Goal: Transaction & Acquisition: Purchase product/service

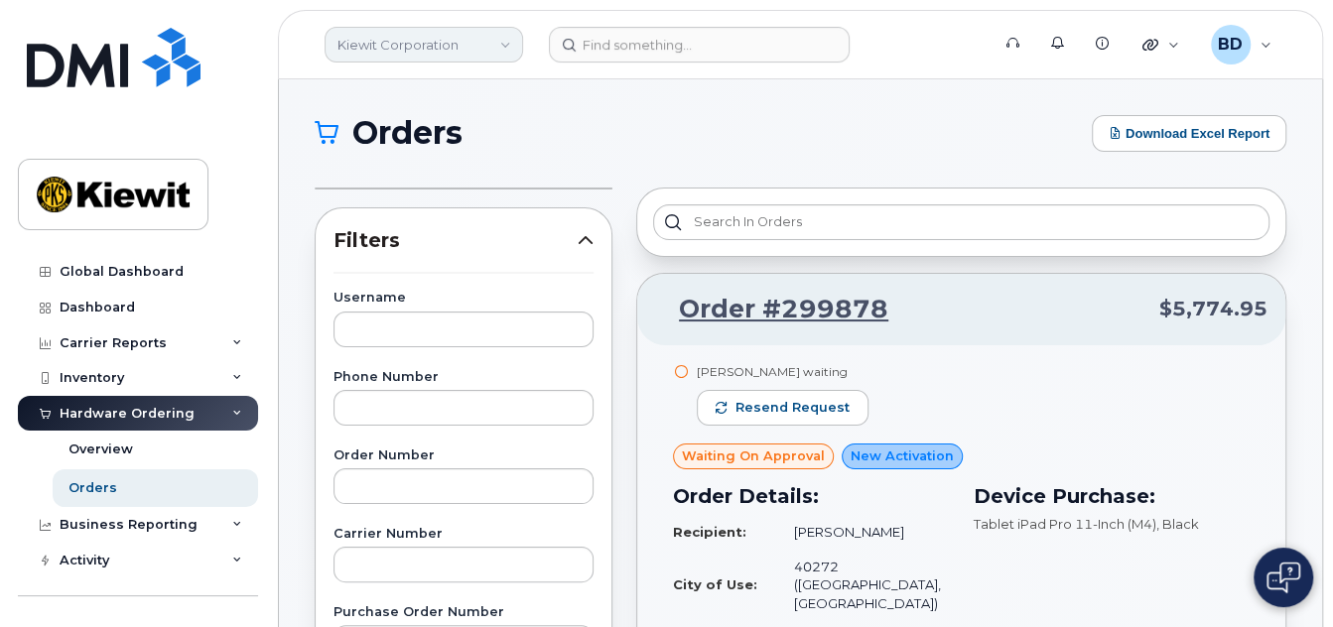
click at [439, 49] on link "Kiewit Corporation" at bounding box center [423, 45] width 198 height 36
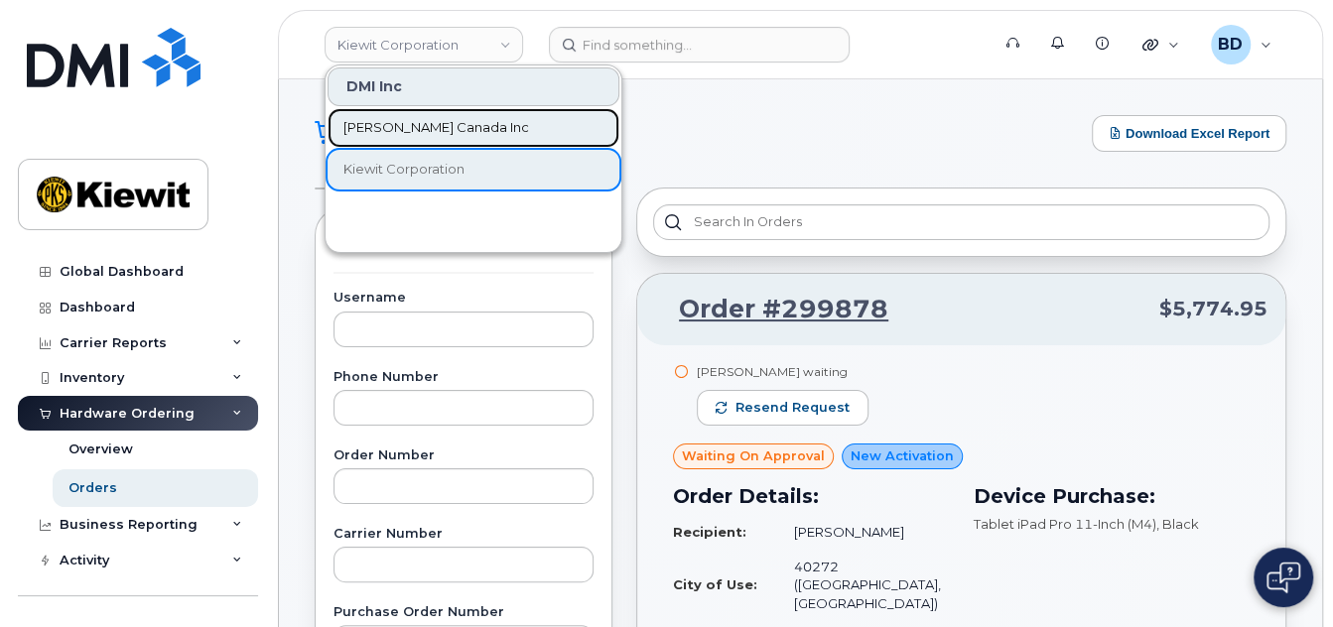
click at [416, 130] on span "[PERSON_NAME] Canada Inc" at bounding box center [436, 128] width 186 height 20
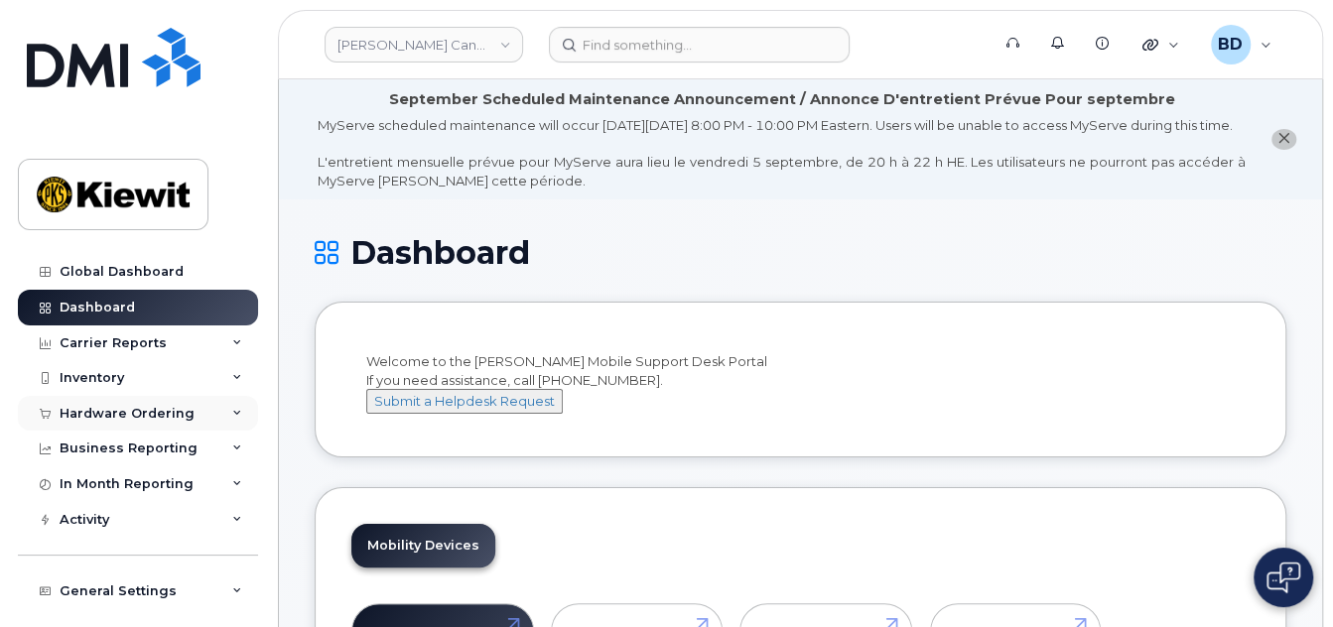
click at [163, 411] on div "Hardware Ordering" at bounding box center [127, 414] width 135 height 16
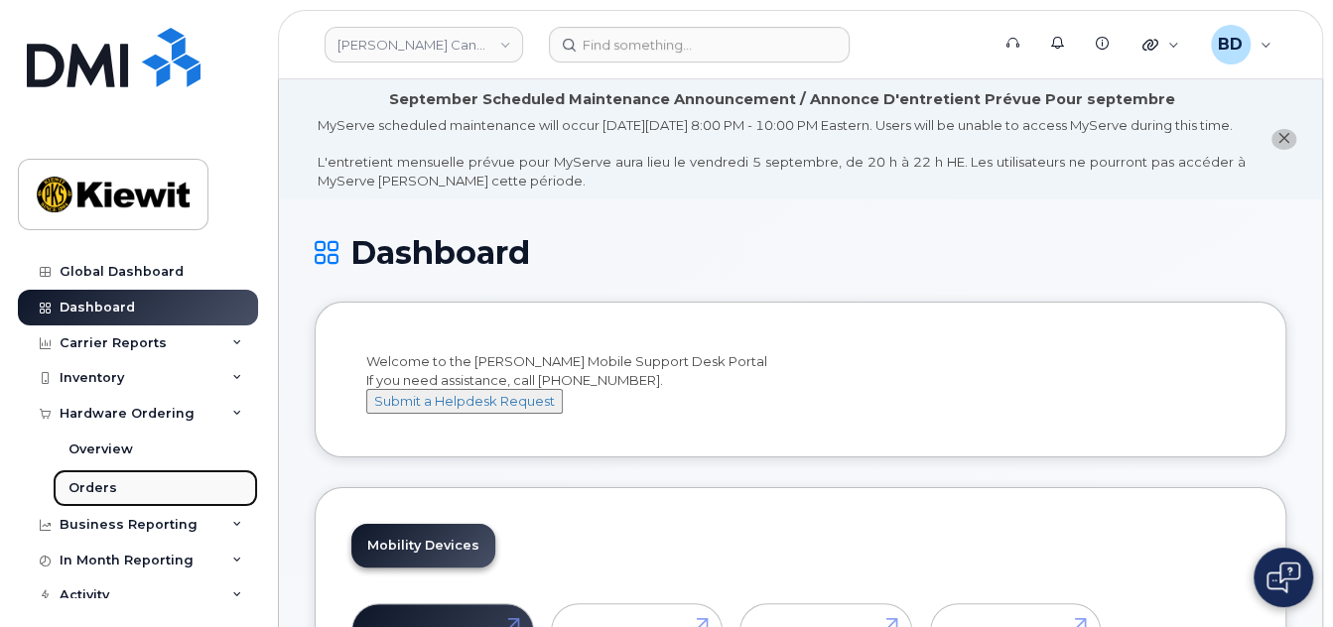
click at [124, 482] on link "Orders" at bounding box center [155, 488] width 205 height 38
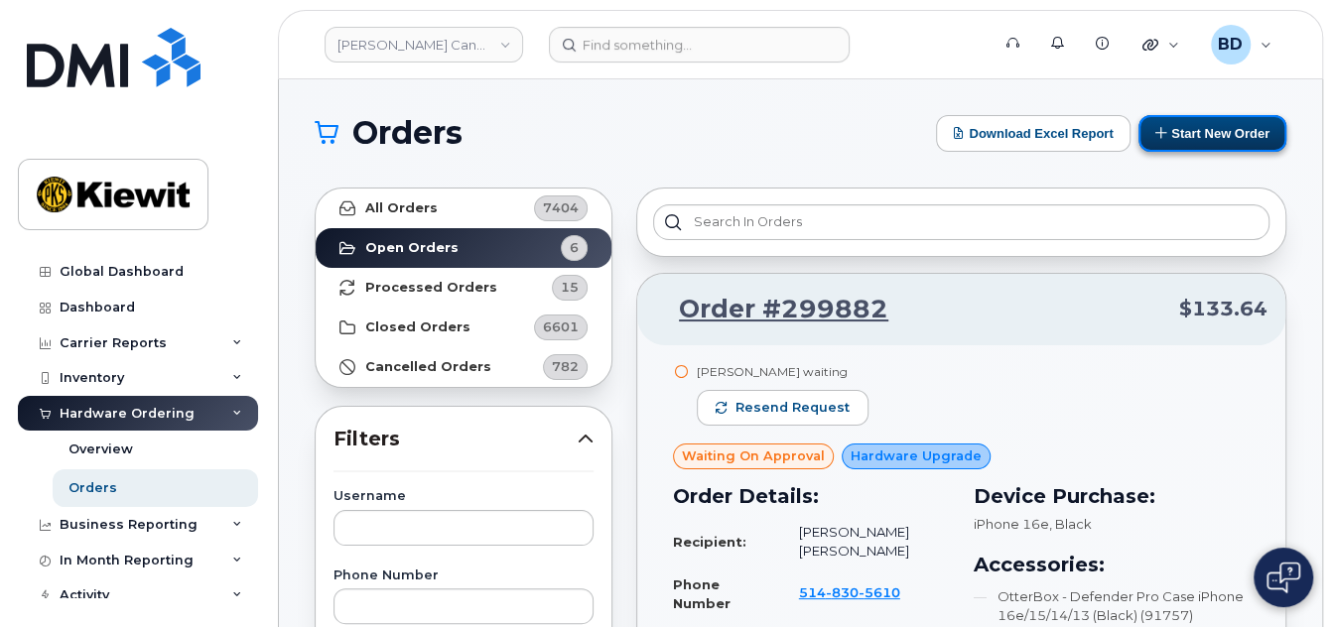
click at [1184, 126] on button "Start New Order" at bounding box center [1212, 133] width 148 height 37
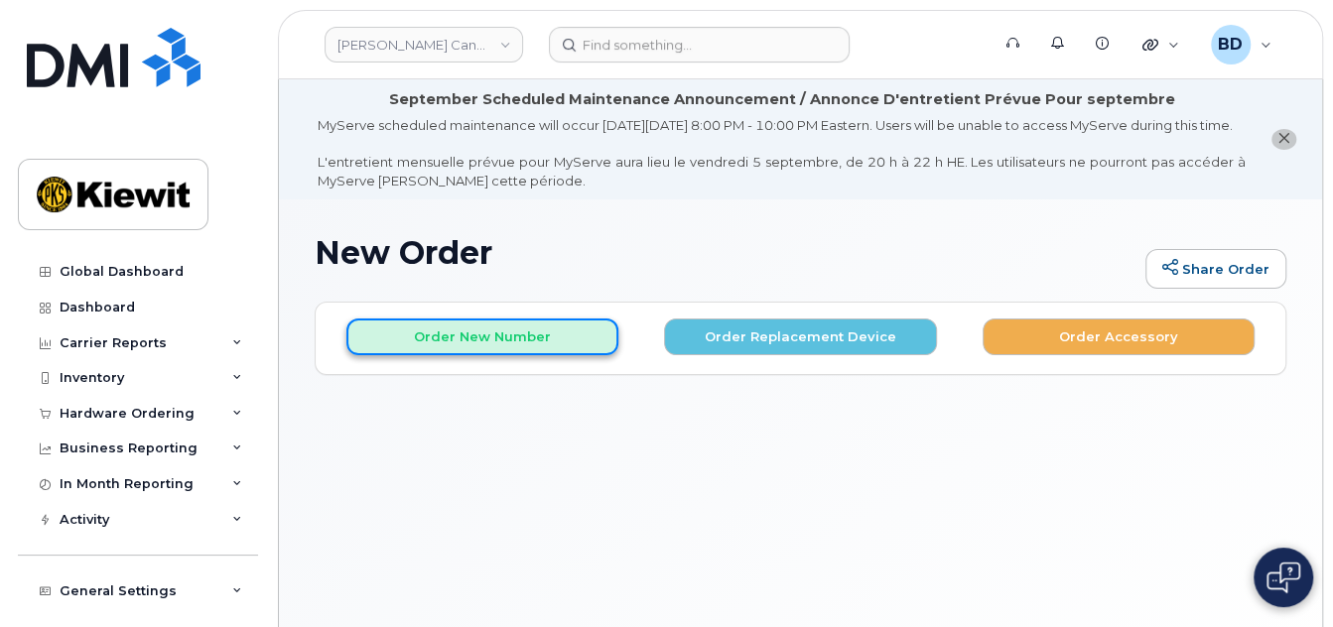
click at [416, 355] on button "Order New Number" at bounding box center [482, 336] width 272 height 37
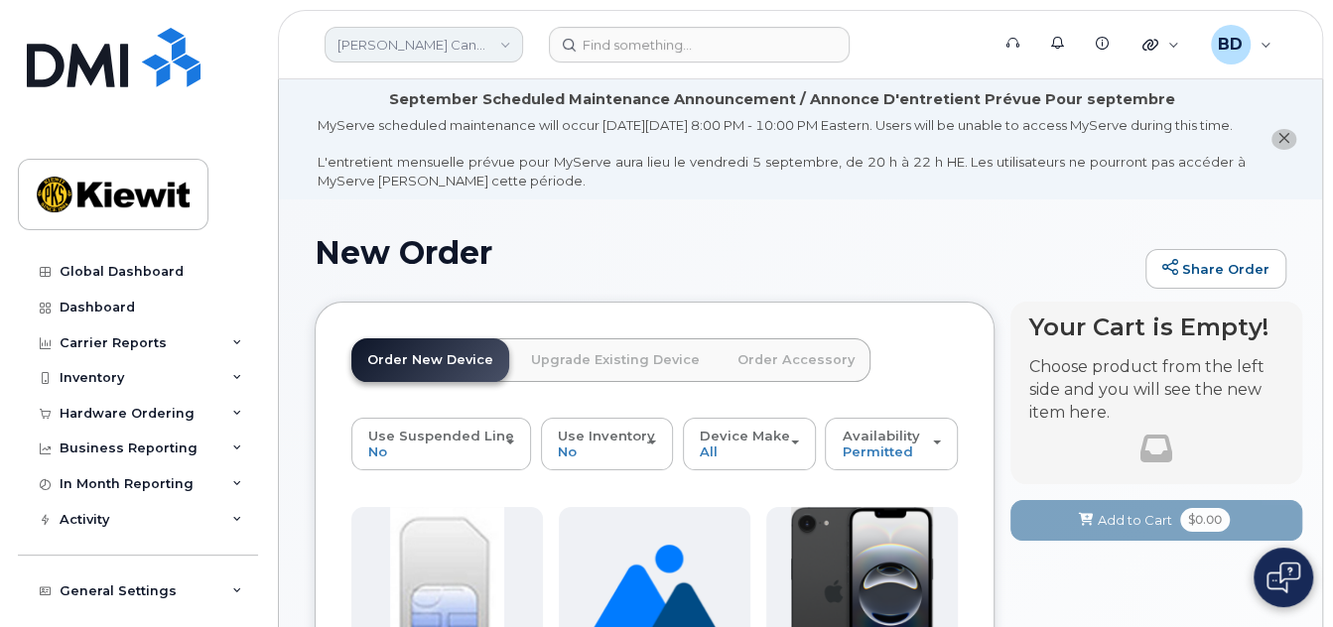
click at [421, 38] on link "Kiewit Canada Inc" at bounding box center [423, 45] width 198 height 36
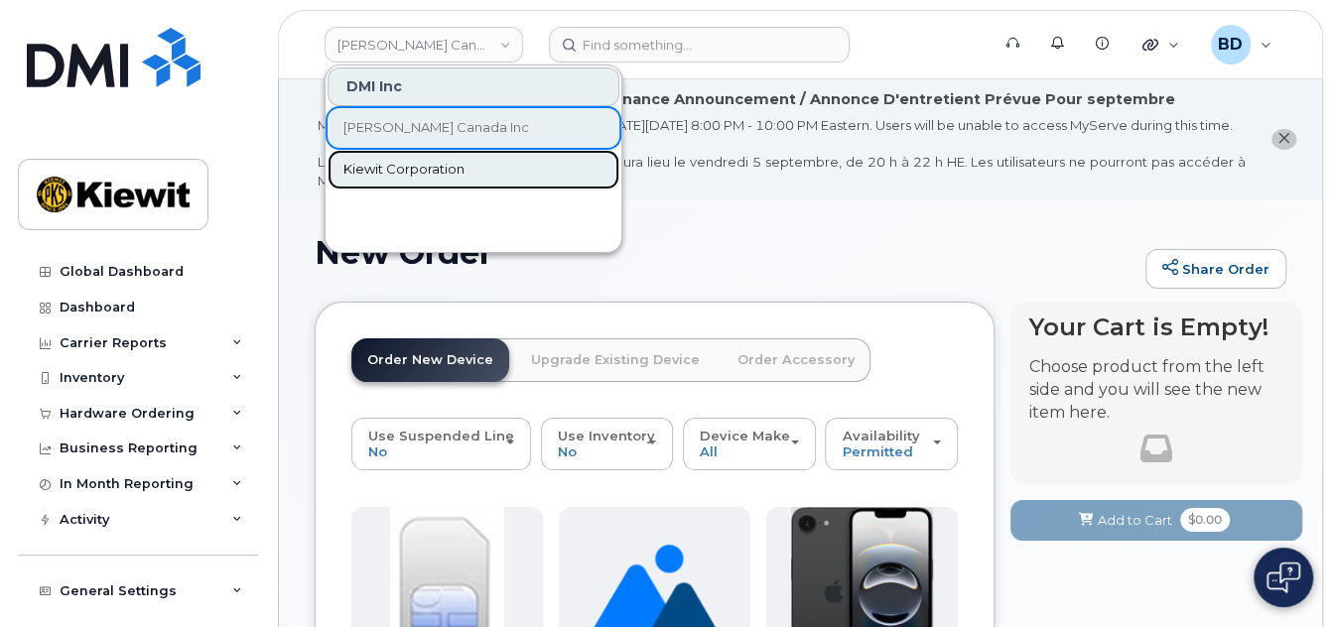
click at [412, 164] on span "Kiewit Corporation" at bounding box center [403, 170] width 121 height 20
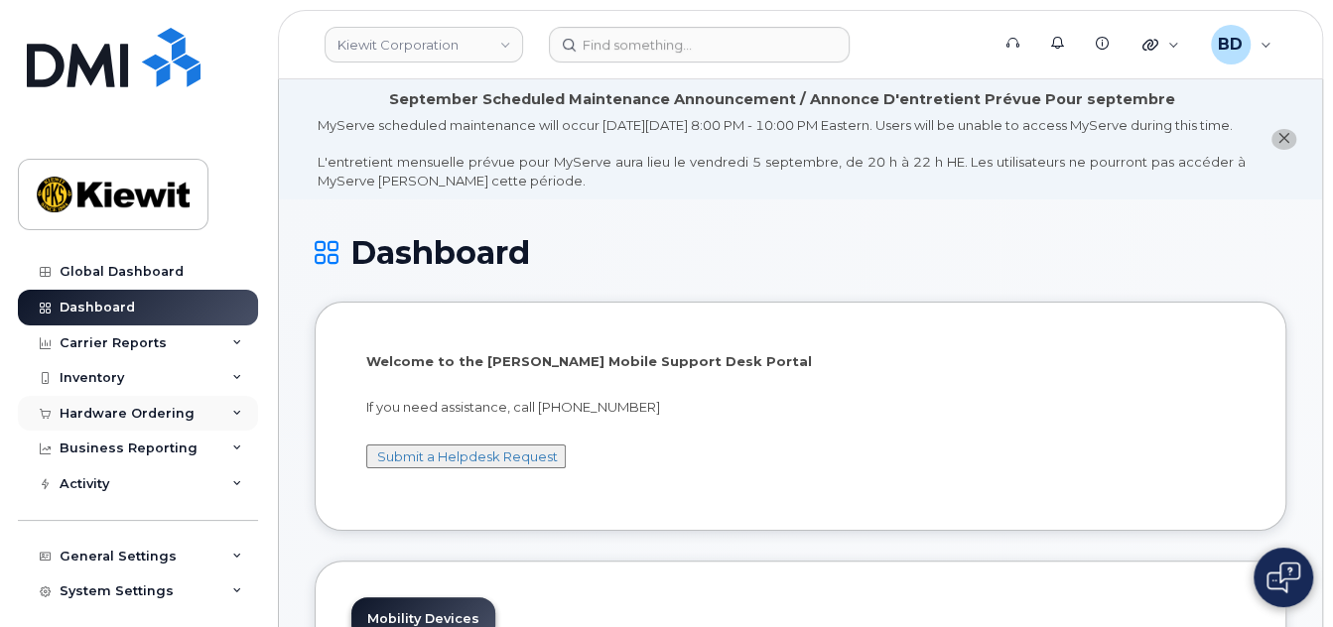
click at [232, 409] on icon at bounding box center [237, 414] width 10 height 10
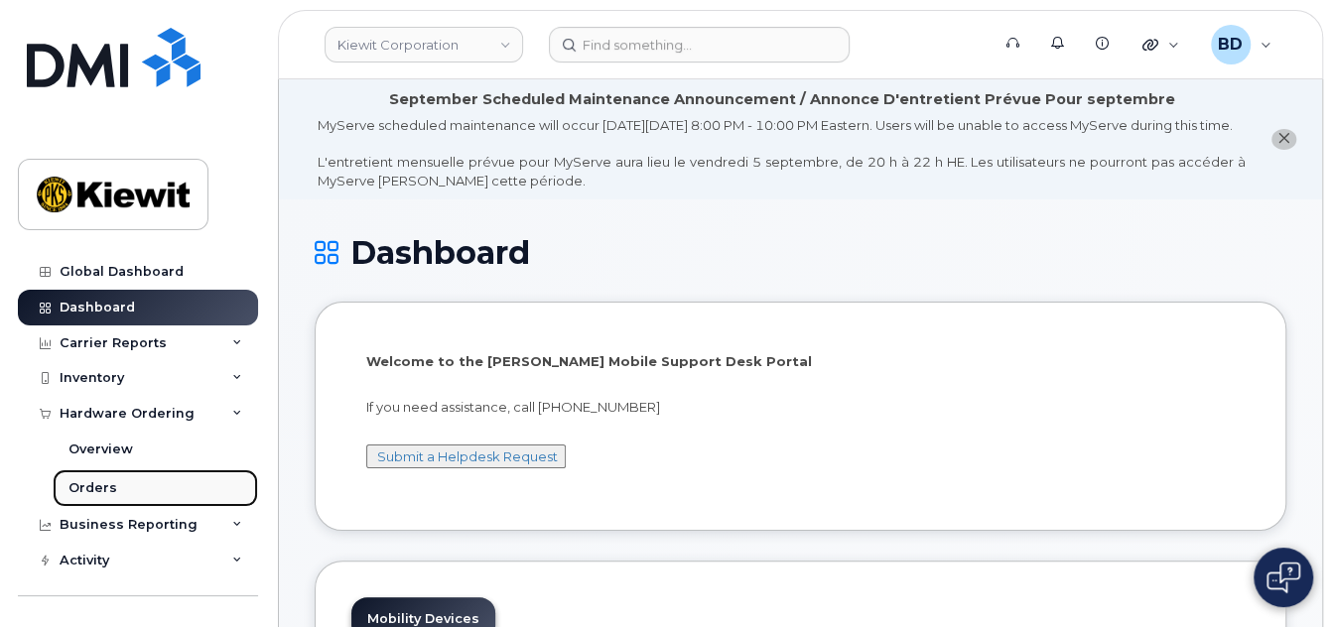
click at [101, 485] on div "Orders" at bounding box center [92, 488] width 49 height 18
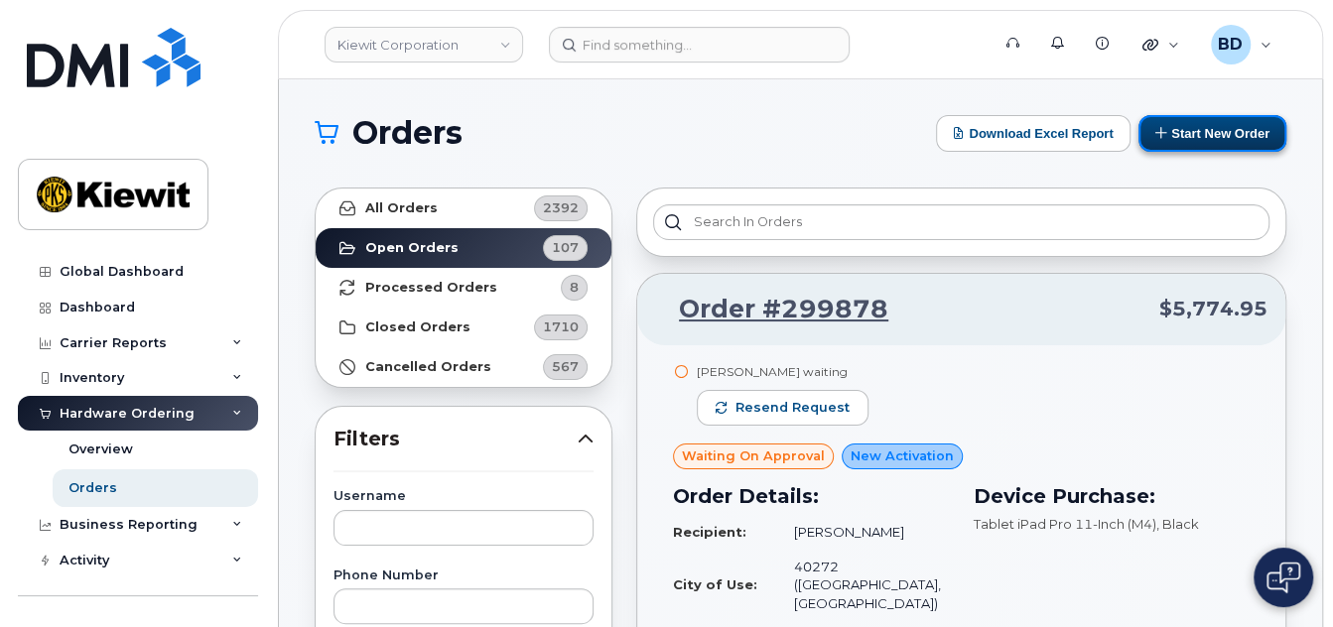
click at [1209, 128] on button "Start New Order" at bounding box center [1212, 133] width 148 height 37
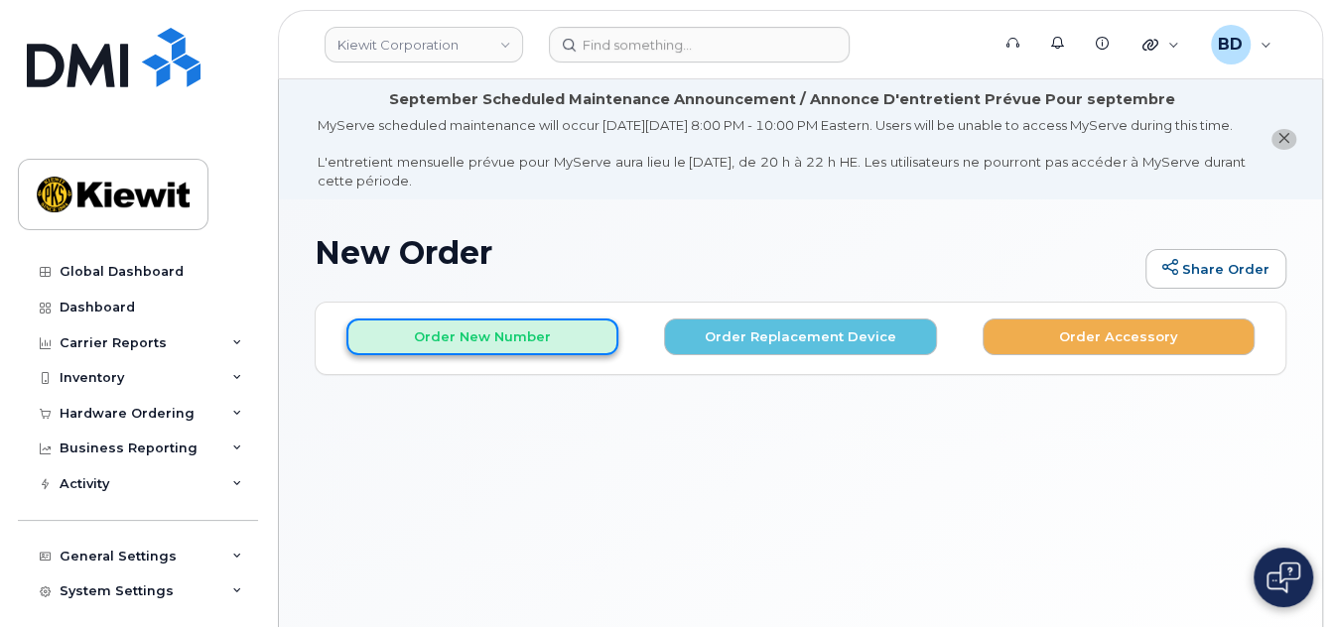
click at [429, 349] on button "Order New Number" at bounding box center [482, 336] width 272 height 37
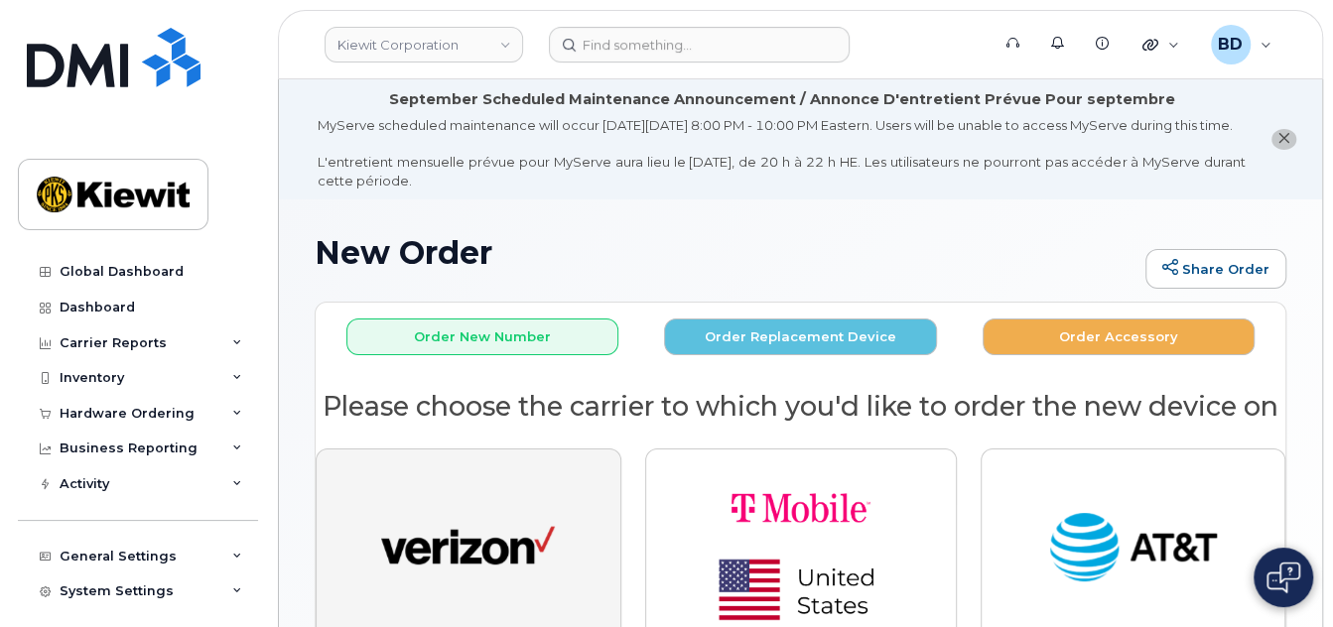
click at [430, 557] on img "button" at bounding box center [468, 548] width 174 height 89
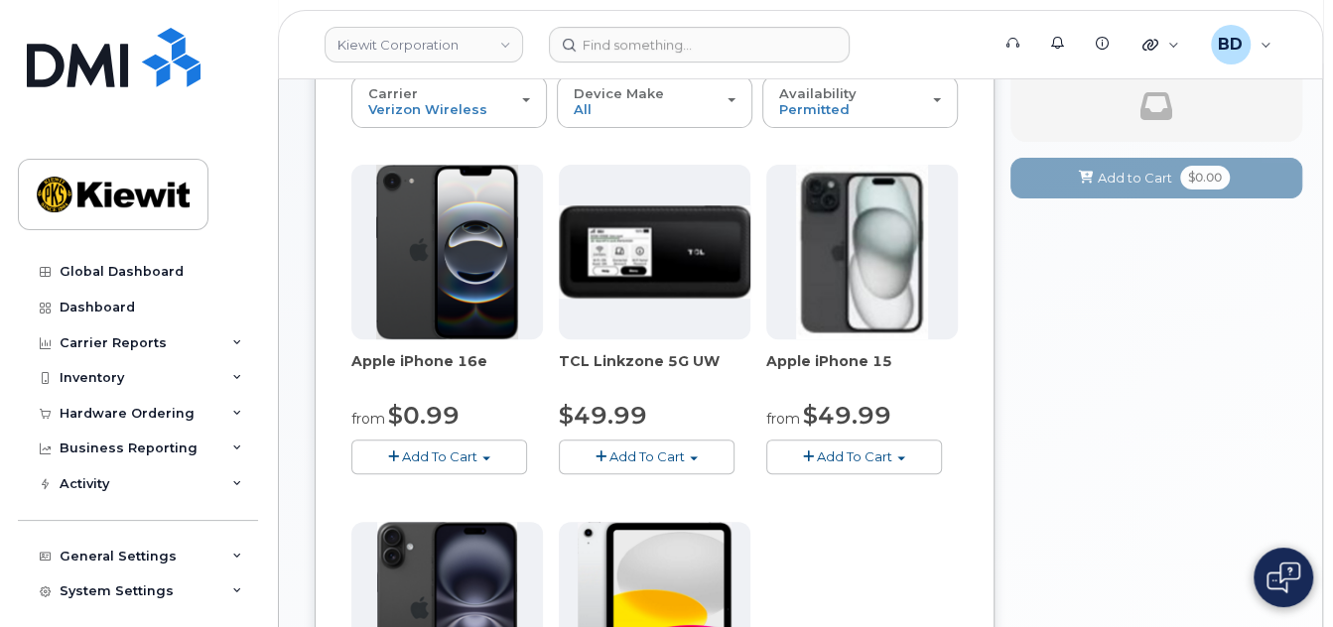
scroll to position [397, 0]
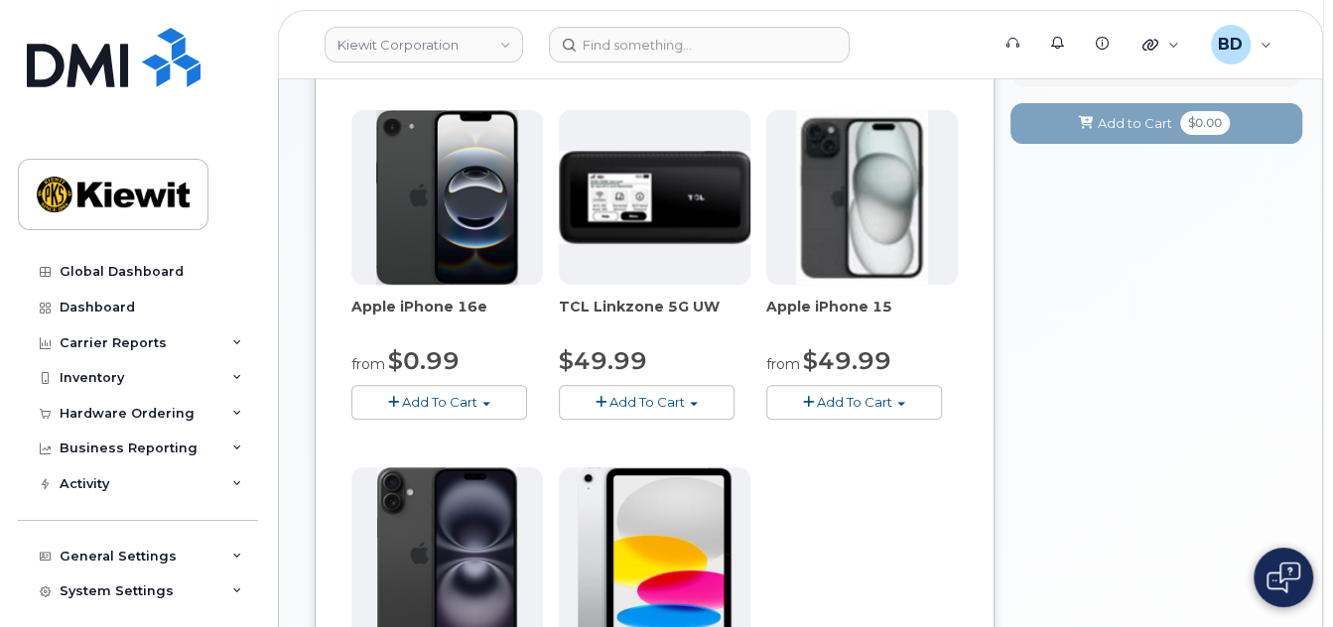
click at [439, 410] on span "Add To Cart" at bounding box center [439, 402] width 75 height 16
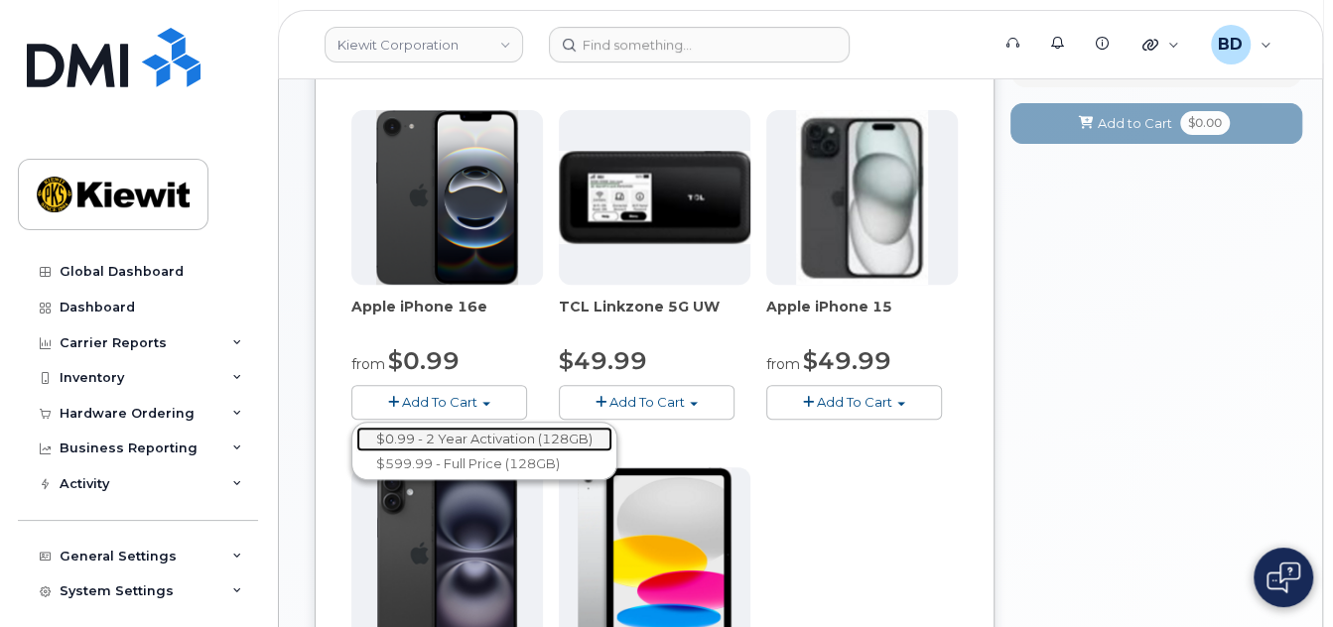
click at [449, 451] on link "$0.99 - 2 Year Activation (128GB)" at bounding box center [484, 439] width 256 height 25
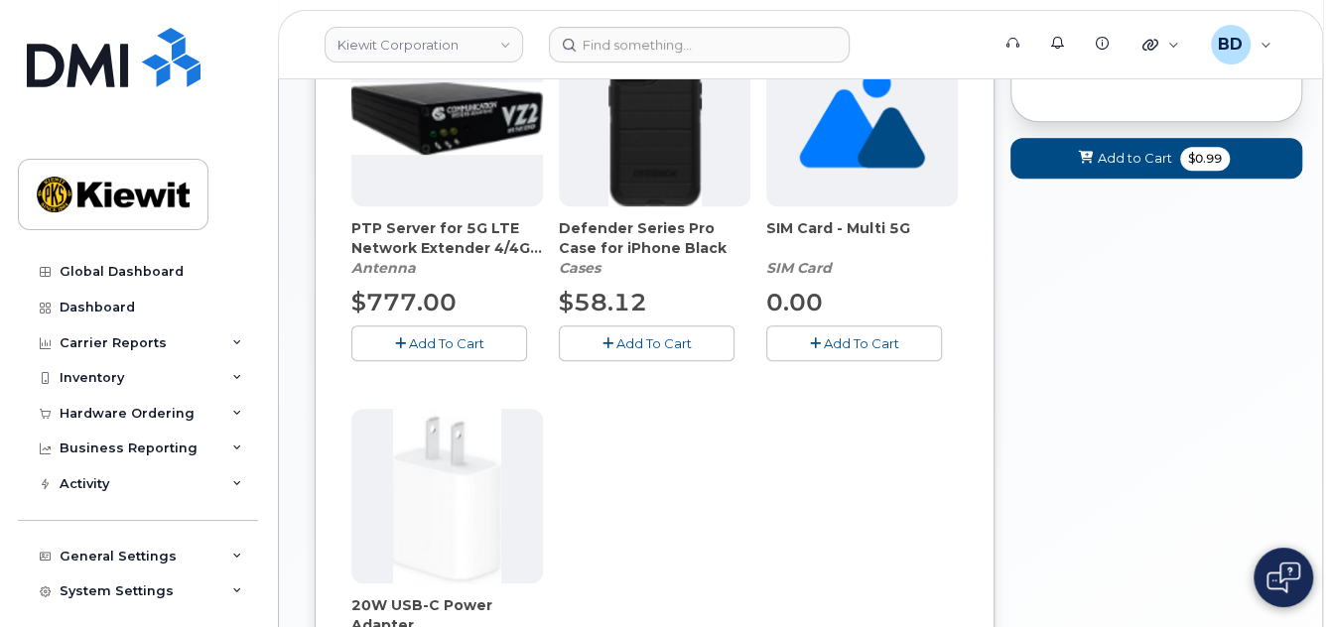
scroll to position [661, 0]
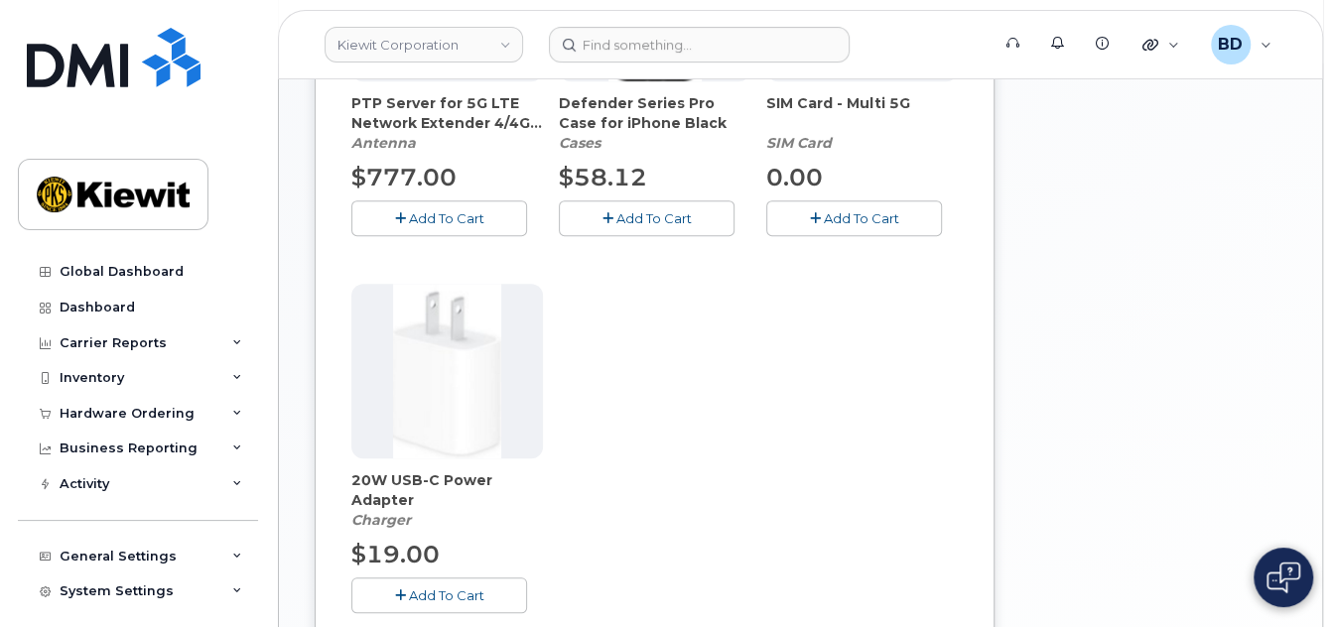
drag, startPoint x: 652, startPoint y: 233, endPoint x: 588, endPoint y: 359, distance: 141.1
click at [652, 226] on span "Add To Cart" at bounding box center [653, 218] width 75 height 16
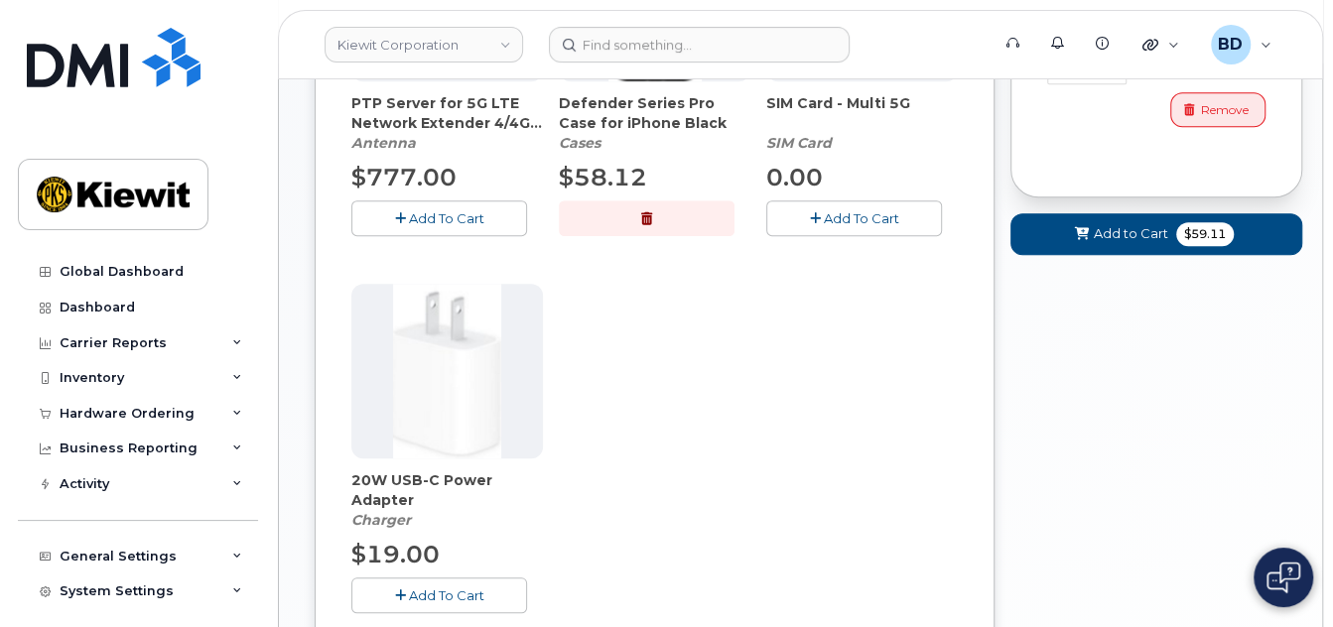
drag, startPoint x: 436, startPoint y: 607, endPoint x: 443, endPoint y: 594, distance: 14.6
click at [436, 603] on span "Add To Cart" at bounding box center [446, 595] width 75 height 16
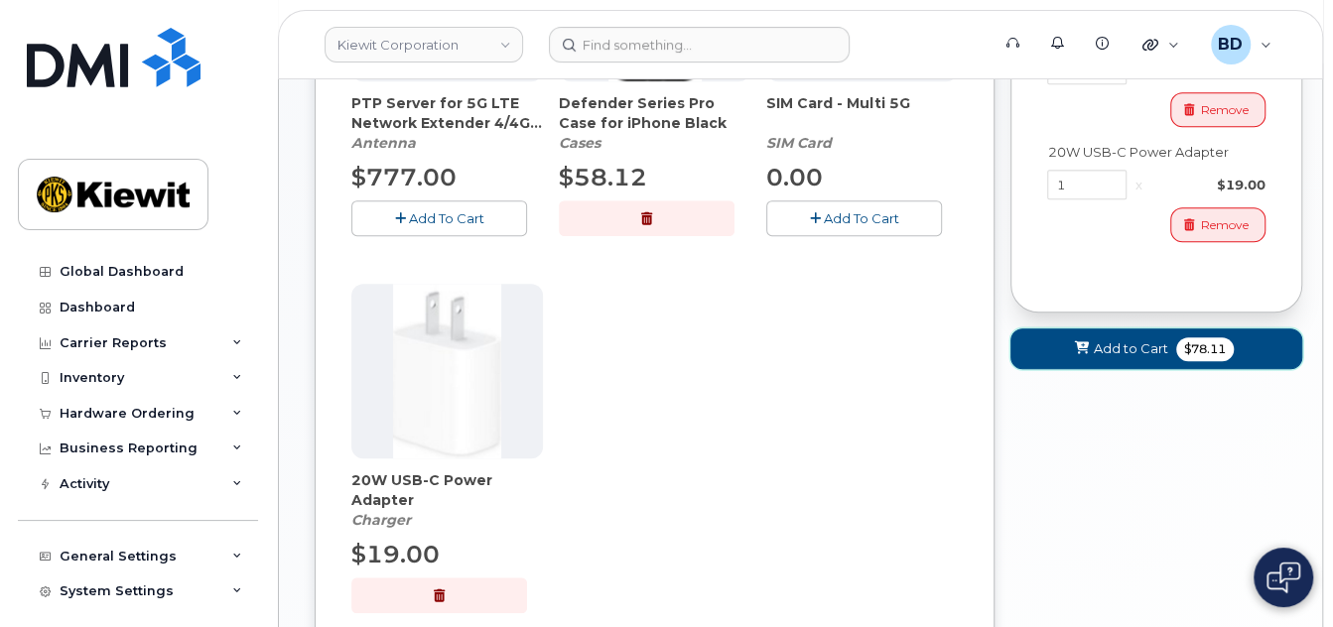
click at [1137, 335] on button "Add to Cart $78.11" at bounding box center [1156, 348] width 292 height 41
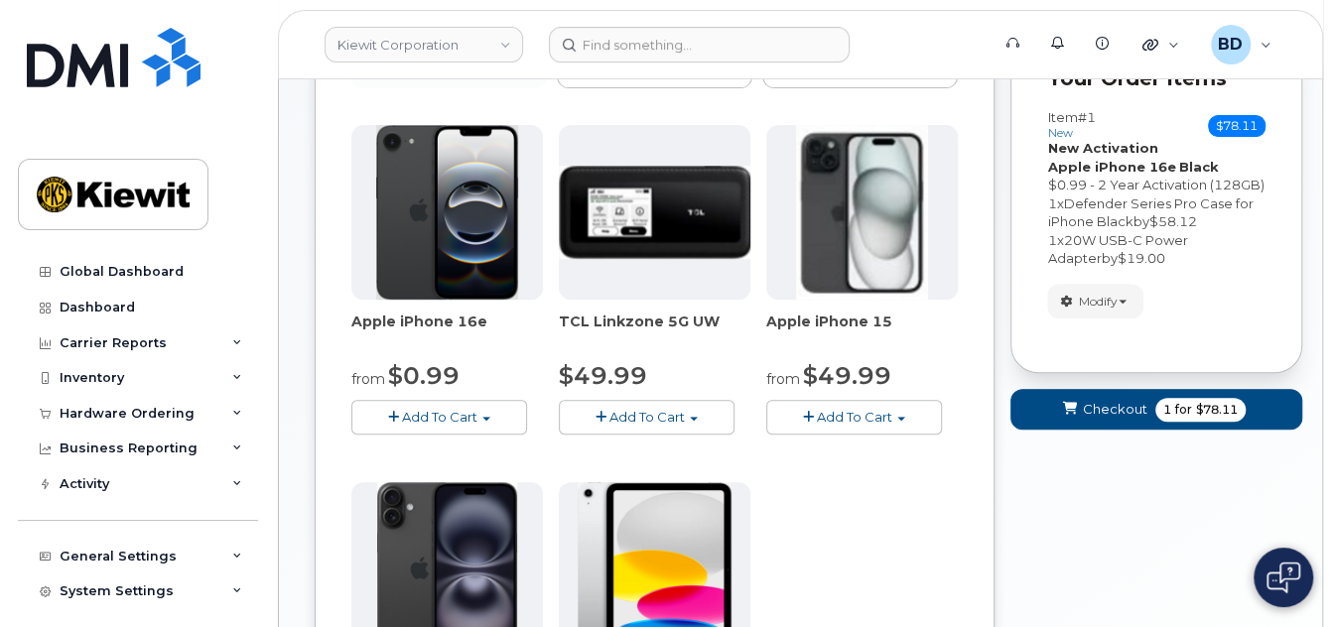
scroll to position [425, 0]
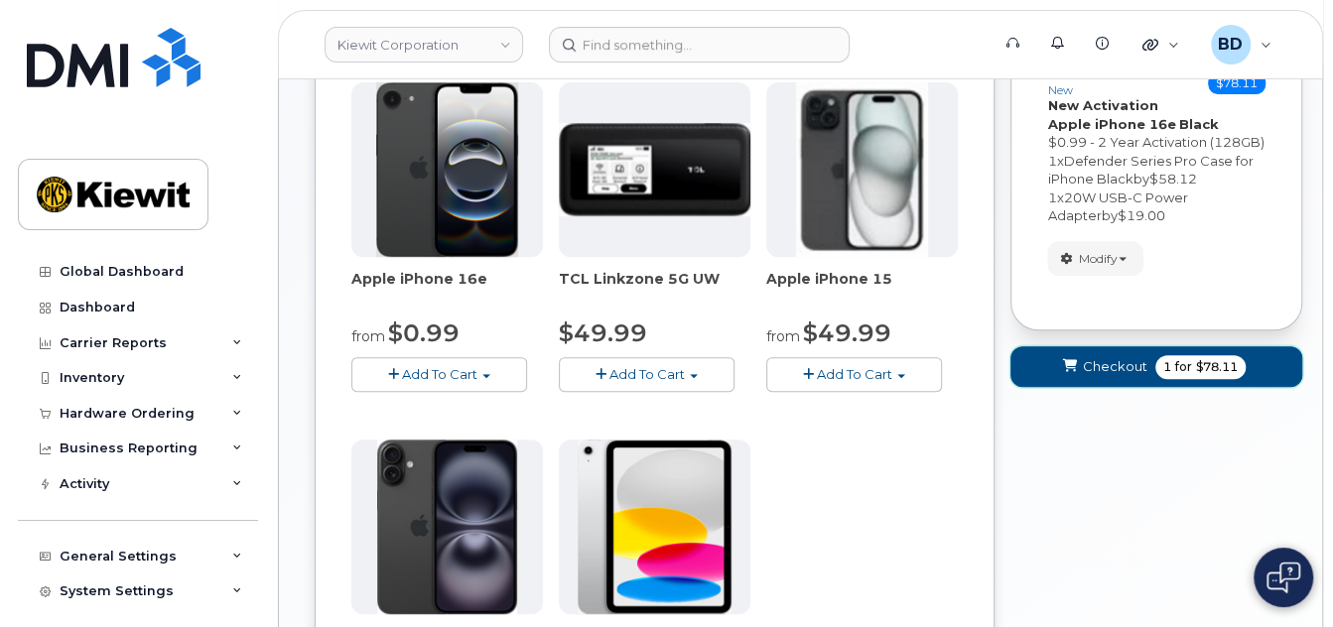
click at [1093, 376] on span "Checkout" at bounding box center [1114, 366] width 64 height 19
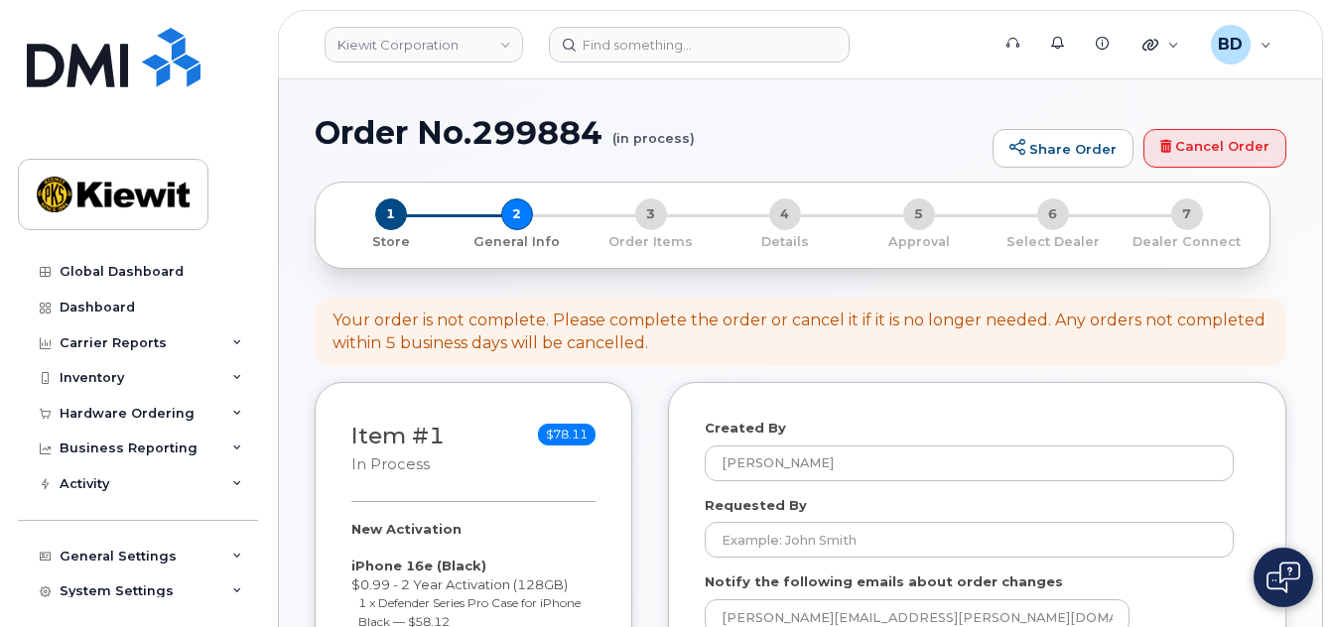
select select
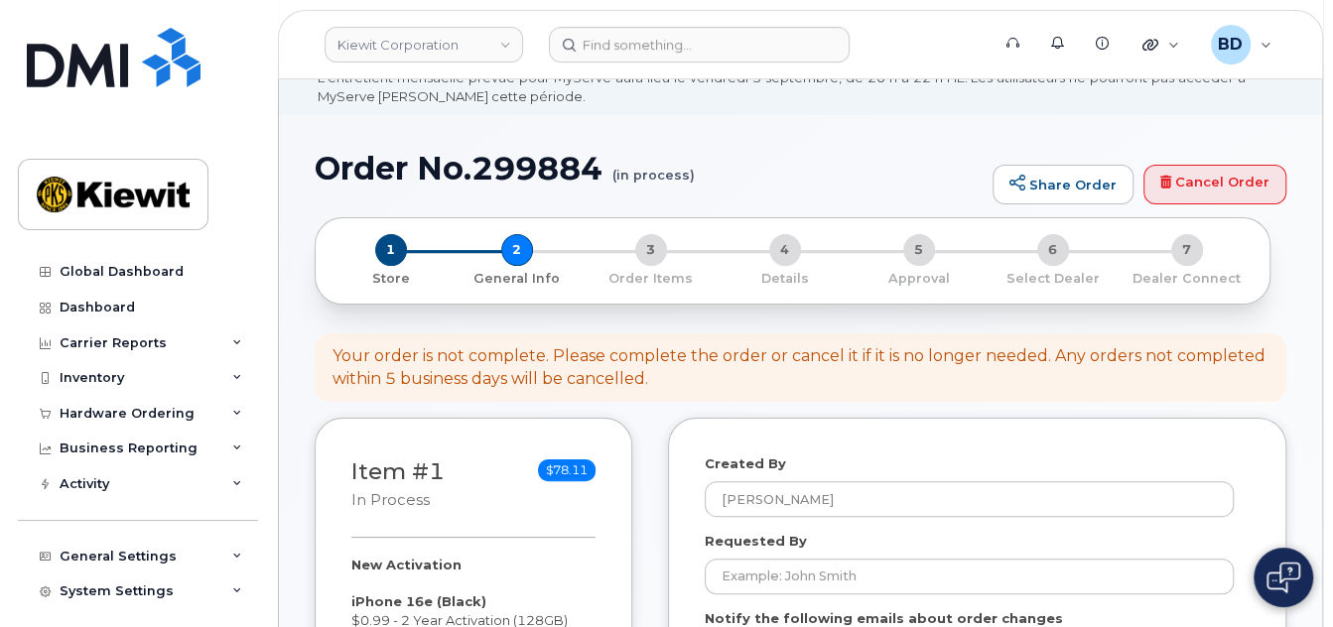
scroll to position [264, 0]
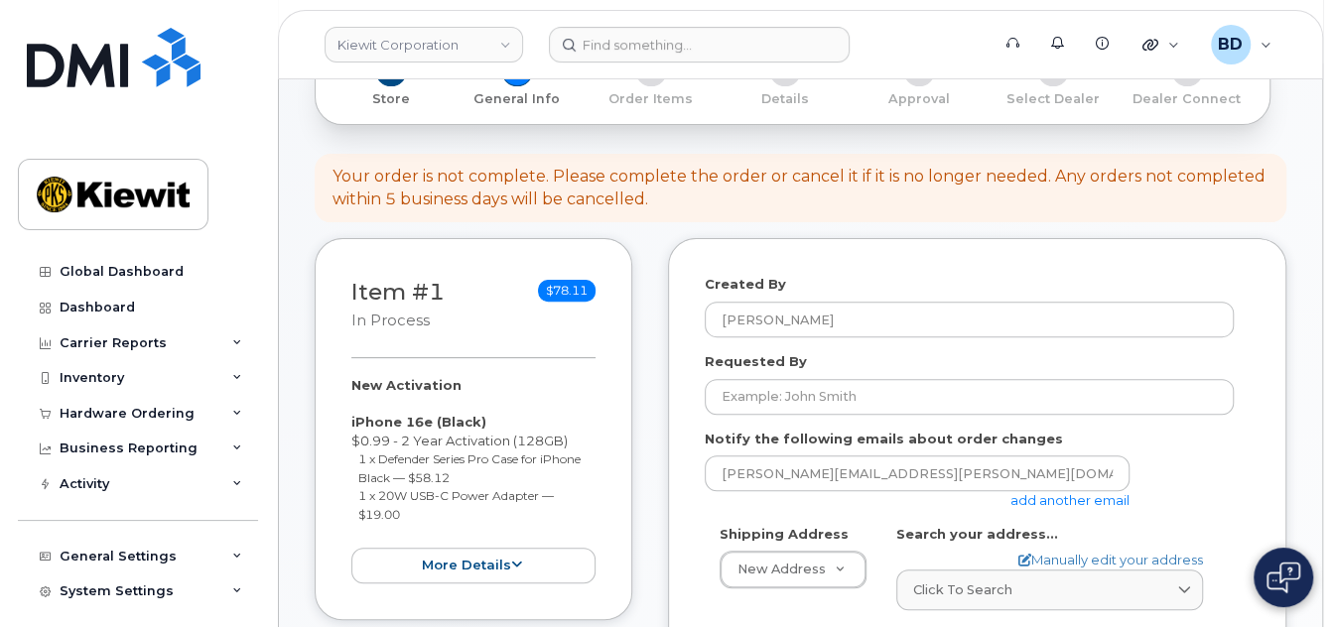
click at [1074, 508] on link "add another email" at bounding box center [1069, 500] width 119 height 16
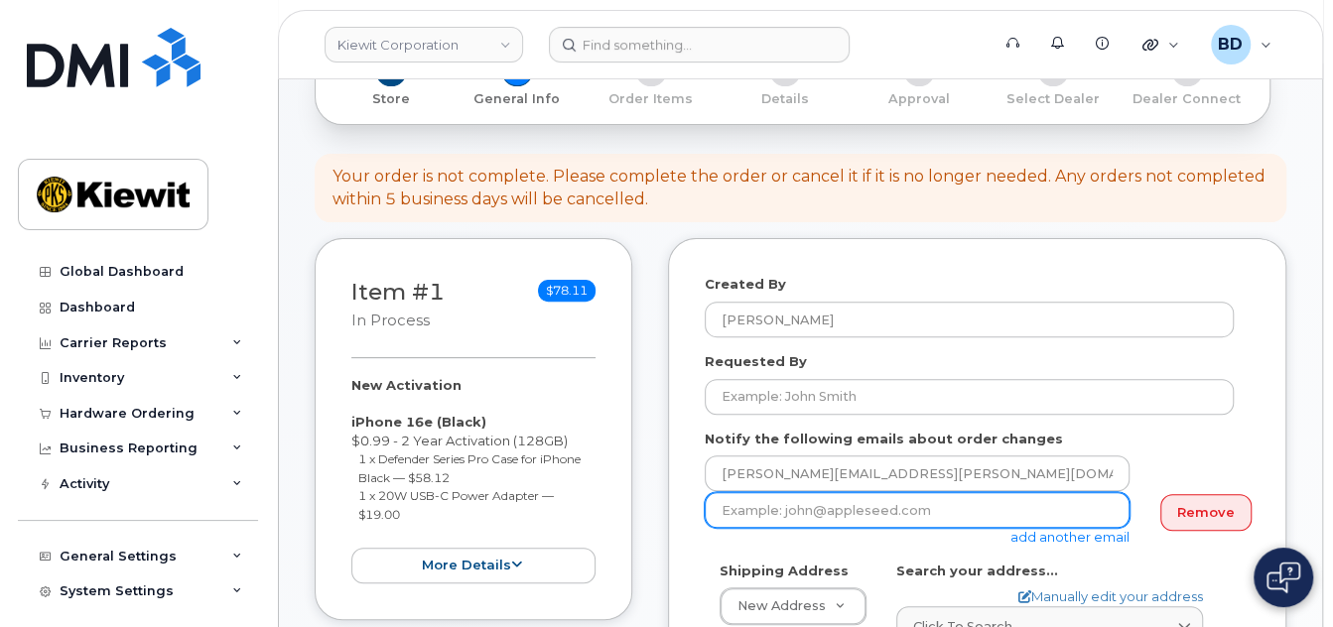
click at [726, 528] on input "email" at bounding box center [916, 510] width 425 height 36
paste input "[PERSON_NAME][EMAIL_ADDRESS][PERSON_NAME][PERSON_NAME][DOMAIN_NAME]"
type input "david.gutierrez@kiewit.com"
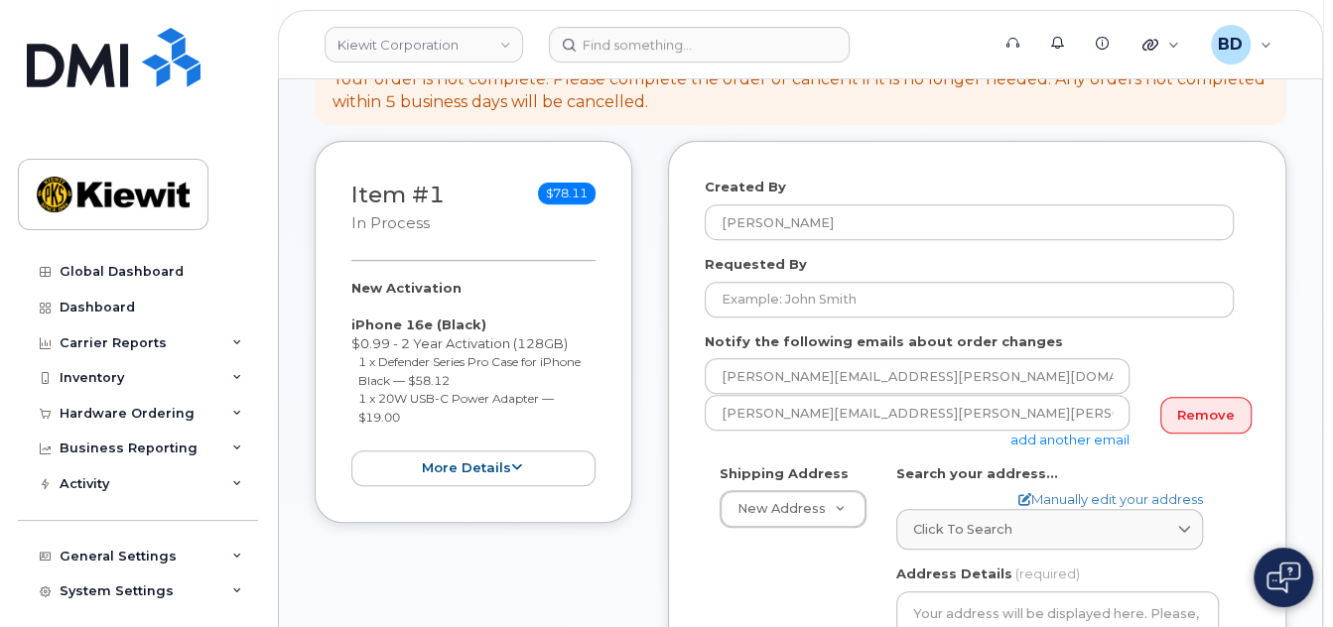
scroll to position [397, 0]
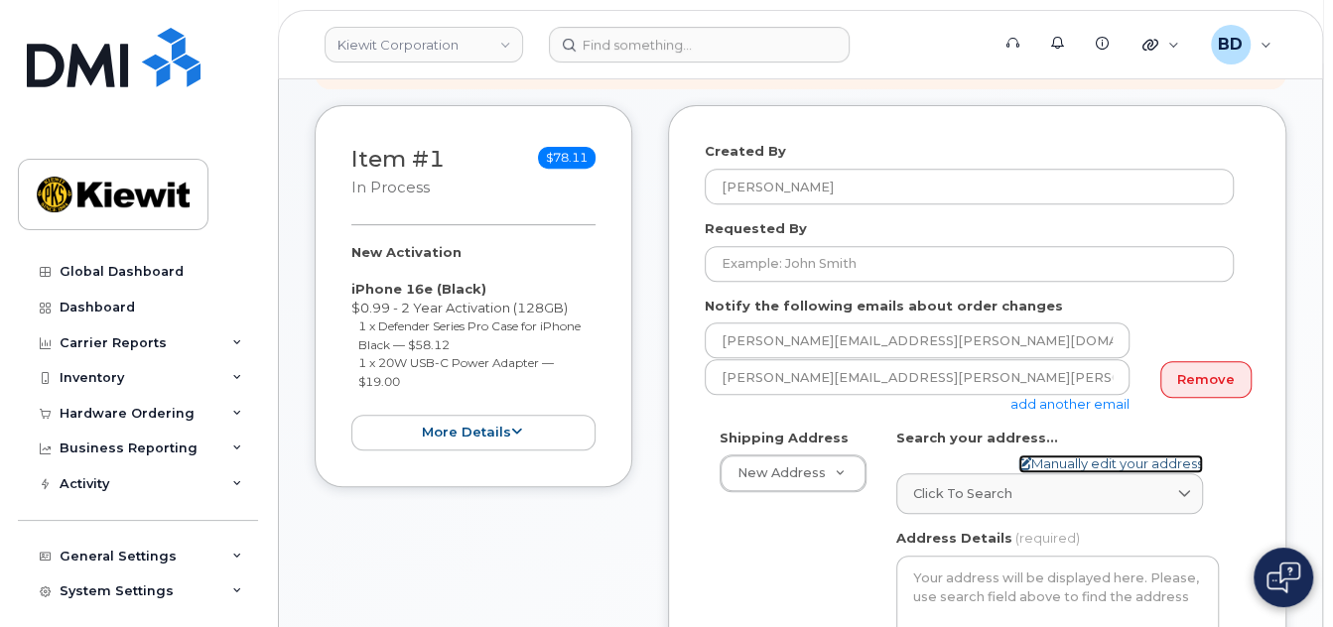
click at [1064, 473] on link "Manually edit your address" at bounding box center [1110, 463] width 185 height 19
select select
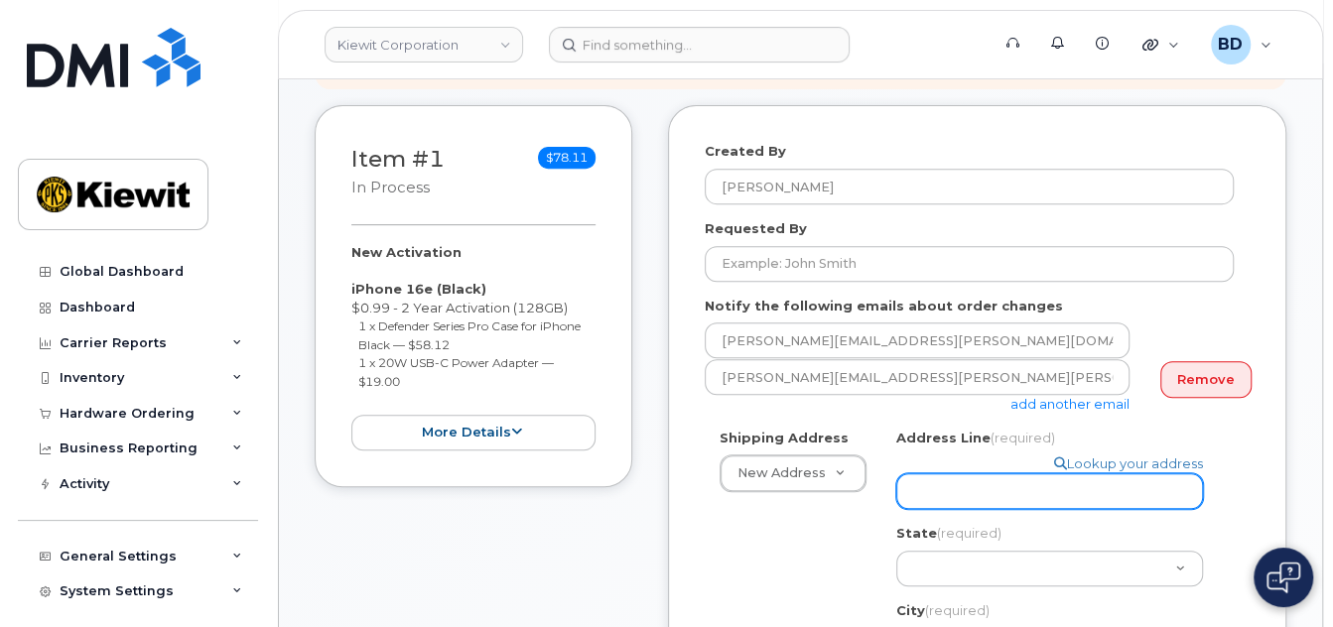
click at [937, 475] on input "Address Line (required)" at bounding box center [1049, 491] width 307 height 36
select select
type input "v"
drag, startPoint x: 919, startPoint y: 484, endPoint x: 902, endPoint y: 486, distance: 17.0
click at [902, 486] on input "v" at bounding box center [1049, 491] width 307 height 36
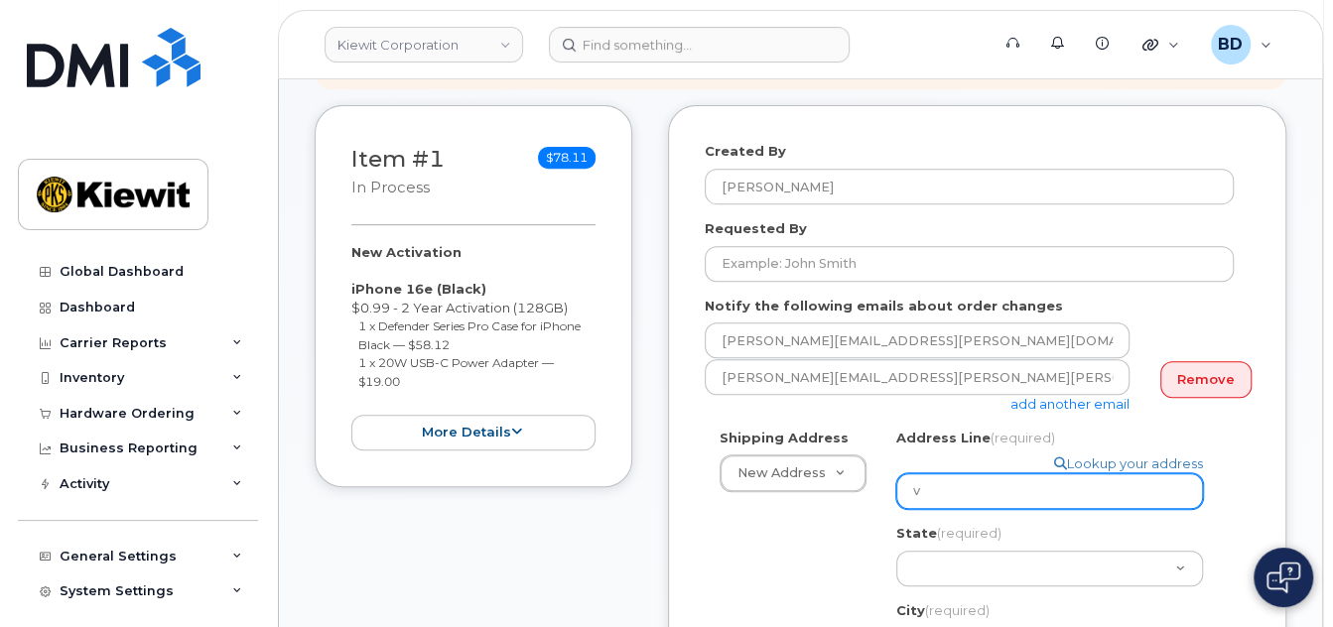
paste input "4811 Co Hwy H"
select select
type input "4811 Co Hwy H"
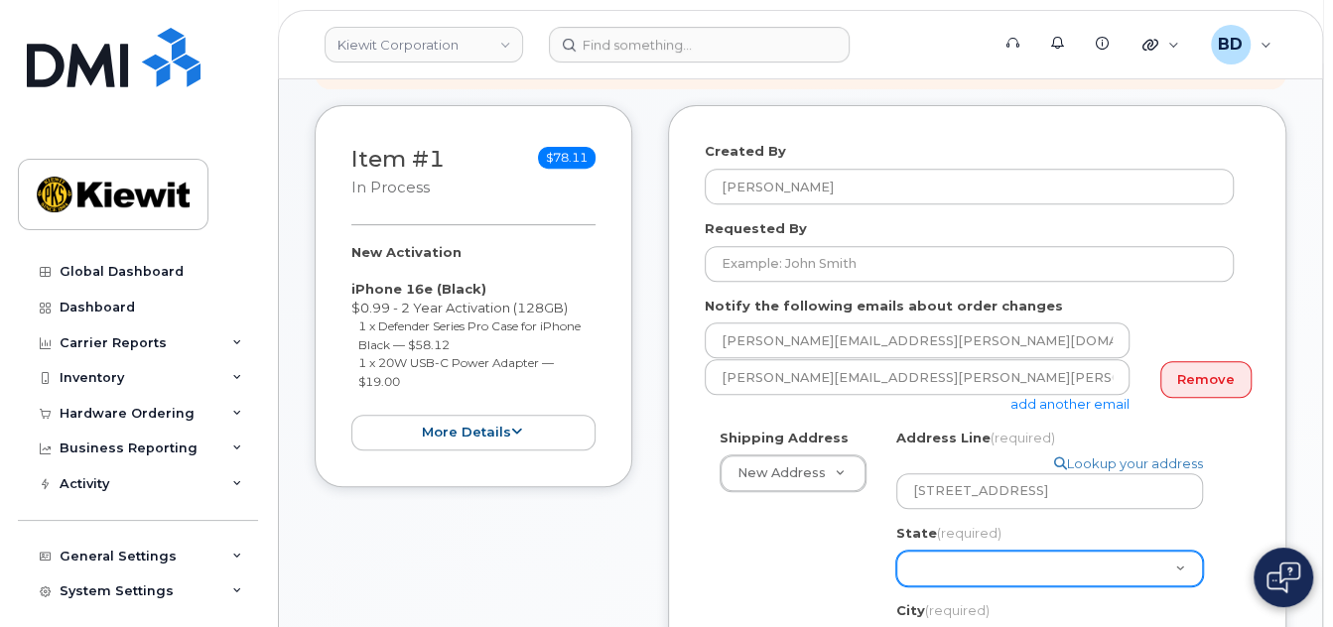
drag, startPoint x: 939, startPoint y: 561, endPoint x: 951, endPoint y: 548, distance: 17.6
click at [946, 555] on select "Alabama Alaska American Samoa Arizona Arkansas California Colorado Connecticut …" at bounding box center [1049, 569] width 307 height 36
select select "WI"
click at [896, 551] on select "Alabama Alaska American Samoa Arizona Arkansas California Colorado Connecticut …" at bounding box center [1049, 569] width 307 height 36
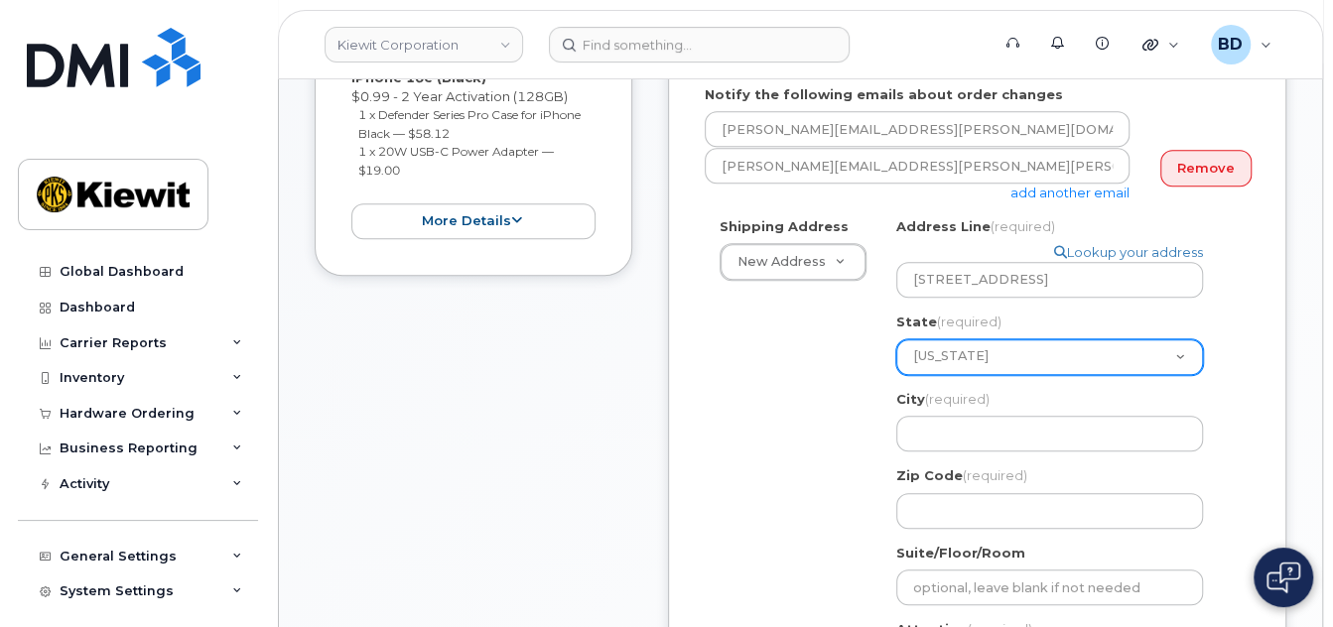
scroll to position [661, 0]
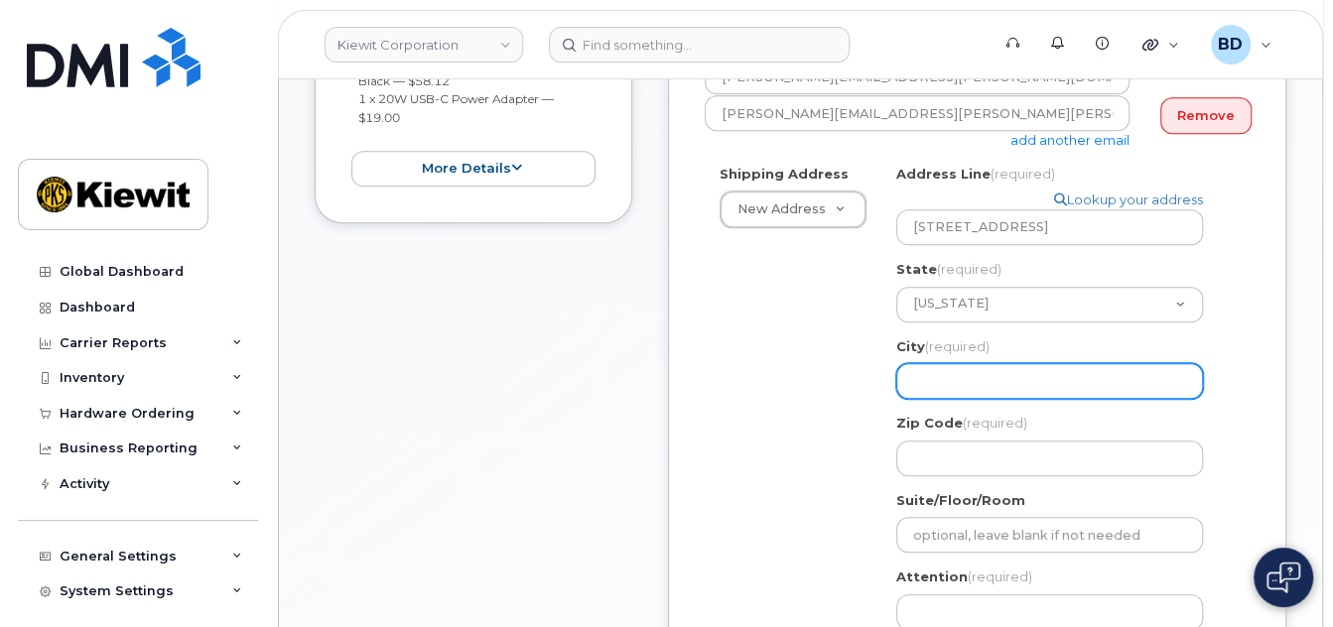
click at [940, 381] on input "City (required)" at bounding box center [1049, 381] width 307 height 36
paste input "Mt. Pleasant"
select select
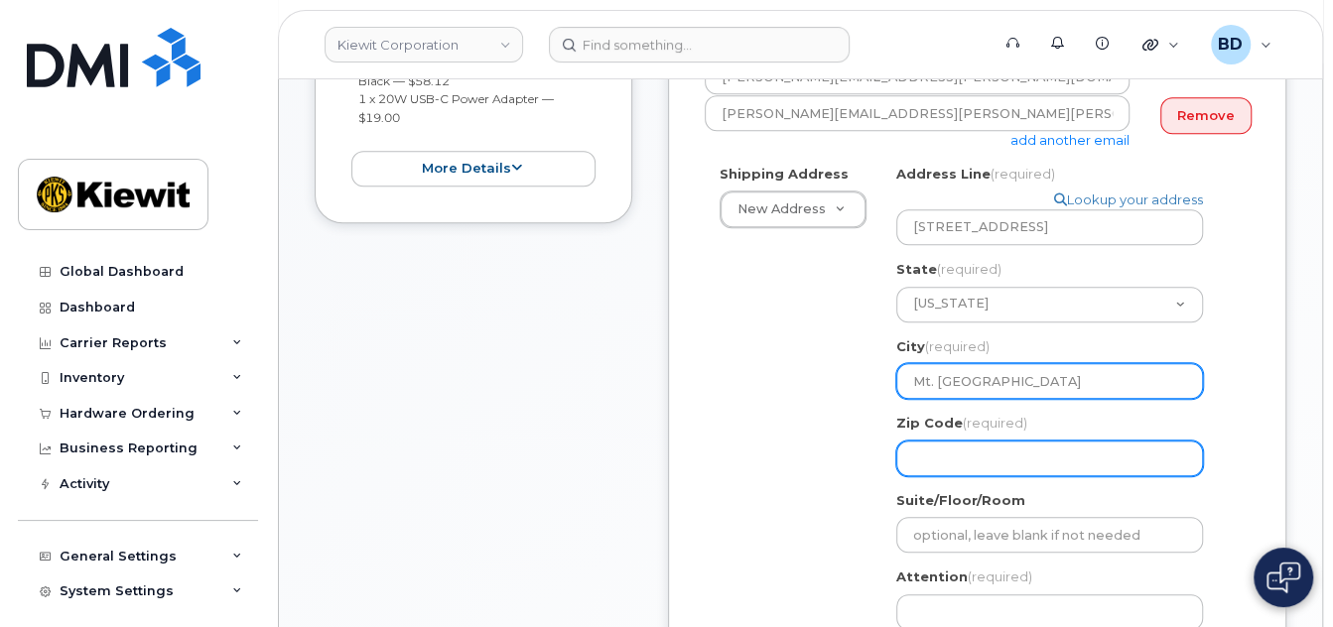
type input "Mt. Pleasant"
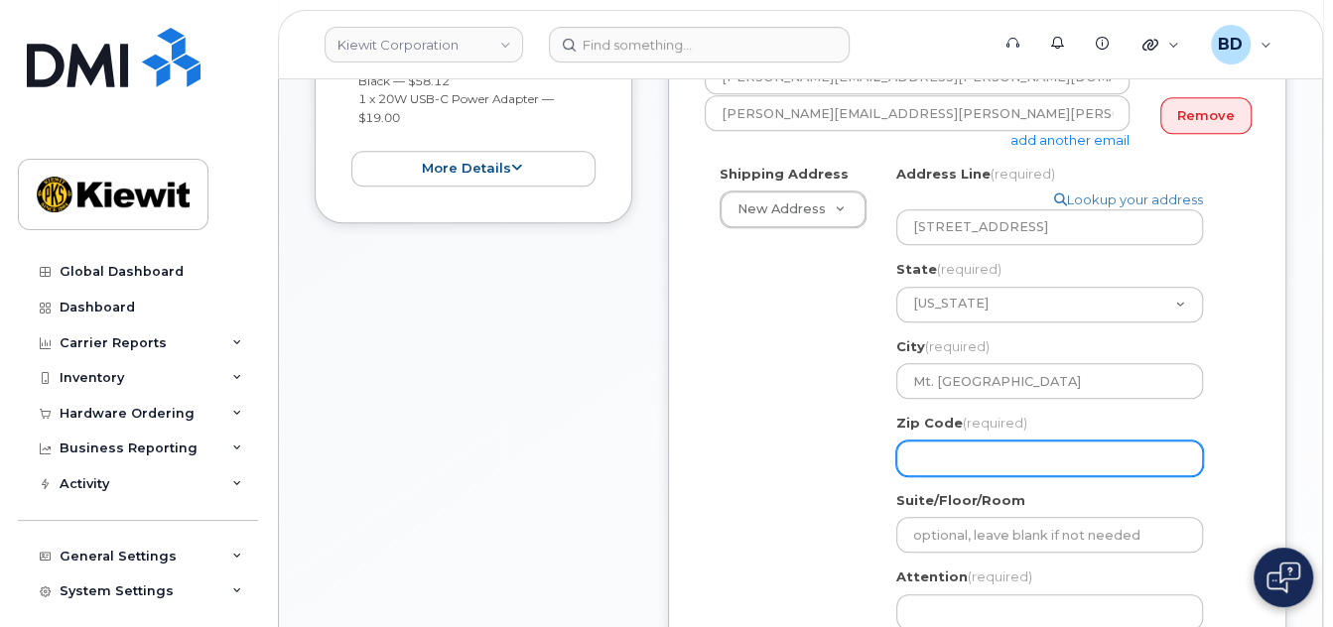
click at [930, 452] on input "Zip Code (required)" at bounding box center [1049, 459] width 307 height 36
select select
type input "5"
select select
type input "53"
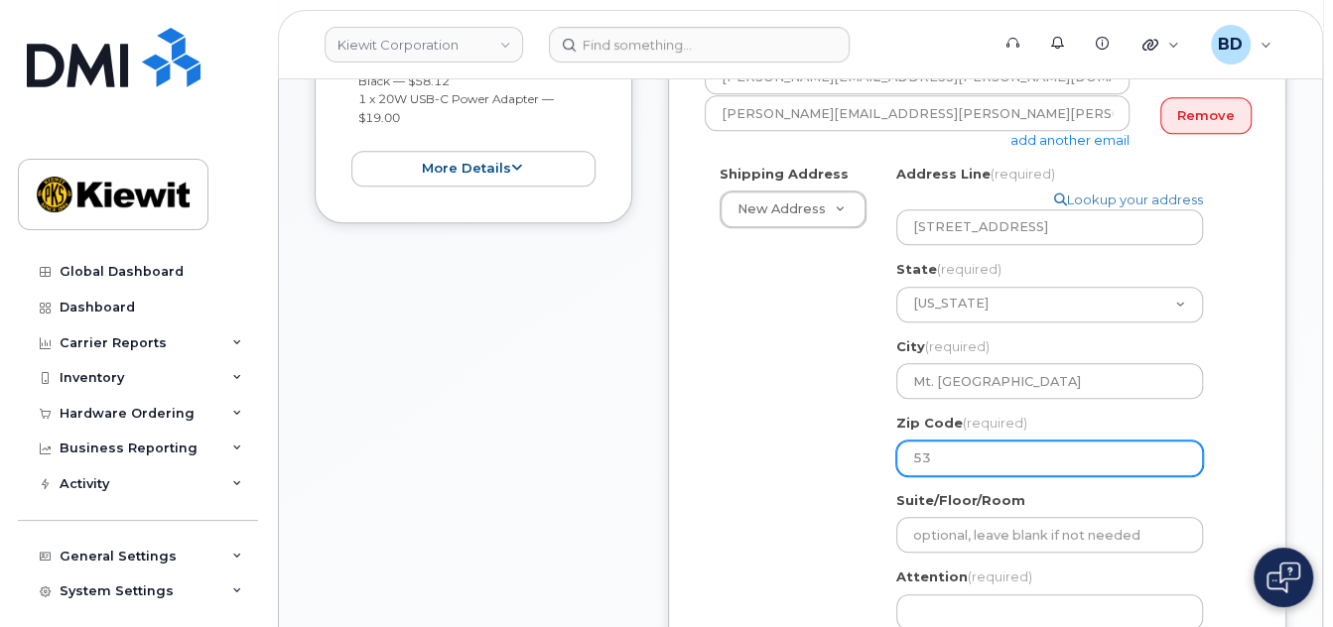
select select
type input "531"
select select
type input "5317"
select select
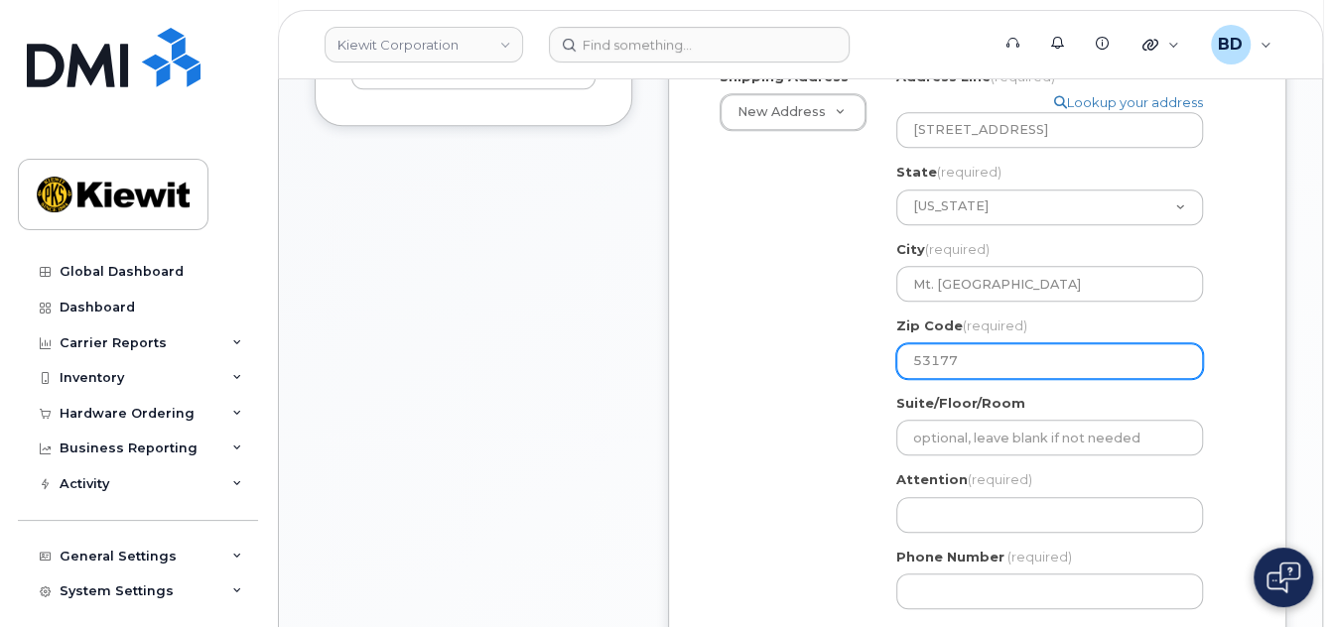
scroll to position [794, 0]
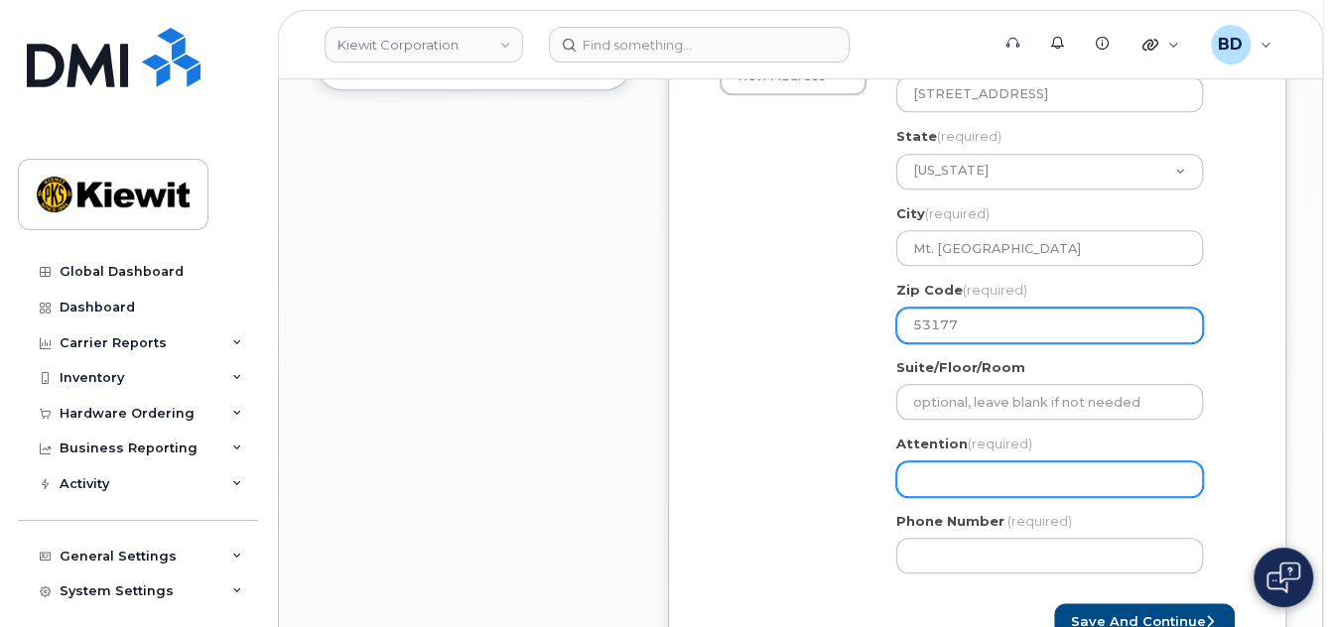
type input "53177"
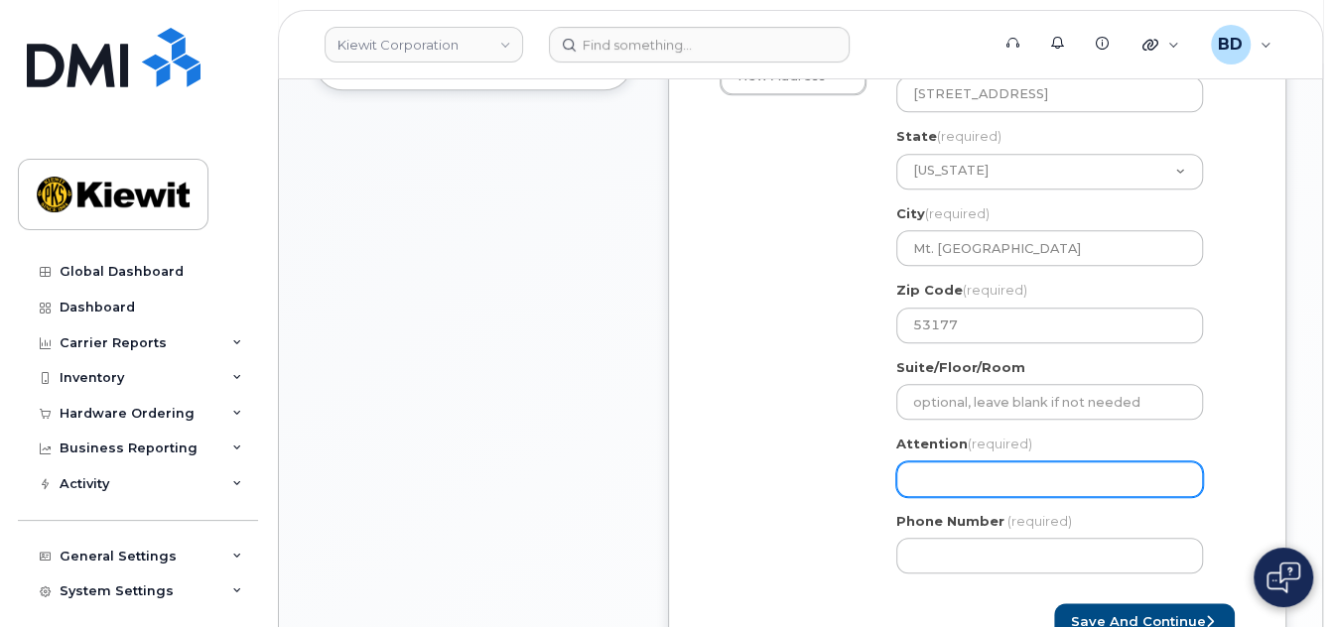
click at [917, 478] on input "Attention (required)" at bounding box center [1049, 479] width 307 height 36
select select
type input "J"
select select
type input "Jo"
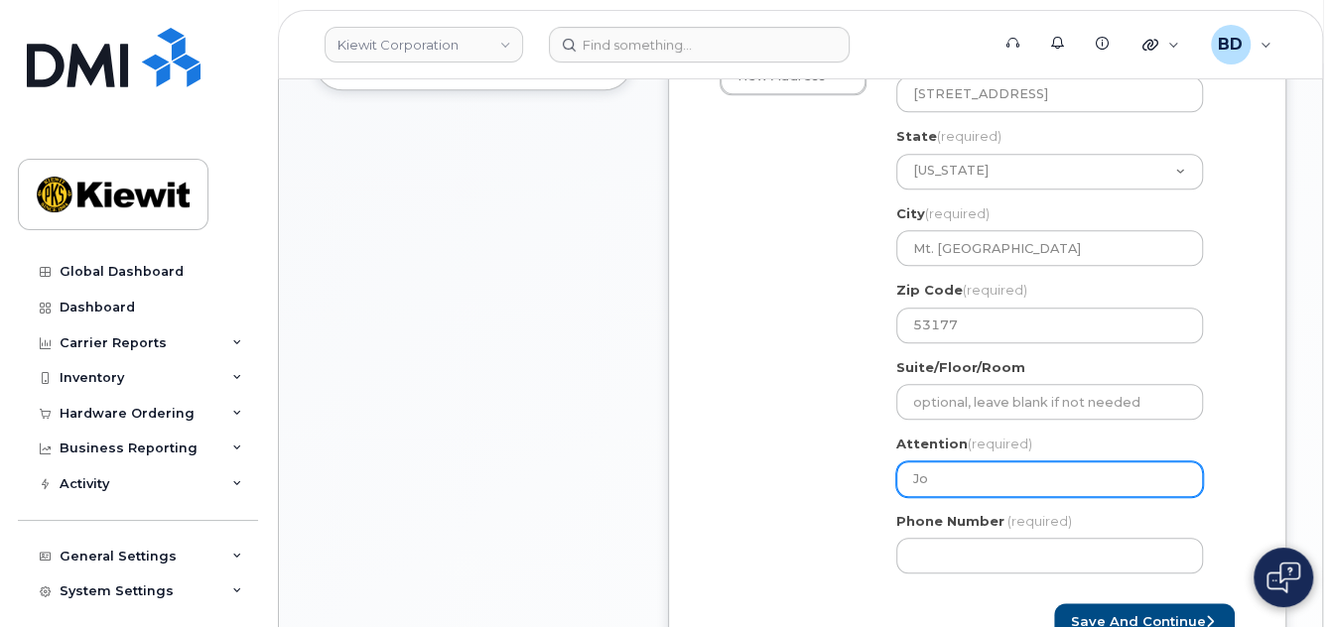
select select
type input "Joe"
select select
type input "Joey"
select select
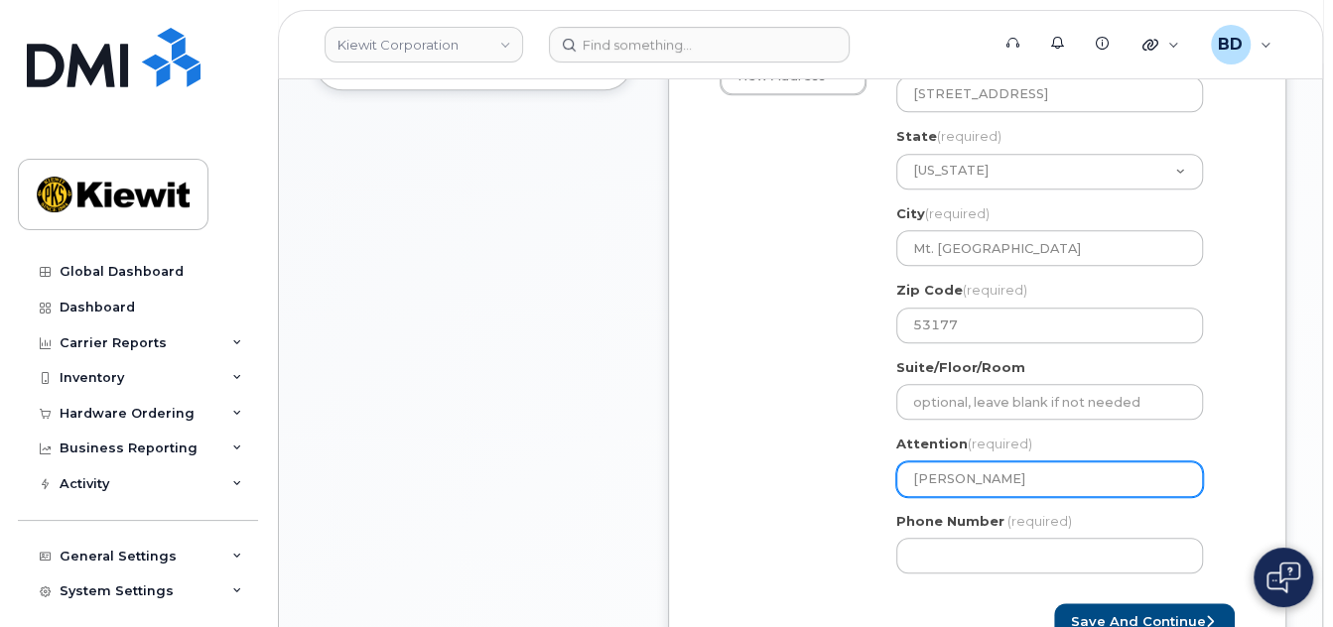
type input "Joey B"
select select
type input "Joey Bo"
select select
type input "Joey Boy"
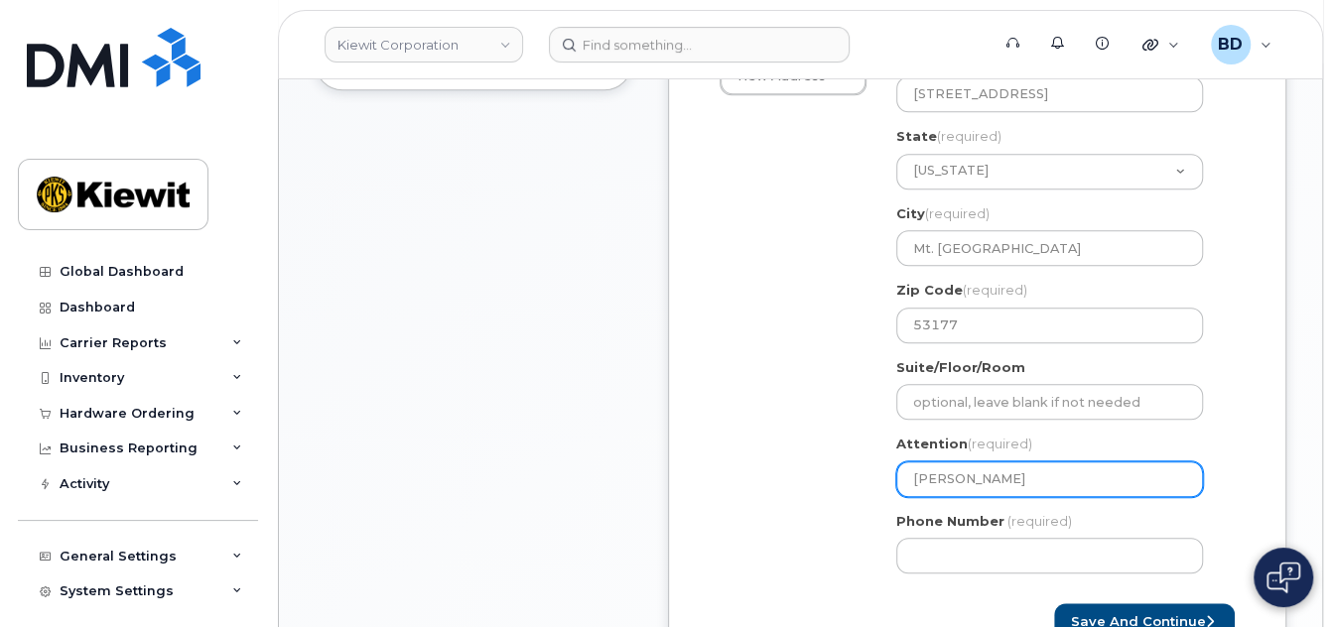
select select
type input "Joey Boyd"
select select
click at [1000, 476] on input "Joey Boyd/" at bounding box center [1049, 479] width 307 height 36
paste input "Louie Harland Jr"
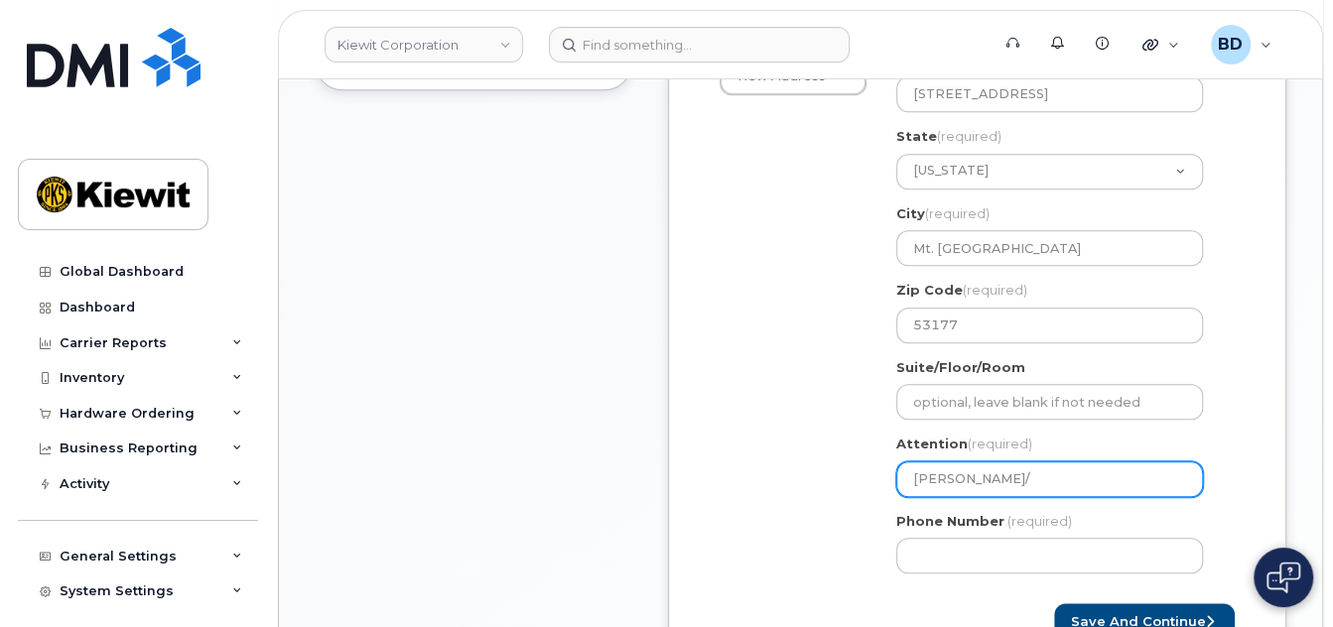
type input "Joey Boyd/ Louie Harland Jr"
select select
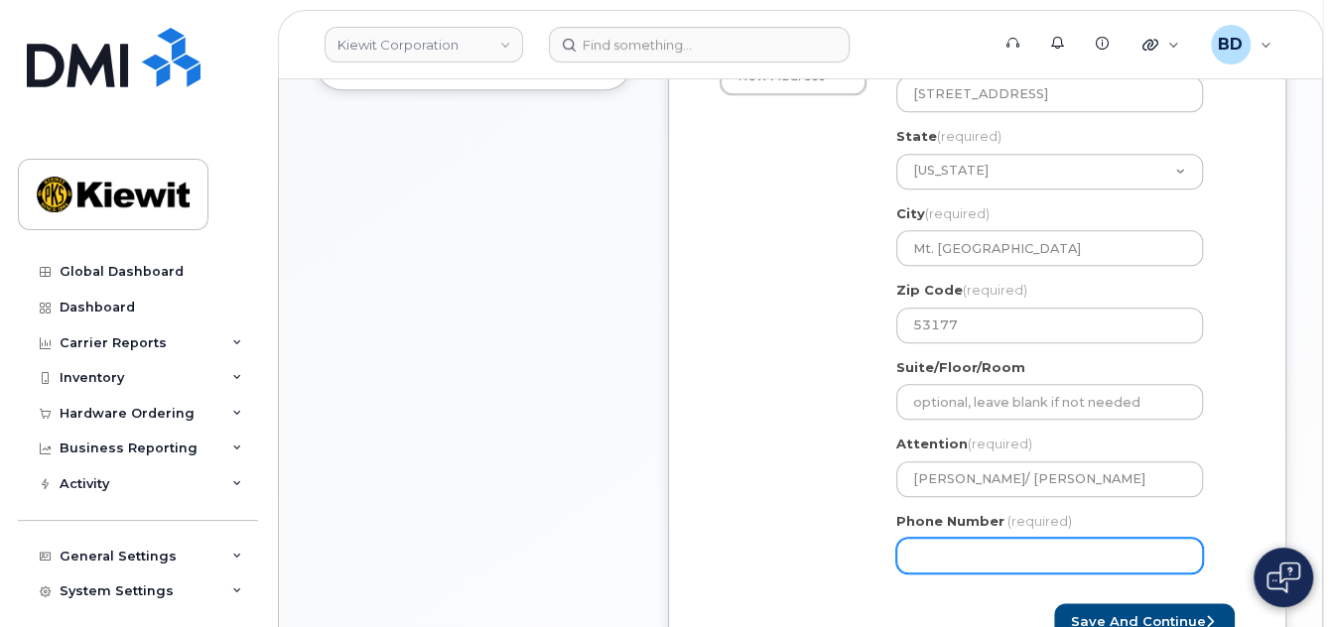
click at [926, 556] on input "Phone Number" at bounding box center [1049, 556] width 307 height 36
type input "8777727707"
select select
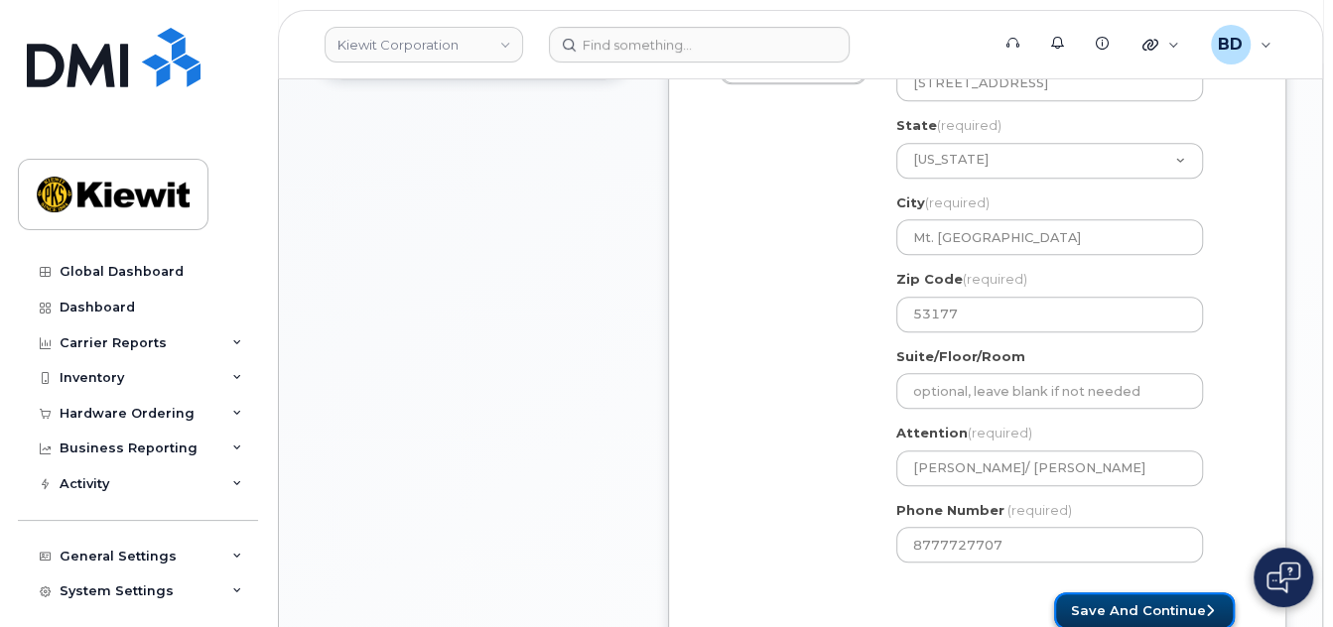
click at [1141, 616] on button "Save and Continue" at bounding box center [1144, 610] width 181 height 37
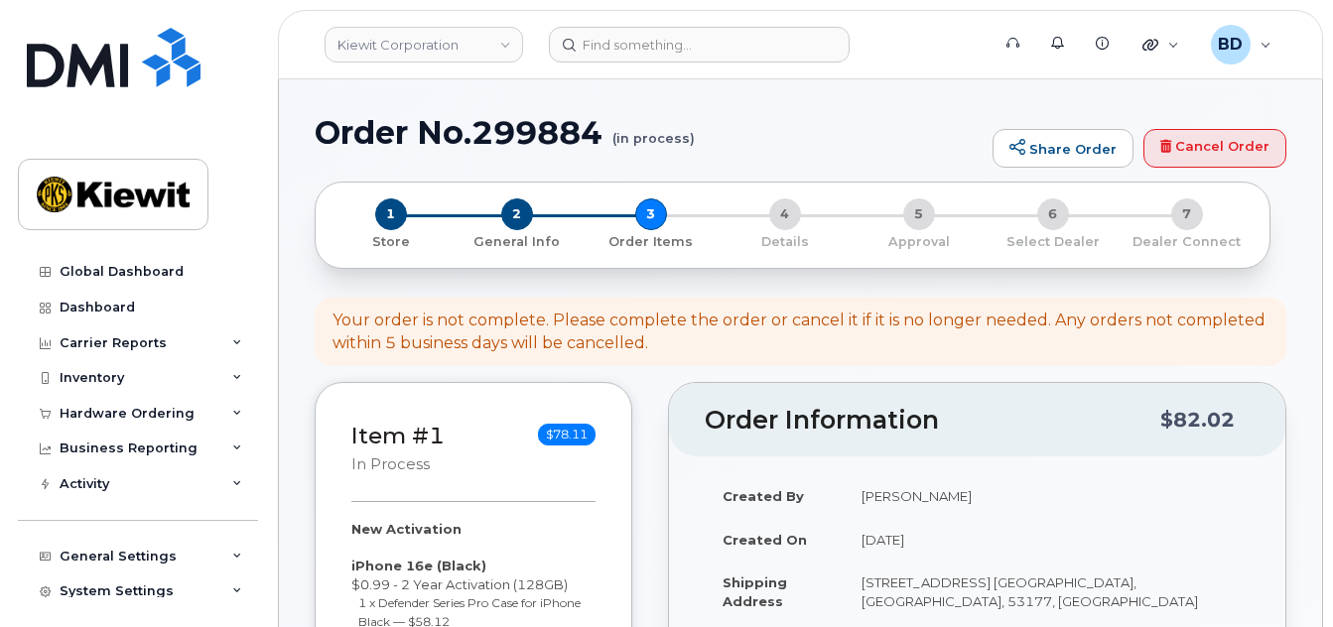
select select
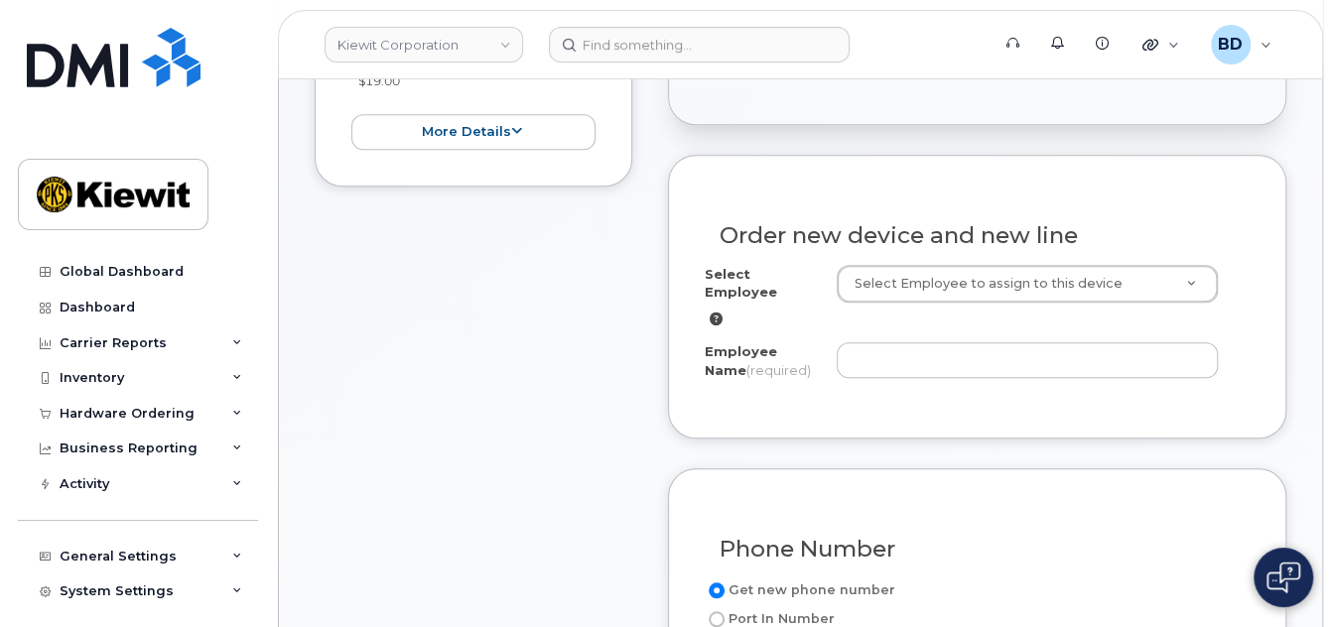
scroll to position [799, 0]
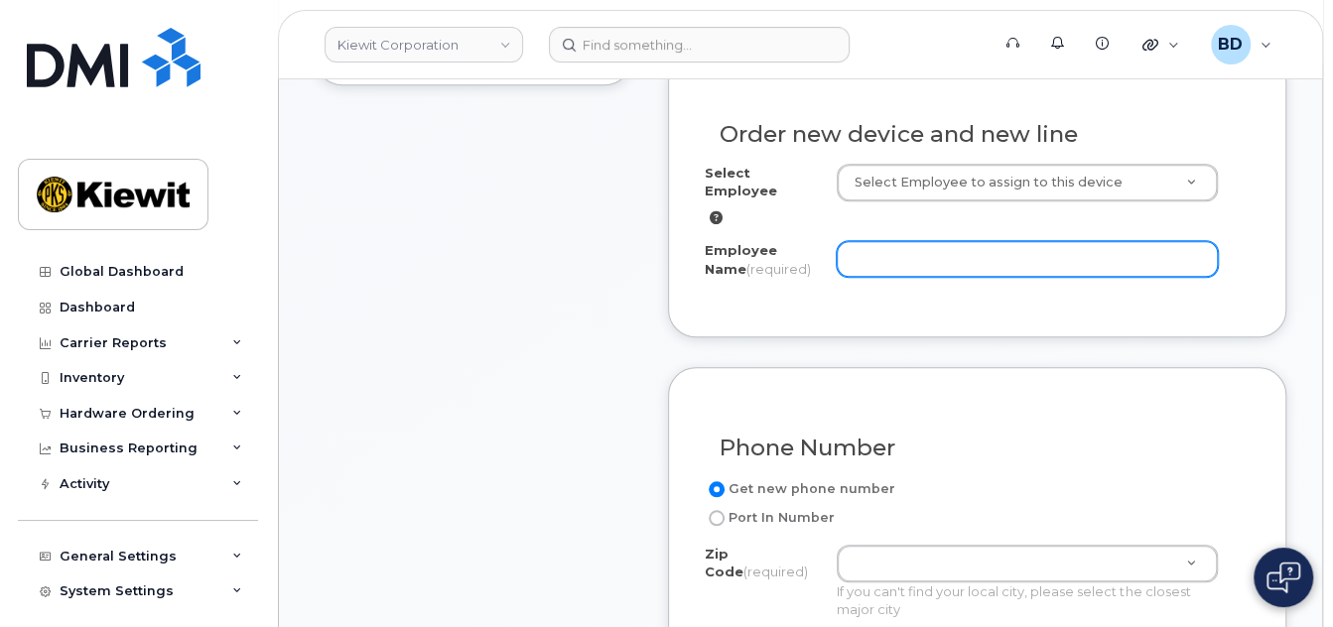
click at [858, 257] on input "Employee Name (required)" at bounding box center [1026, 259] width 381 height 36
paste input "[PERSON_NAME]"
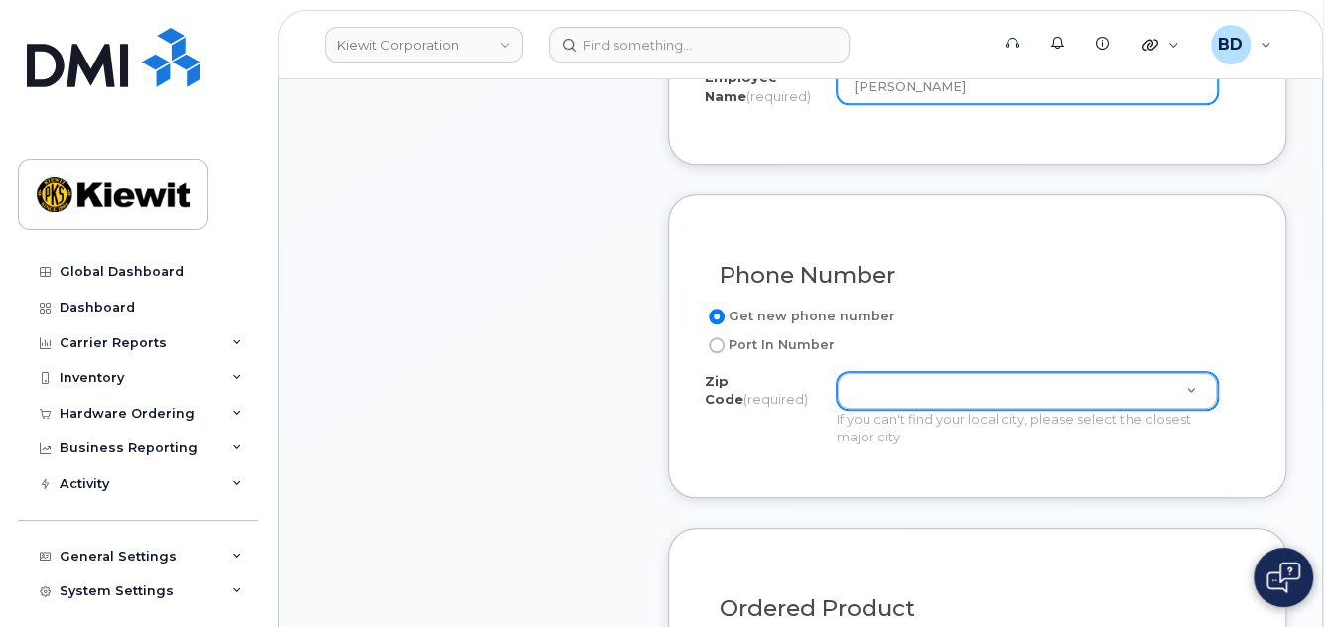
scroll to position [1064, 0]
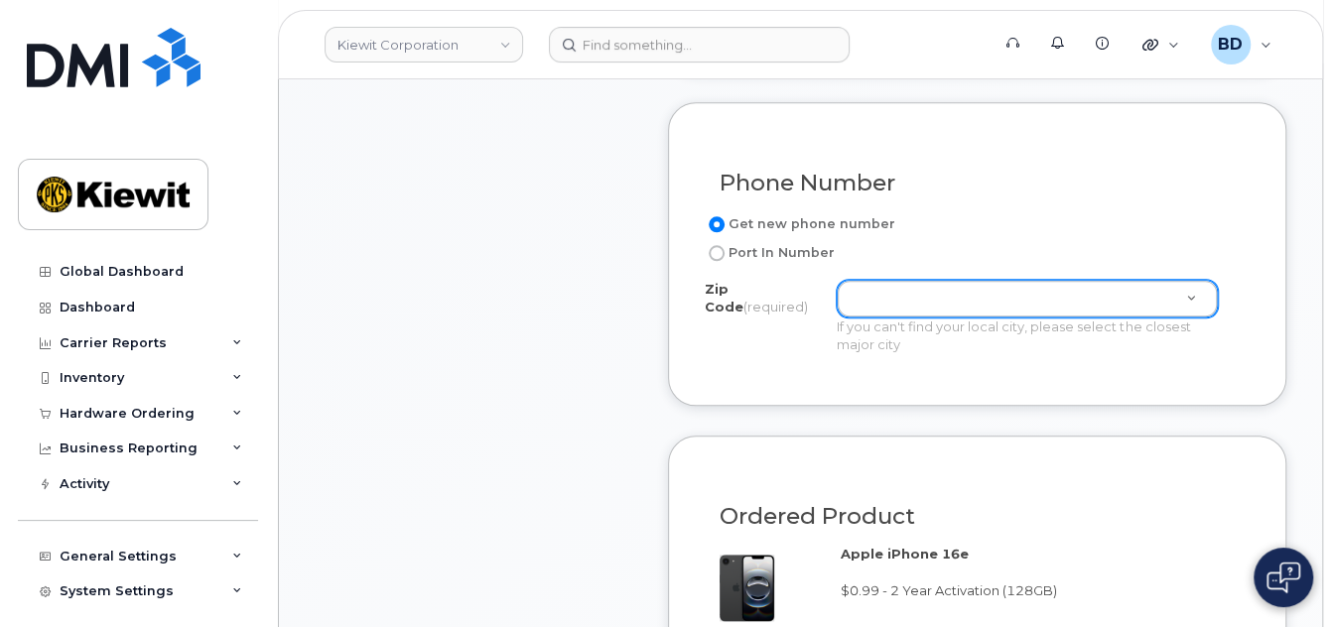
type input "[PERSON_NAME]"
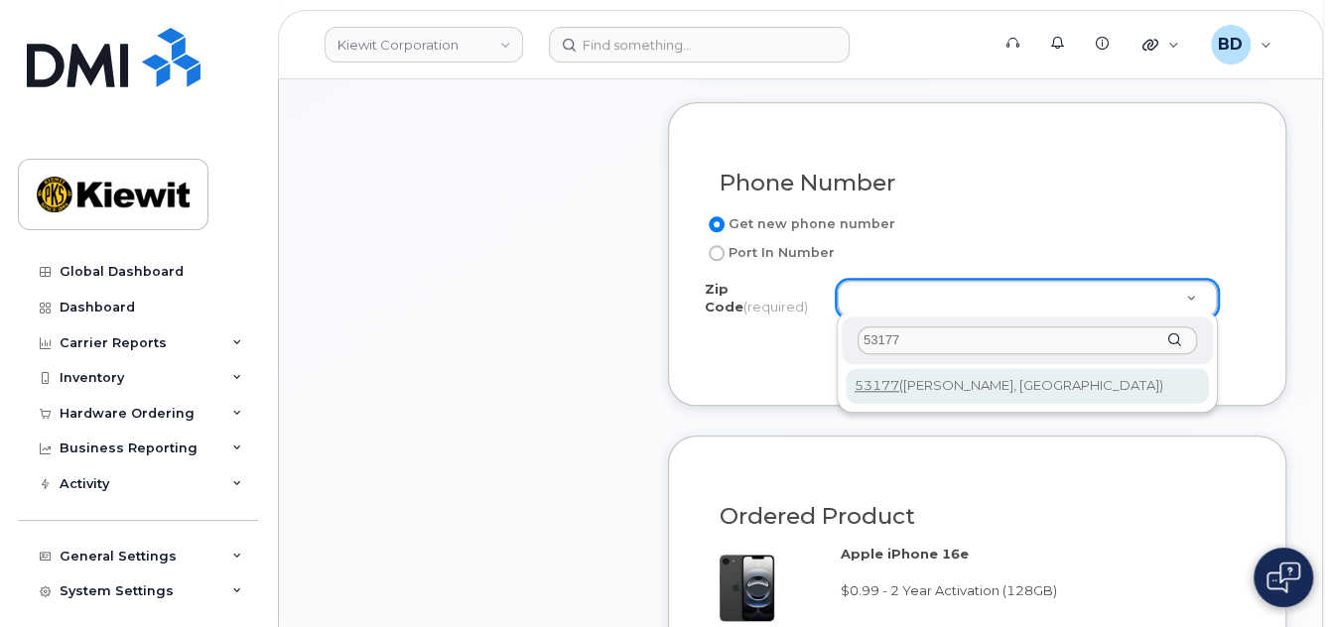
type input "53177"
type input "53177 ([PERSON_NAME], [GEOGRAPHIC_DATA])"
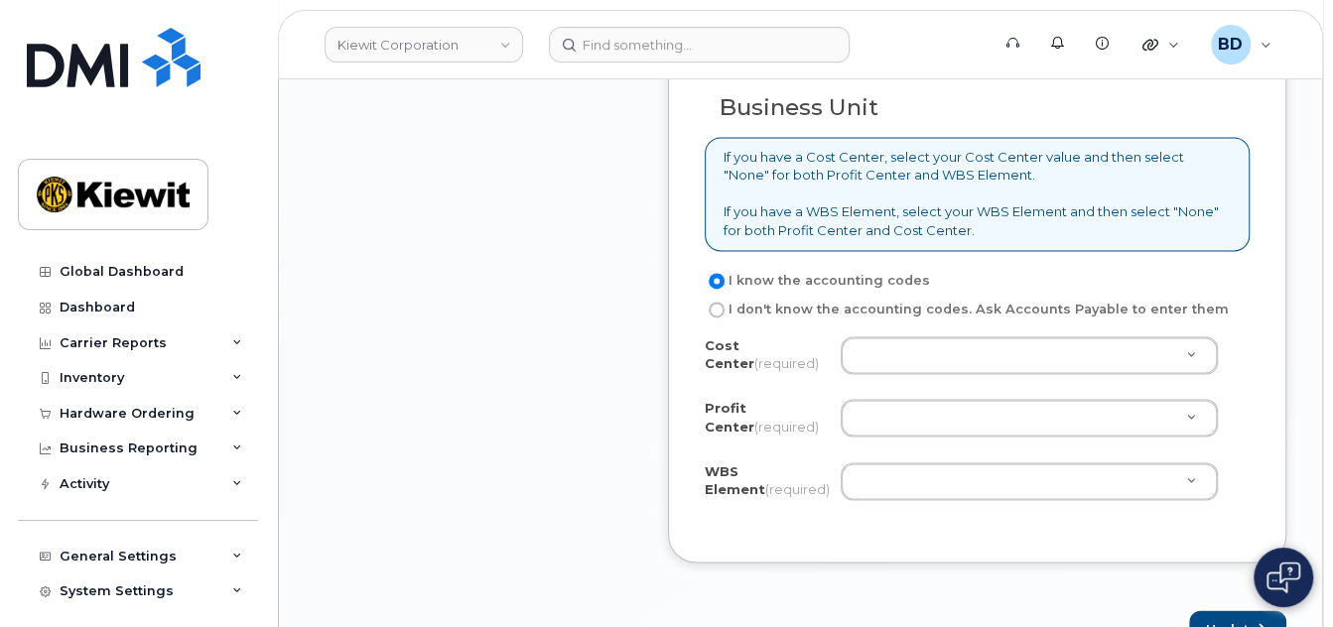
scroll to position [1857, 0]
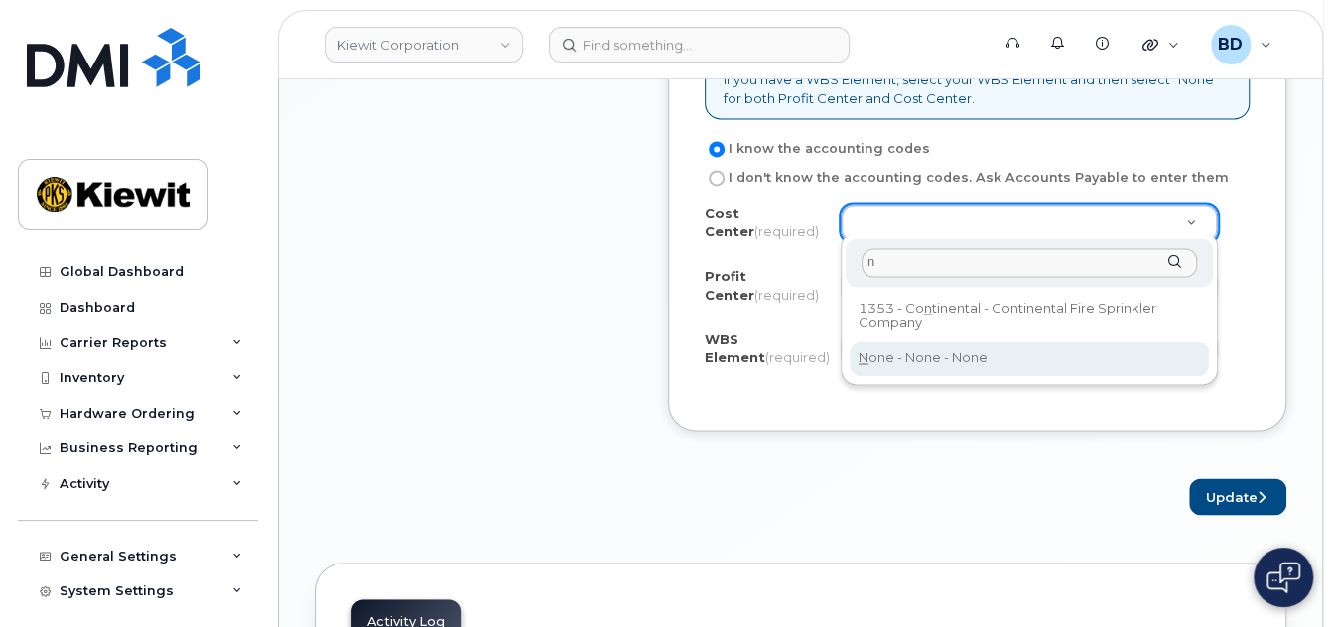
type input "n"
type input "None"
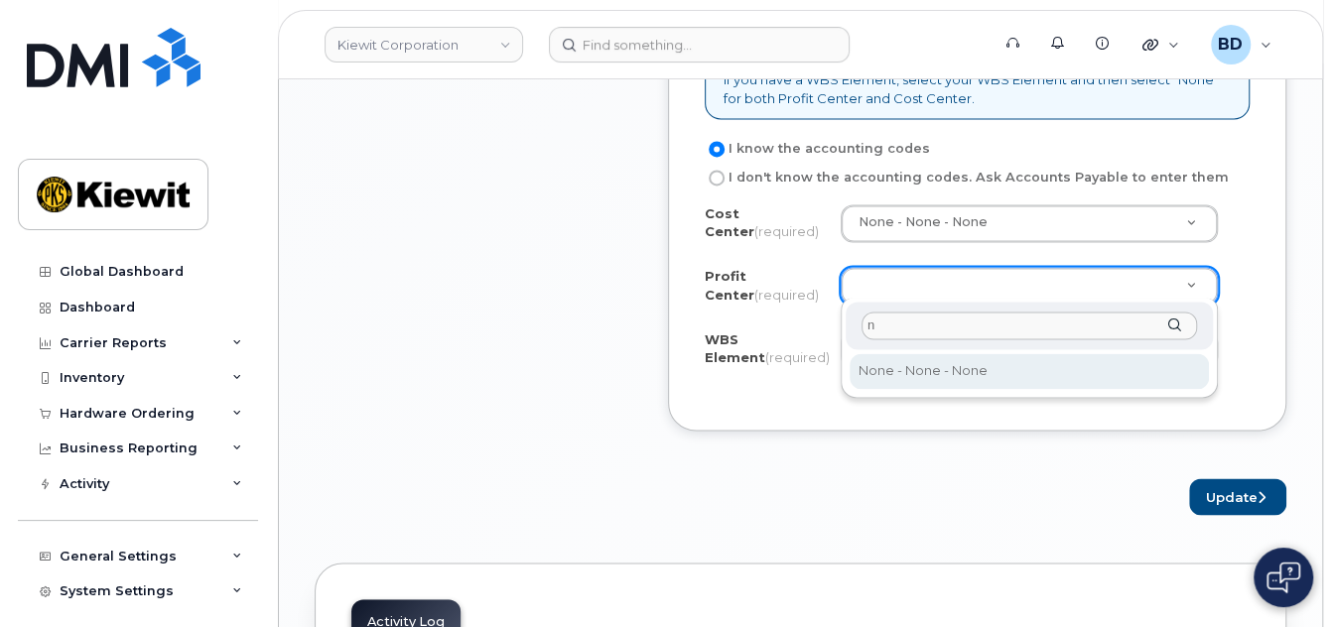
type input "n"
select select "None"
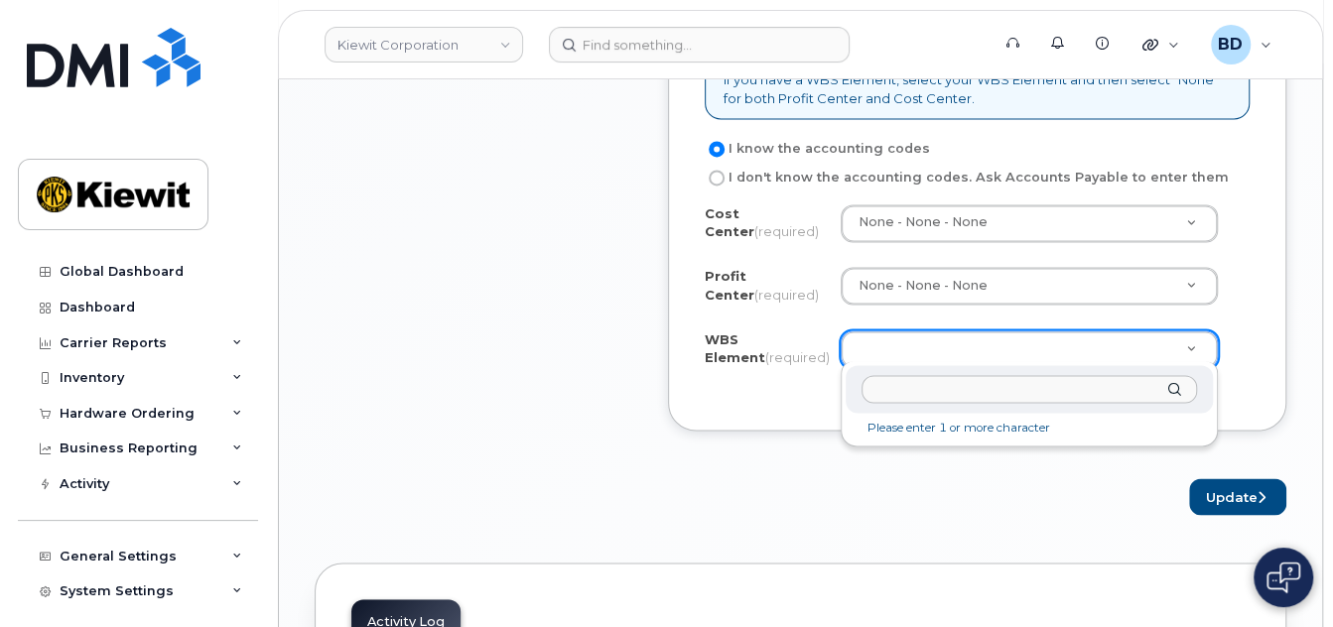
click at [966, 397] on input "text" at bounding box center [1028, 389] width 335 height 29
paste input "106059.1085"
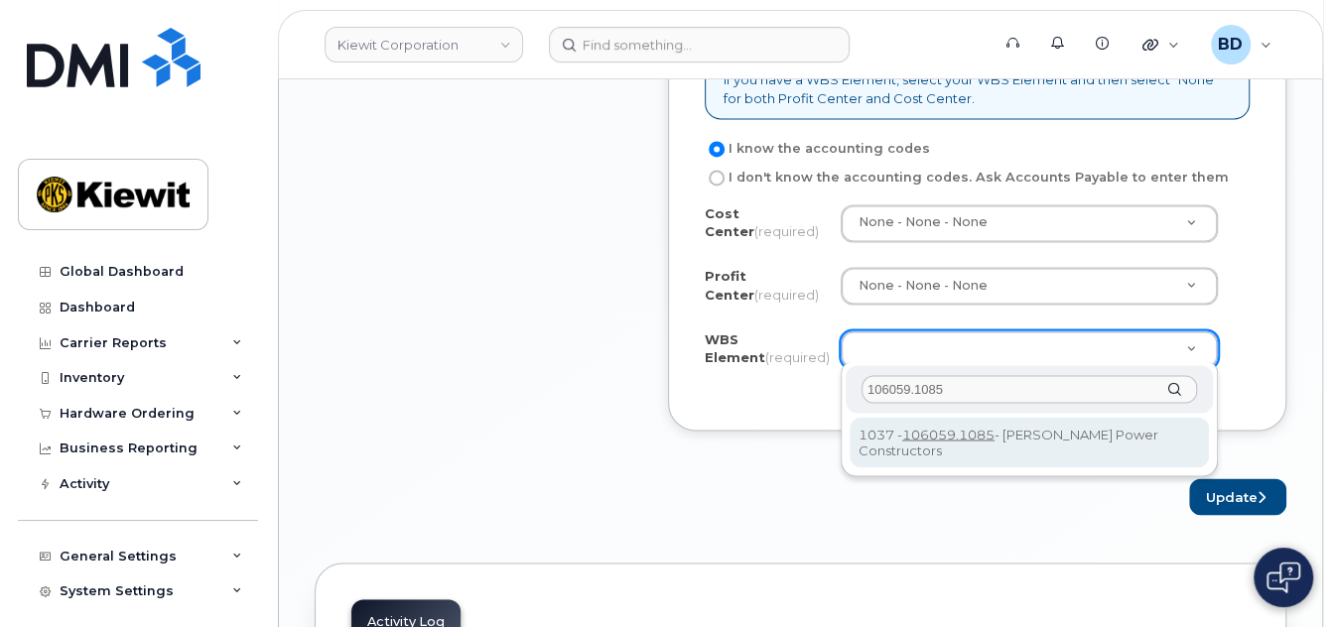
type input "106059.1085"
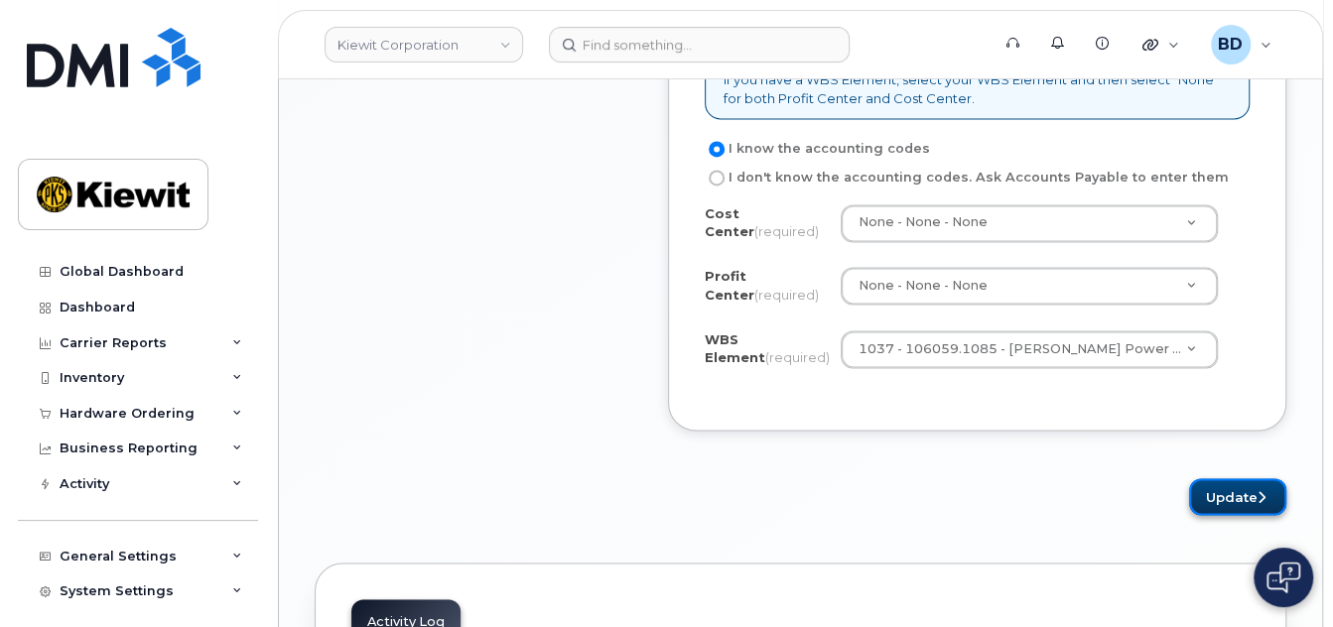
click at [1230, 481] on button "Update" at bounding box center [1237, 496] width 97 height 37
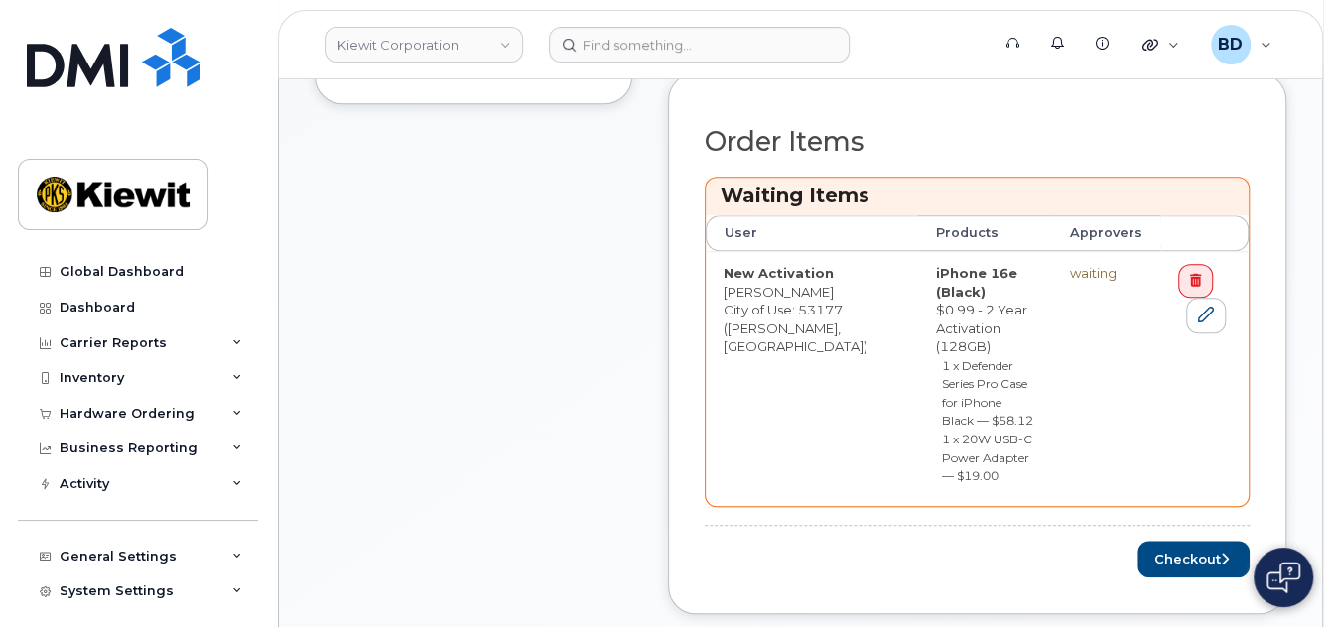
scroll to position [926, 0]
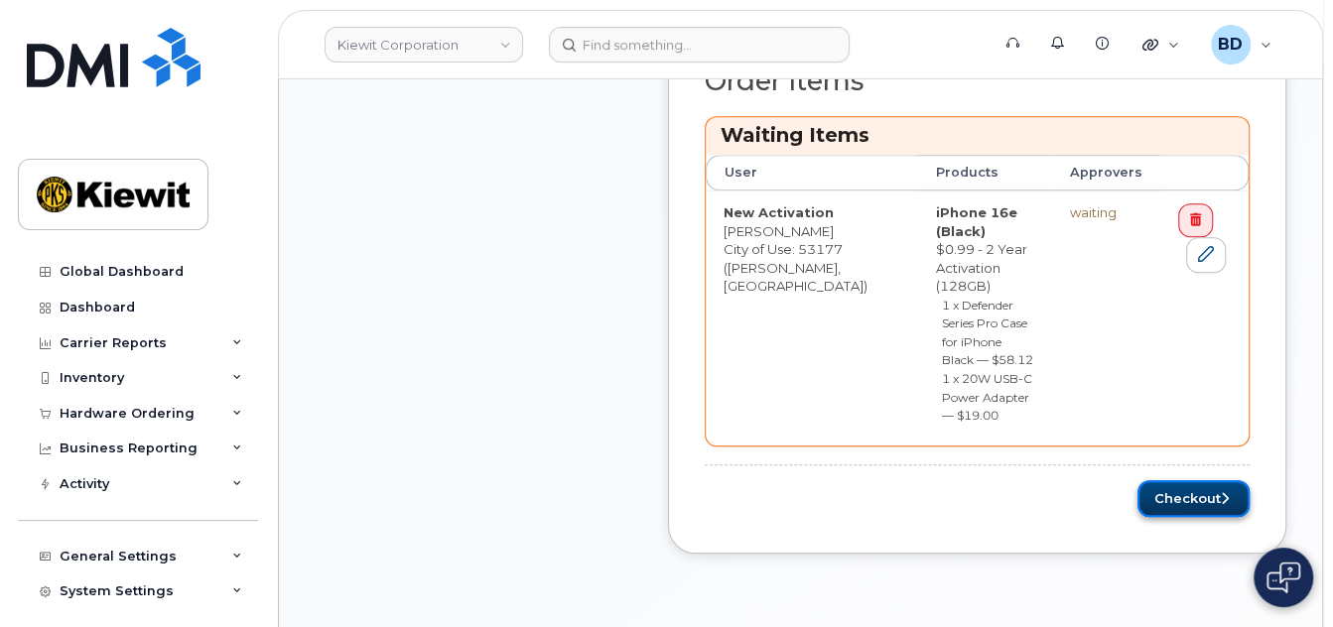
click at [1192, 480] on button "Checkout" at bounding box center [1193, 498] width 112 height 37
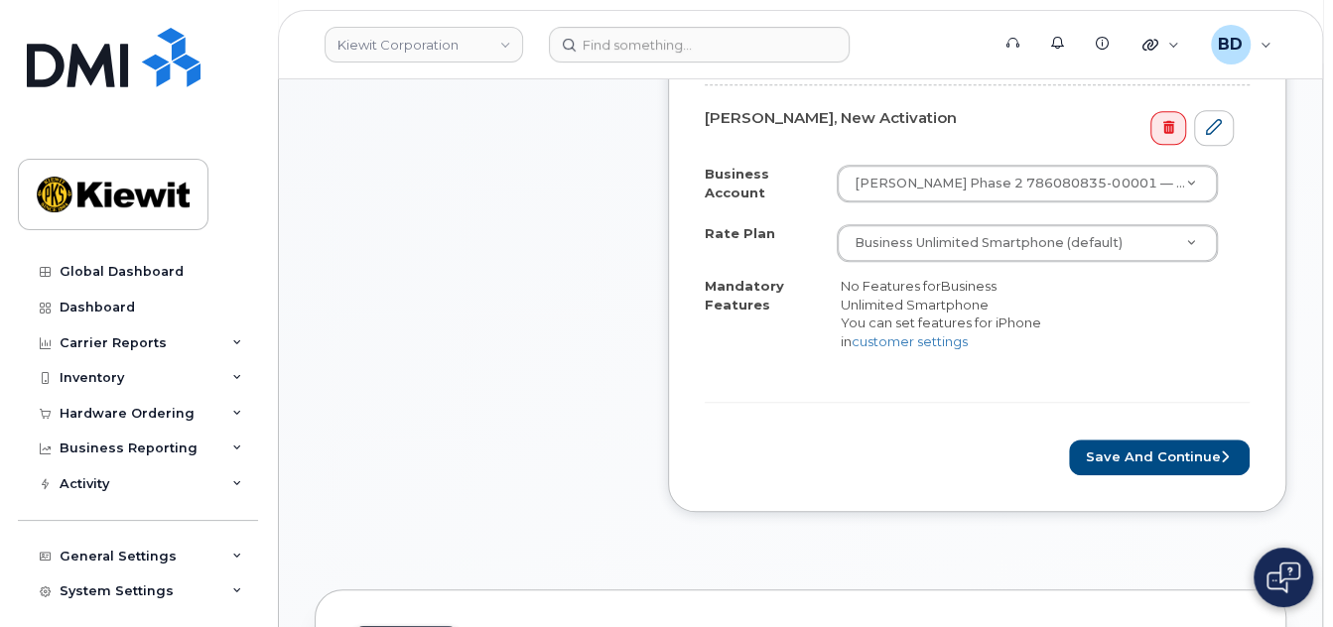
scroll to position [794, 0]
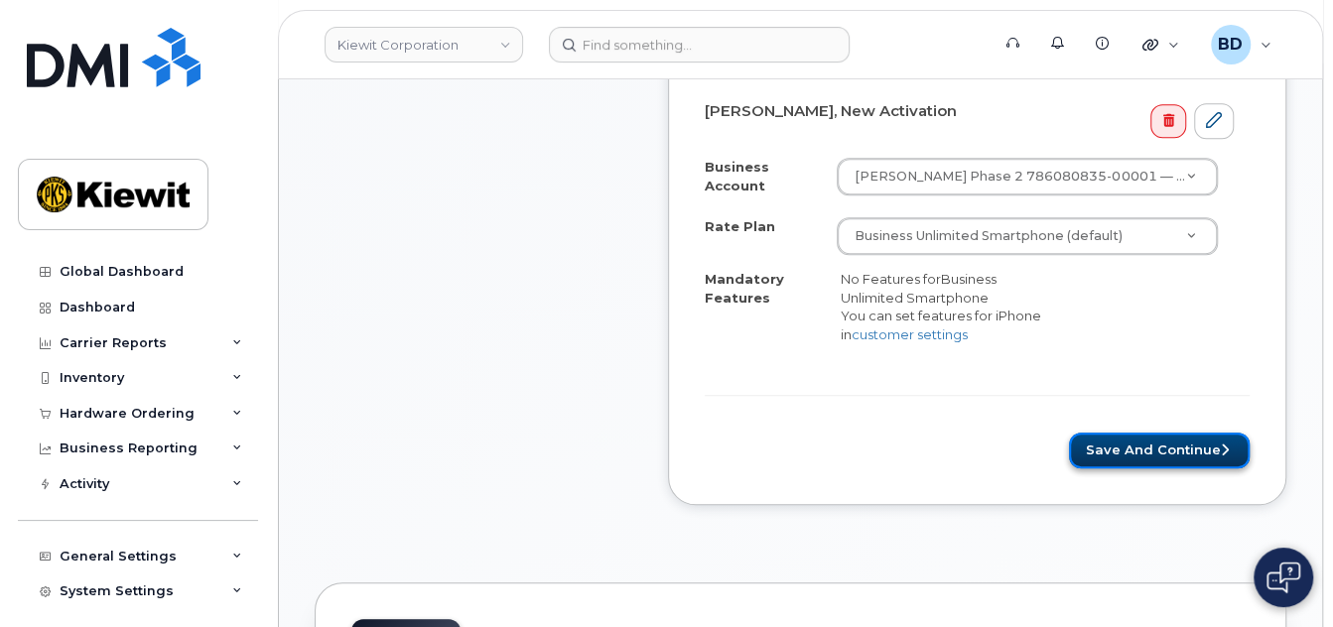
click at [1161, 455] on button "Save and Continue" at bounding box center [1159, 451] width 181 height 37
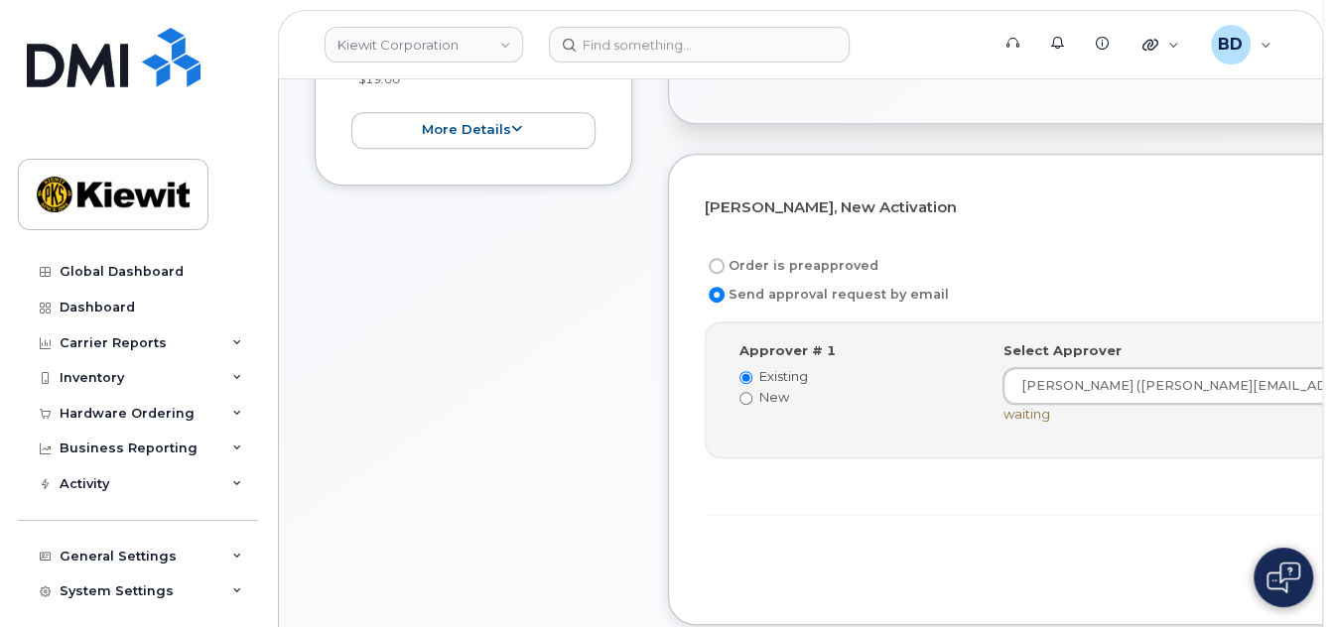
scroll to position [661, 0]
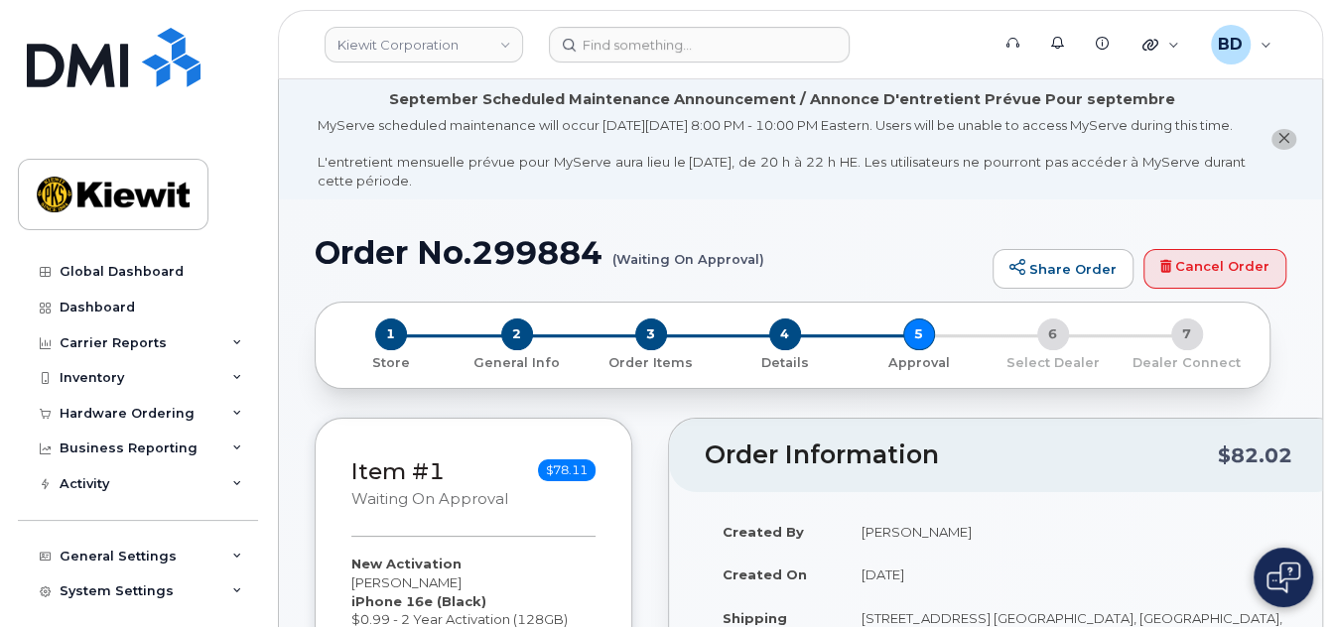
click at [516, 255] on h1 "Order No.299884 (Waiting On Approval)" at bounding box center [649, 252] width 668 height 35
copy h1 "299884"
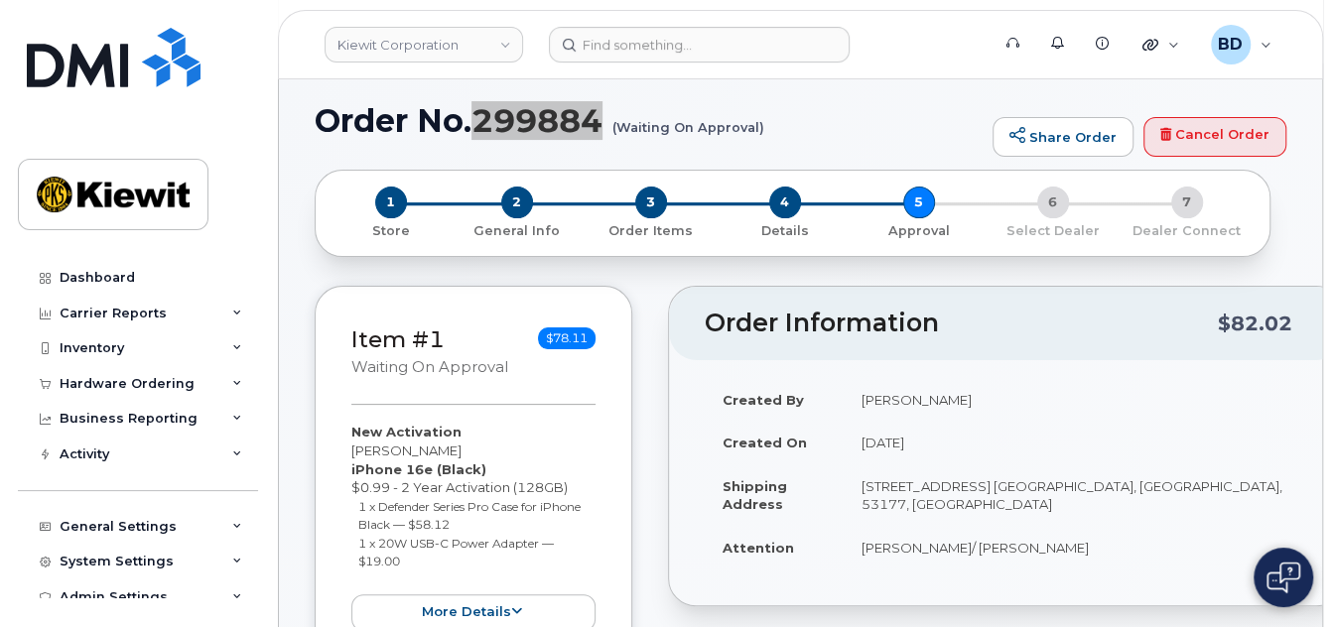
scroll to position [46, 0]
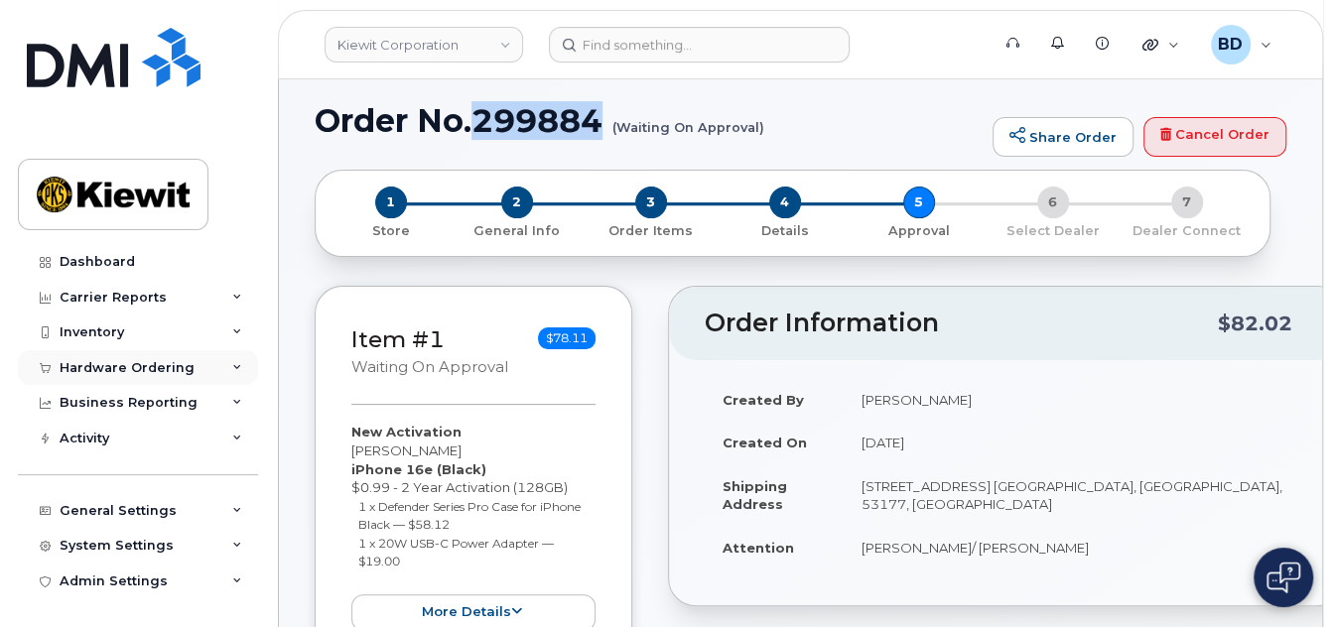
click at [234, 366] on icon at bounding box center [237, 368] width 10 height 10
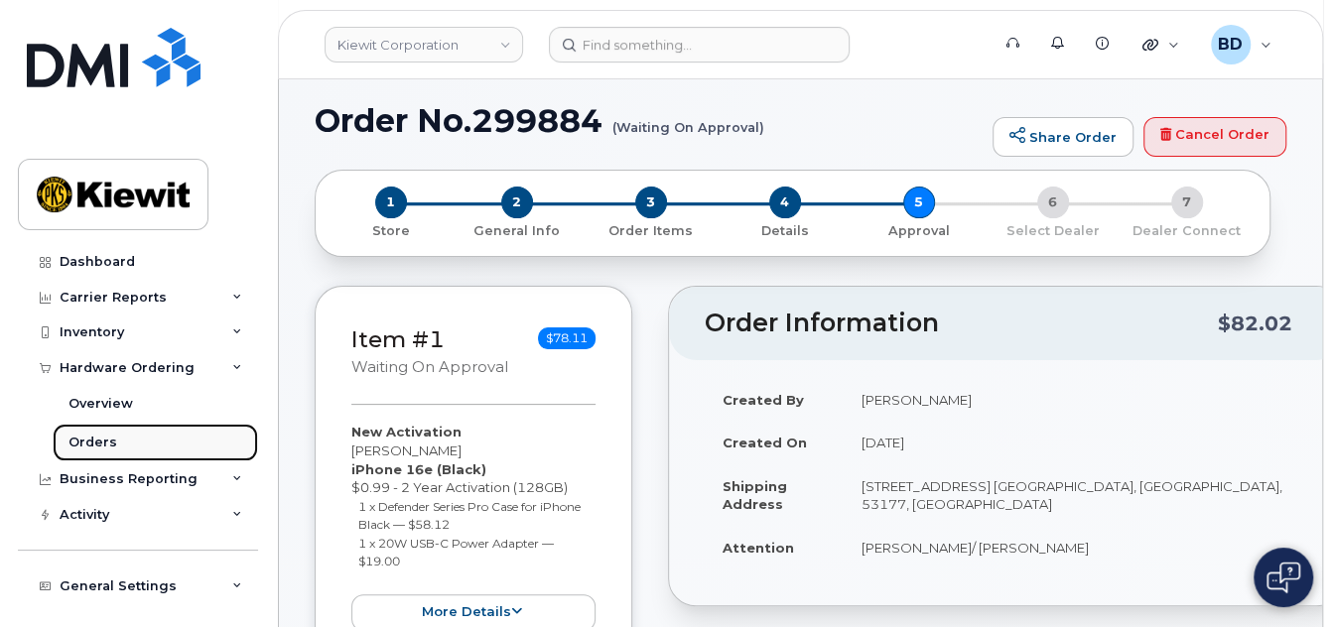
click at [112, 441] on div "Orders" at bounding box center [92, 443] width 49 height 18
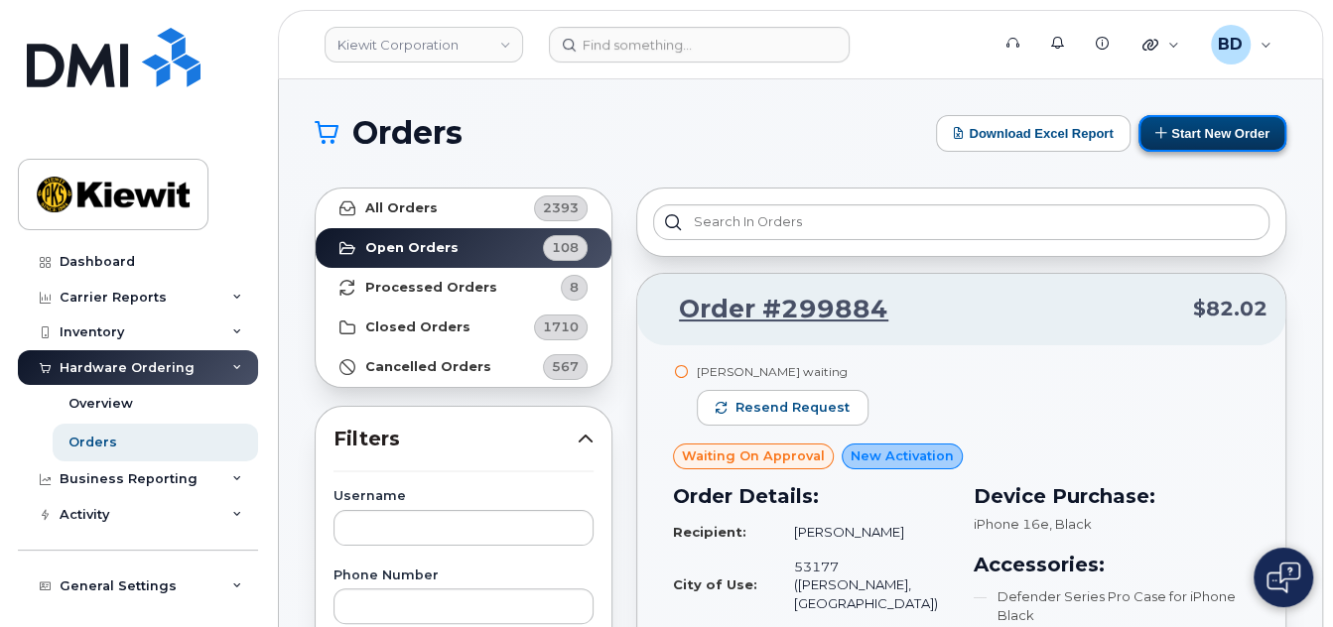
click at [1212, 136] on button "Start New Order" at bounding box center [1212, 133] width 148 height 37
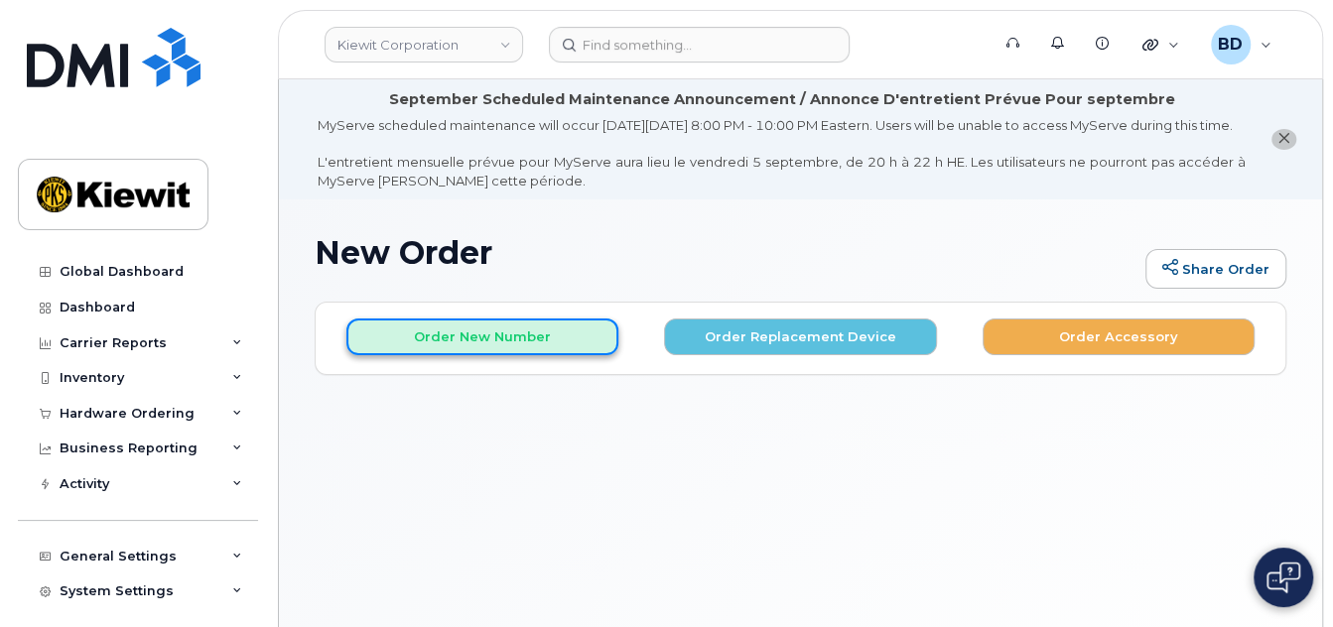
click at [487, 354] on button "Order New Number" at bounding box center [482, 336] width 272 height 37
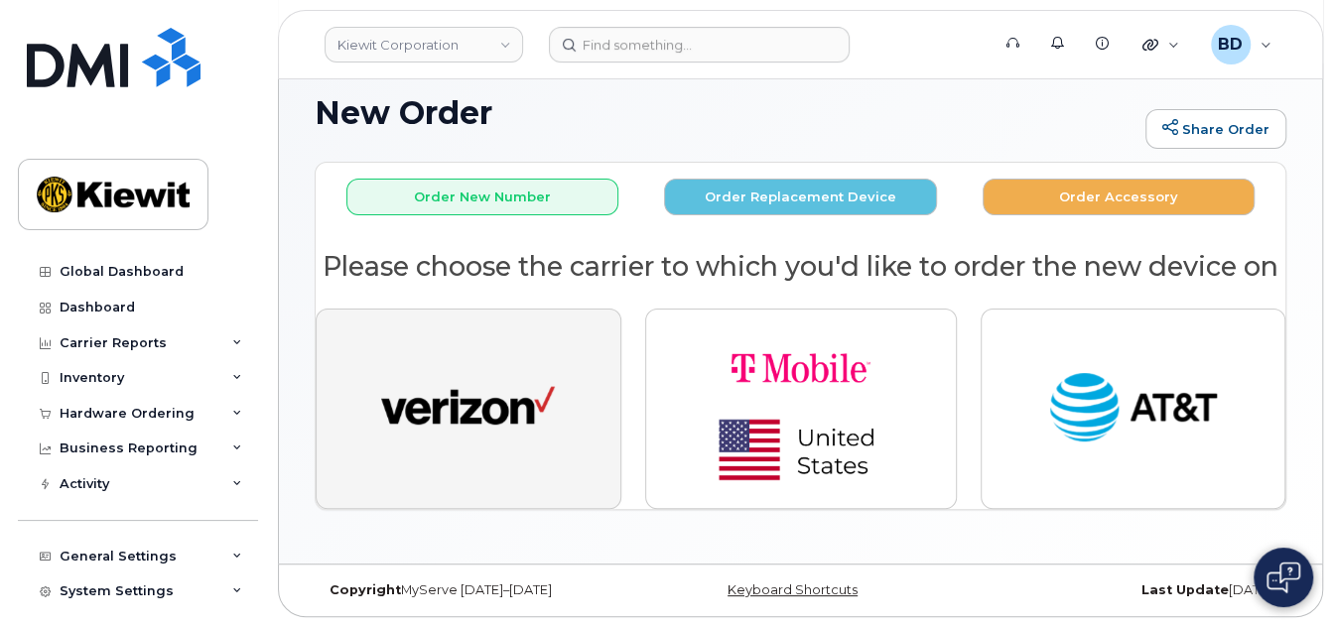
click at [434, 380] on img "button" at bounding box center [468, 408] width 174 height 89
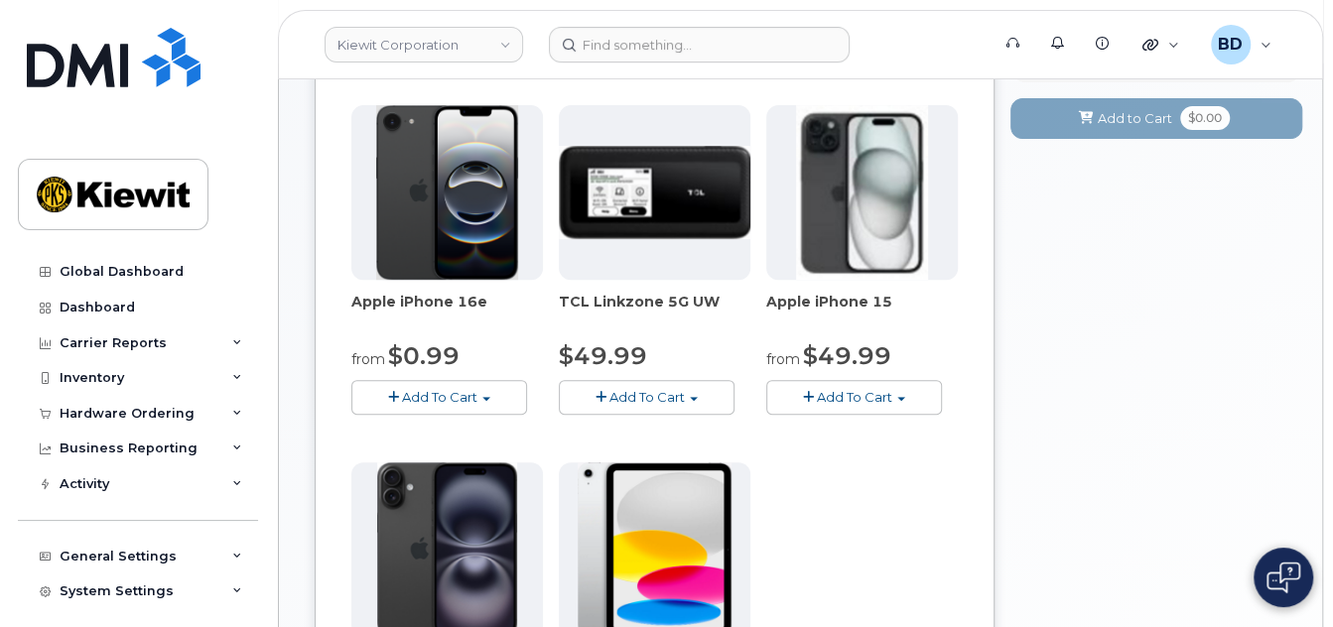
scroll to position [449, 0]
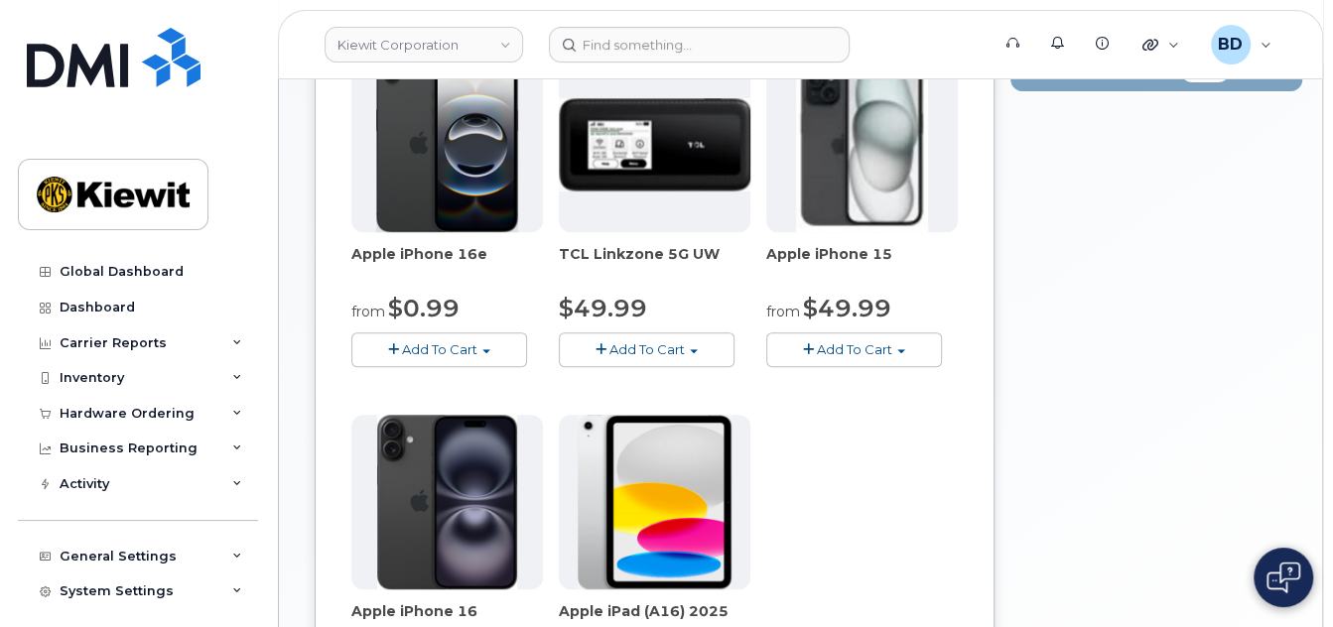
click at [445, 357] on span "Add To Cart" at bounding box center [439, 349] width 75 height 16
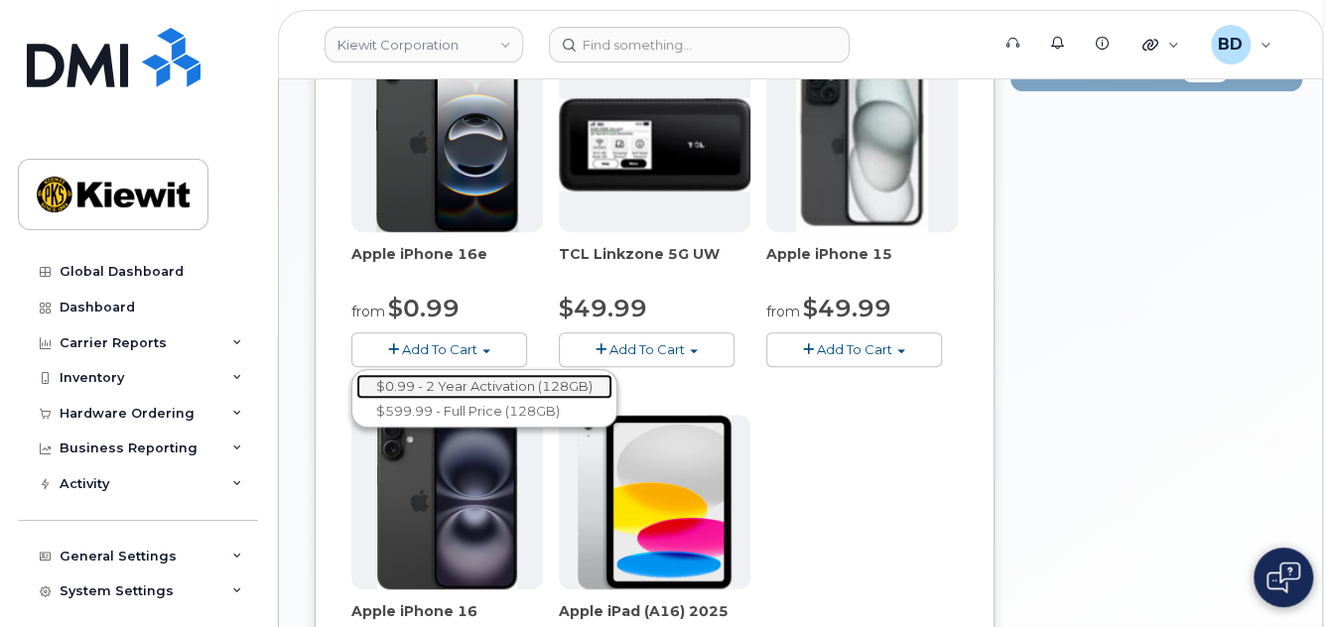
drag, startPoint x: 449, startPoint y: 402, endPoint x: 458, endPoint y: 393, distance: 12.6
click at [450, 399] on link "$0.99 - 2 Year Activation (128GB)" at bounding box center [484, 386] width 256 height 25
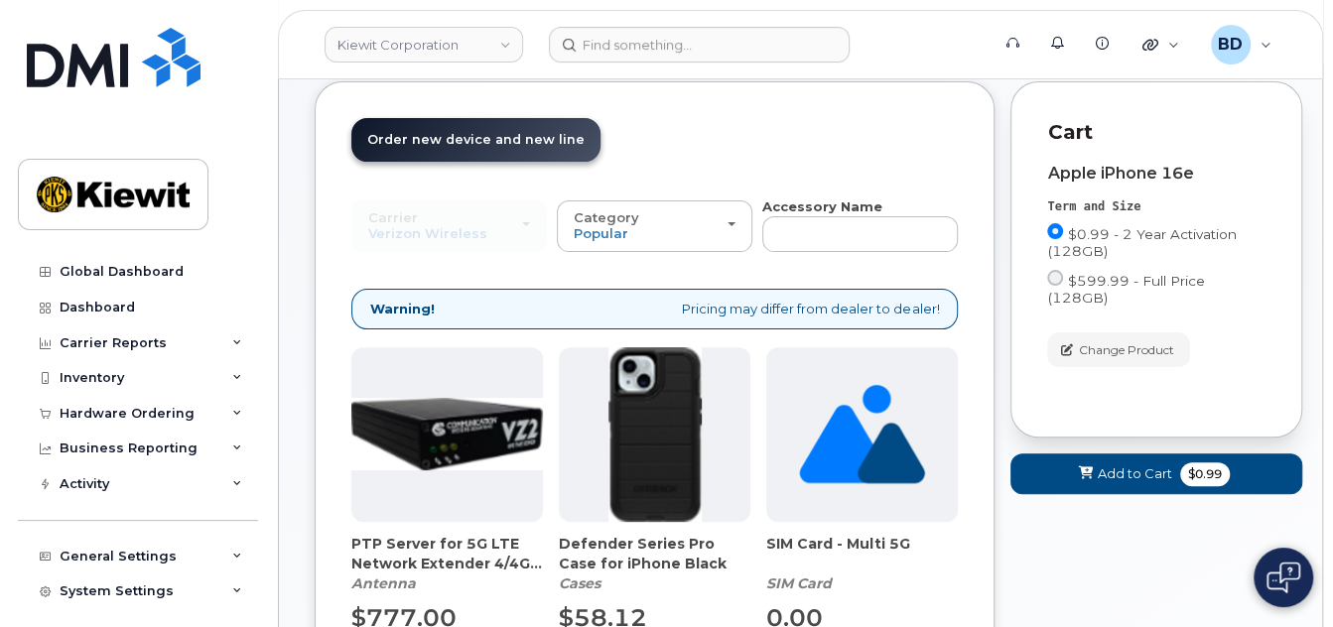
scroll to position [445, 0]
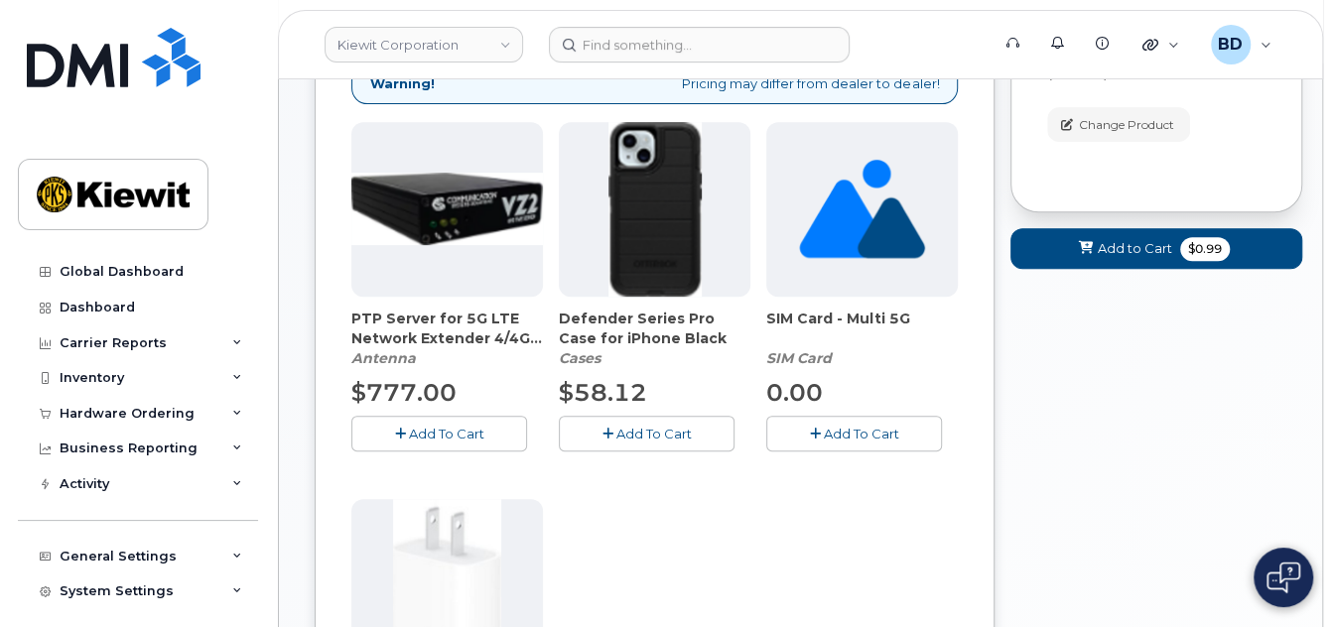
click at [623, 442] on span "Add To Cart" at bounding box center [653, 434] width 75 height 16
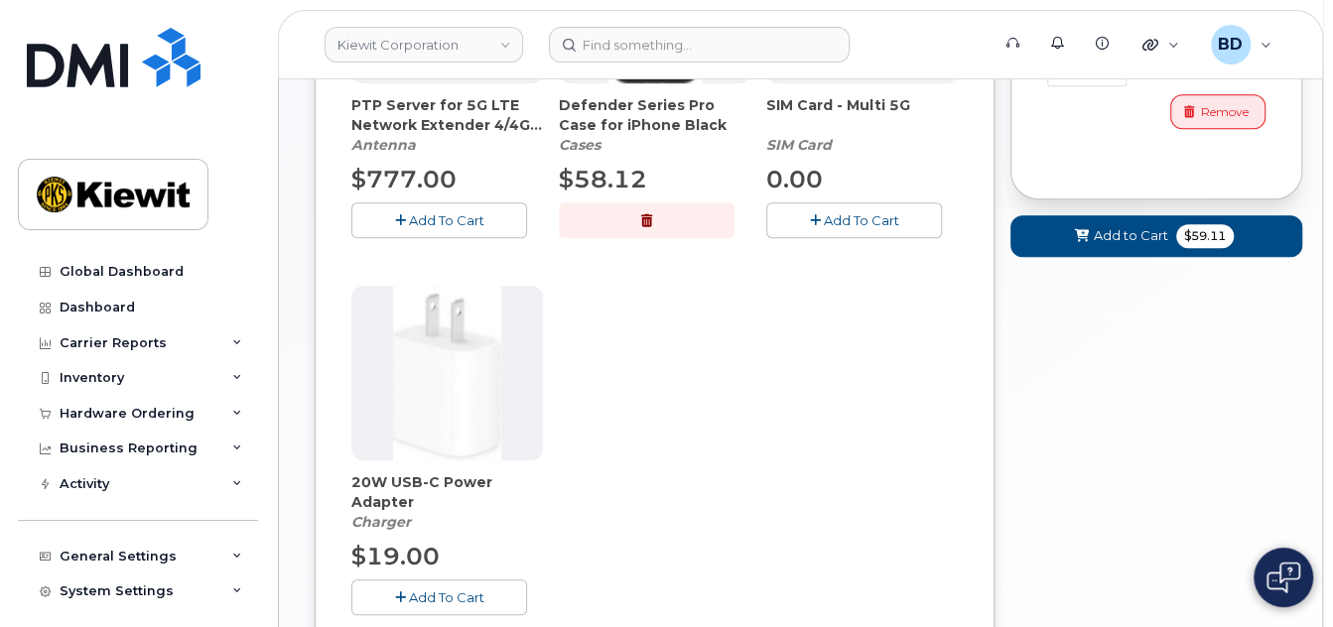
scroll to position [709, 0]
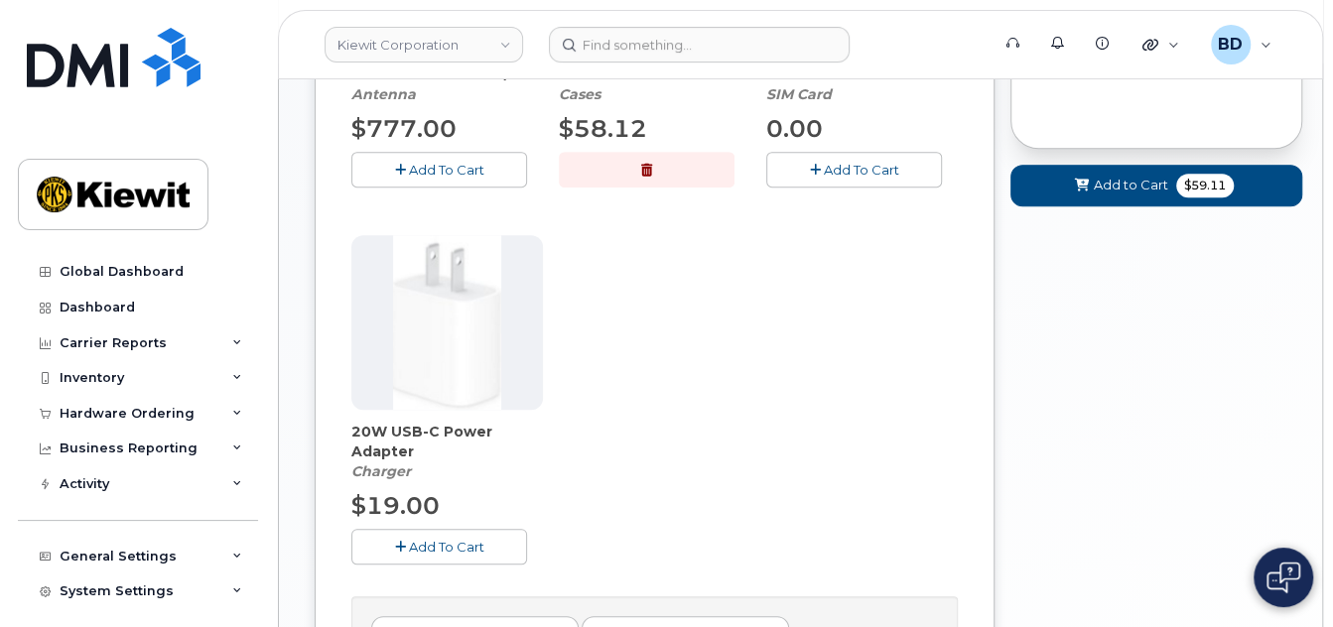
click at [441, 555] on span "Add To Cart" at bounding box center [446, 547] width 75 height 16
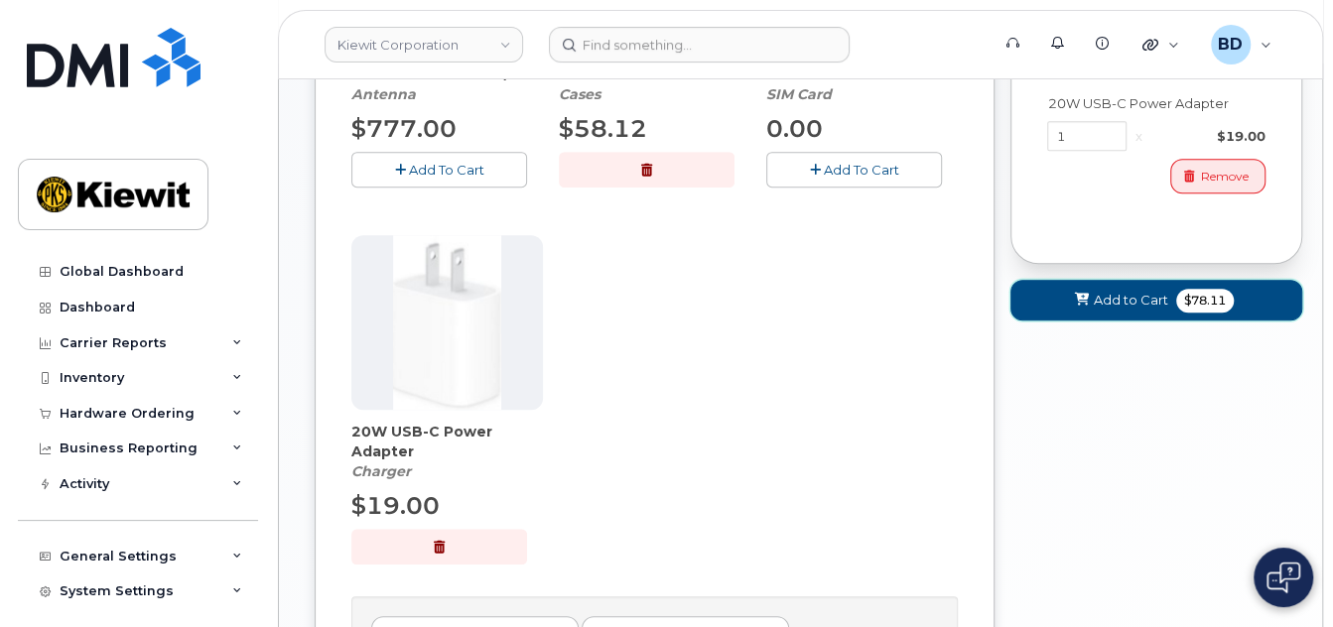
click at [1097, 294] on span "Add to Cart" at bounding box center [1130, 300] width 74 height 19
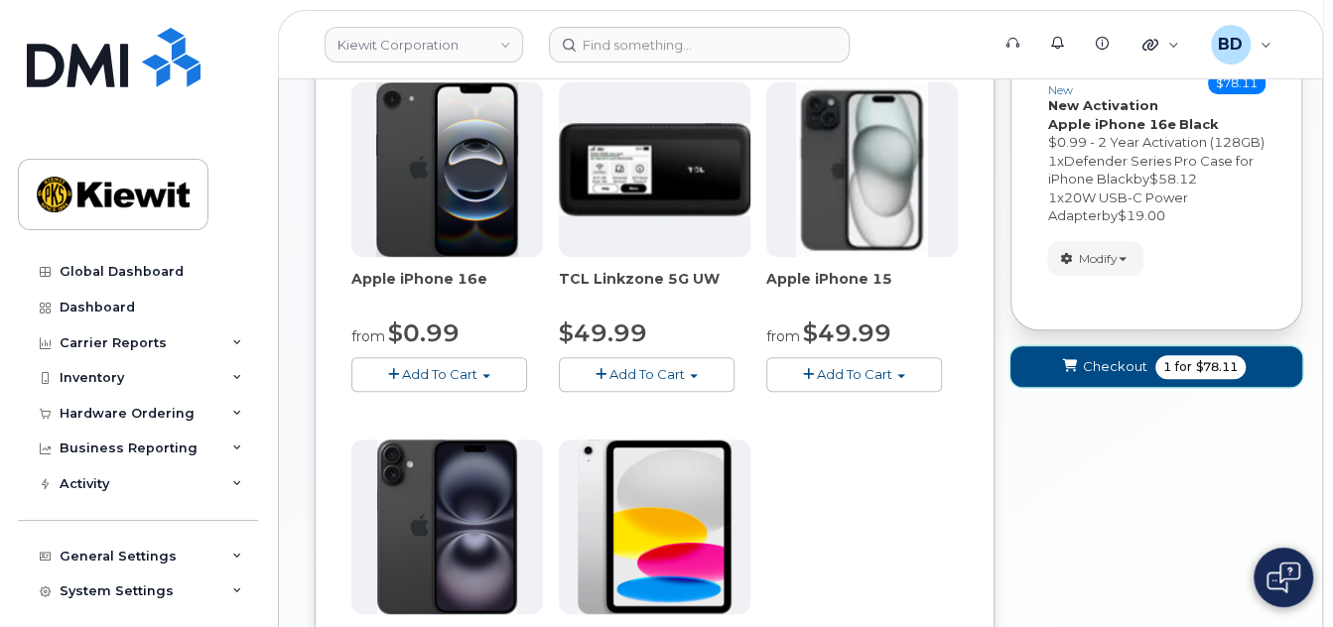
click at [1129, 374] on span "Checkout" at bounding box center [1114, 366] width 64 height 19
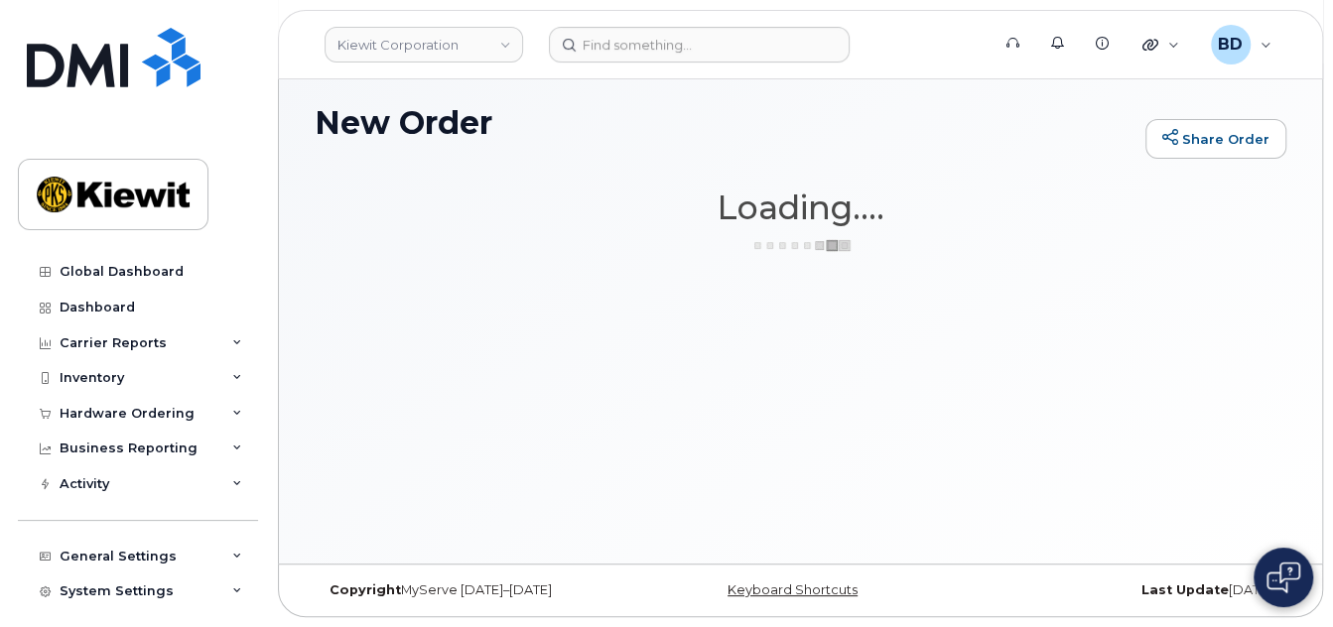
scroll to position [148, 0]
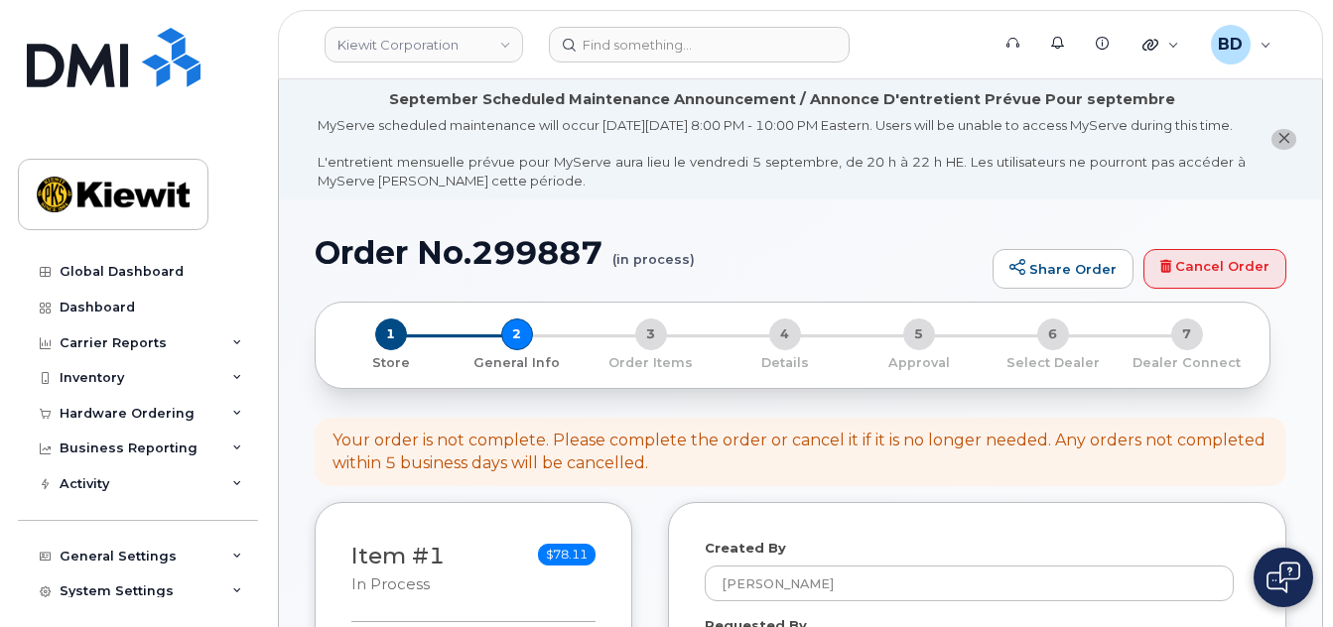
select select
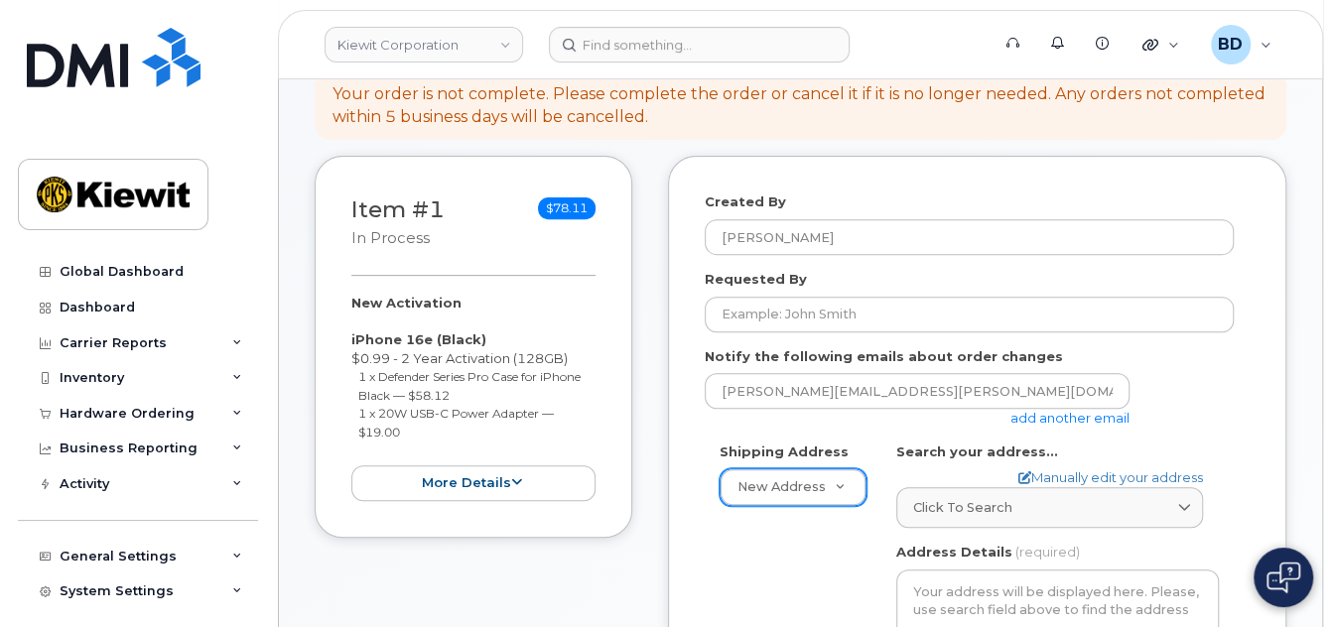
scroll to position [397, 0]
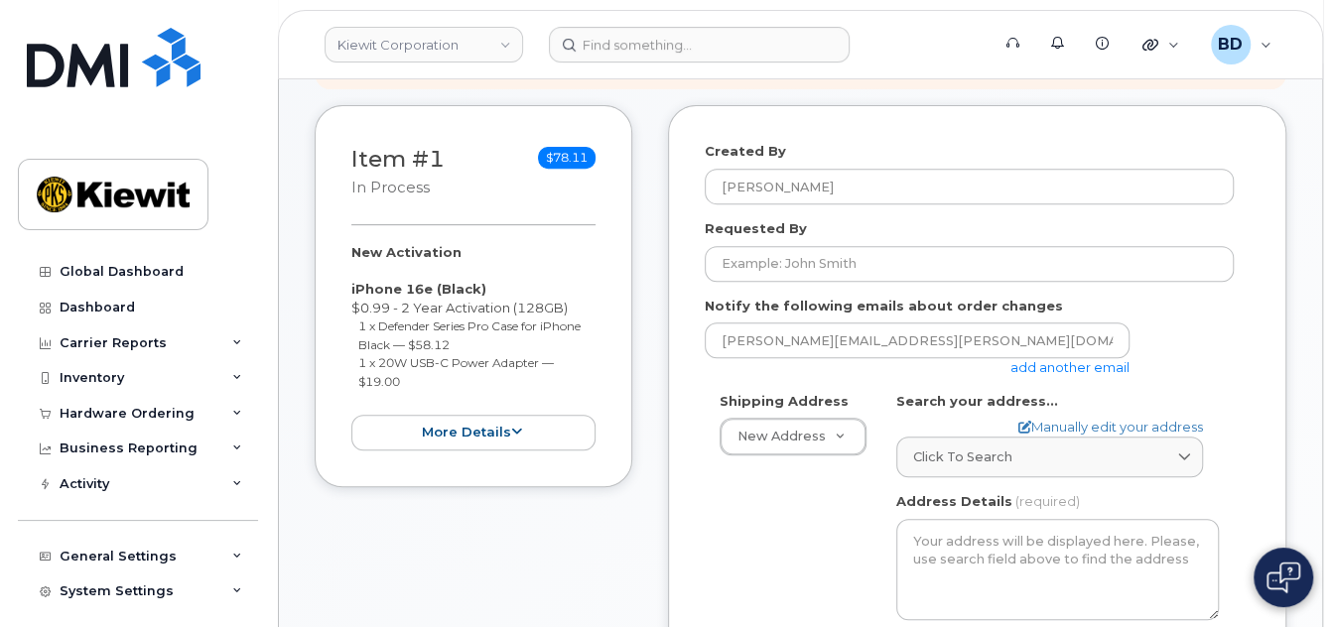
click at [1061, 375] on link "add another email" at bounding box center [1069, 367] width 119 height 16
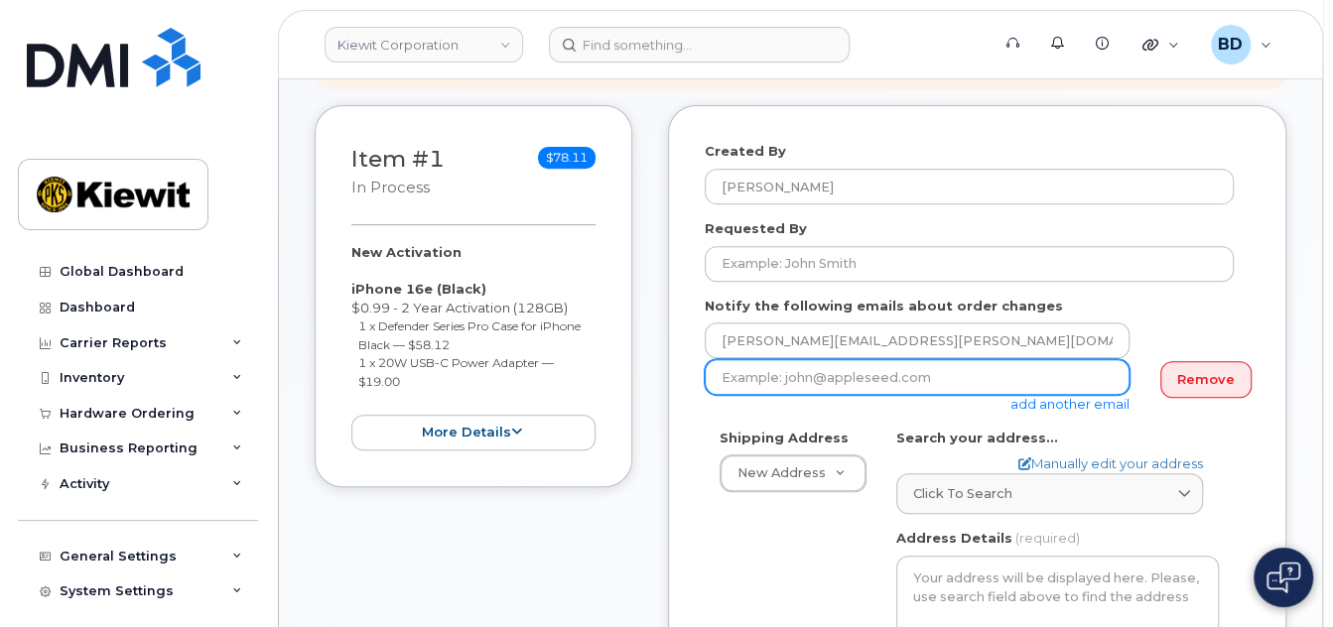
click at [738, 391] on input "email" at bounding box center [916, 377] width 425 height 36
paste input "david.gutierrez@kiewit.com"
type input "david.gutierrez@kiewit.com"
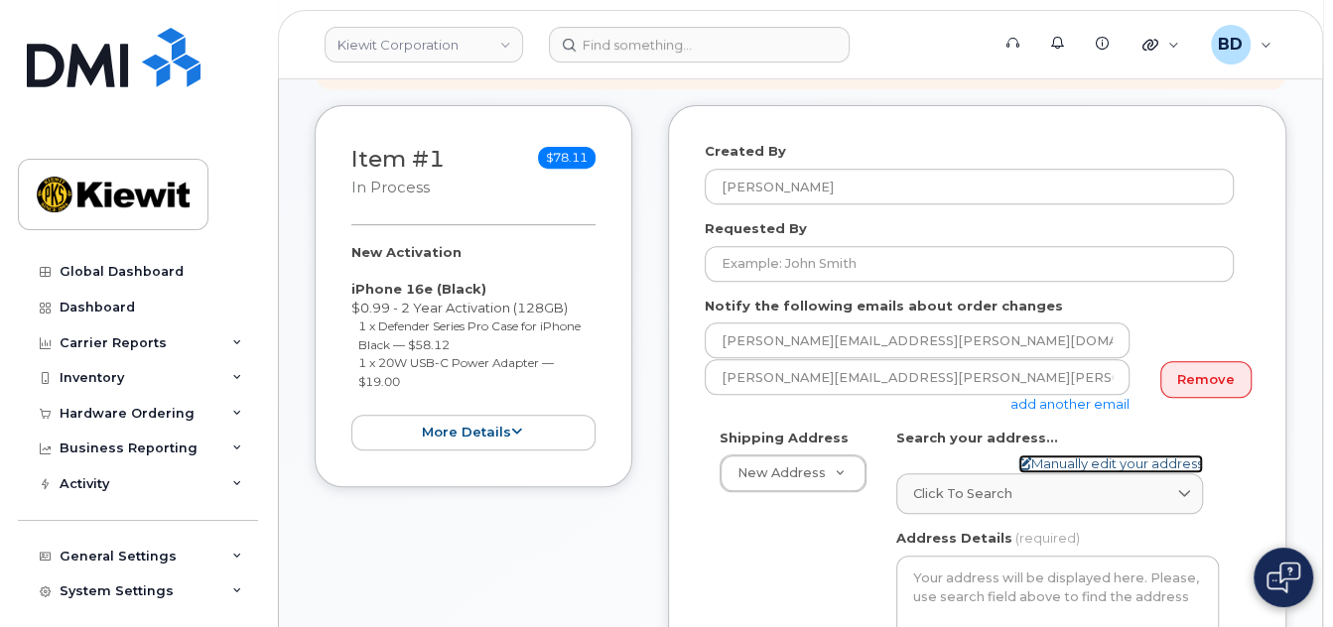
click at [1058, 473] on link "Manually edit your address" at bounding box center [1110, 463] width 185 height 19
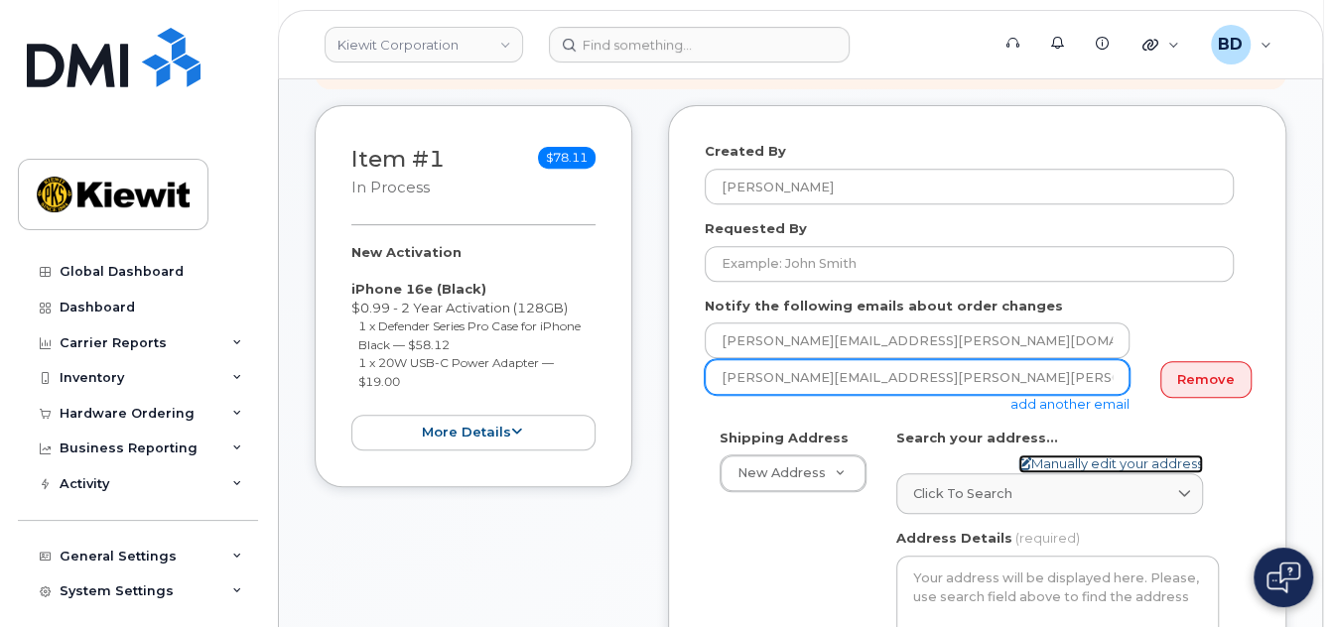
select select
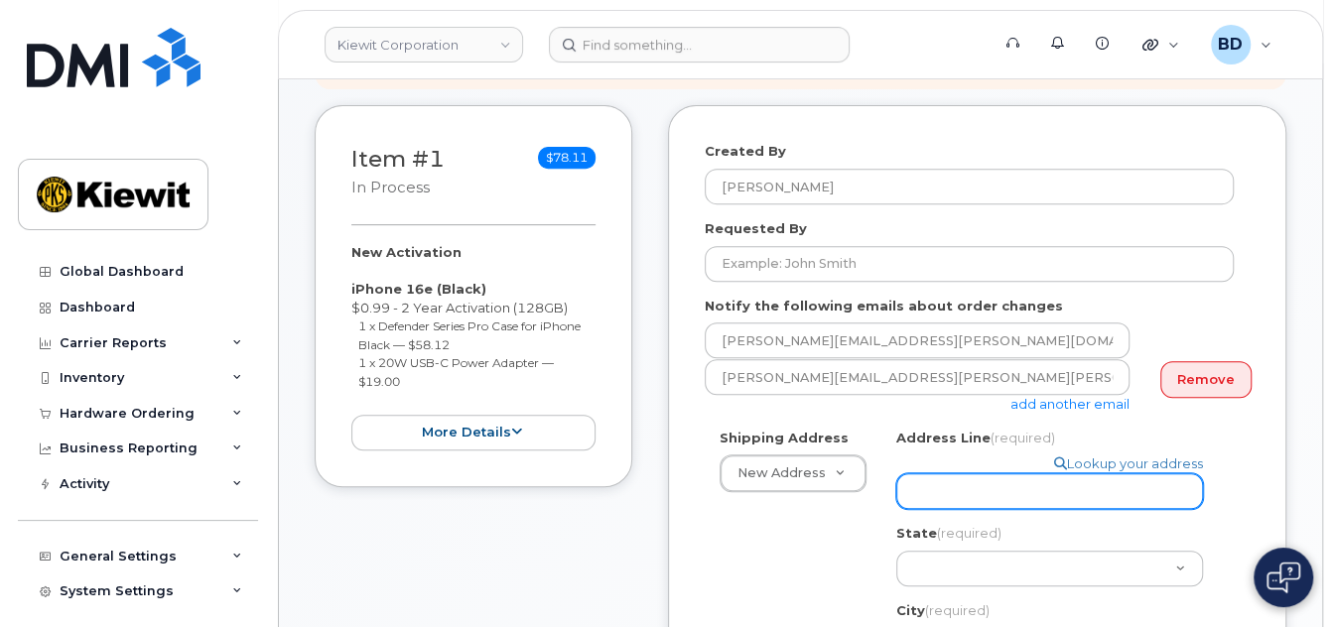
click at [925, 482] on input "Address Line (required)" at bounding box center [1049, 491] width 307 height 36
paste input "2050 Roanoke Rd"
type input "2050 Roanoke Rd"
select select
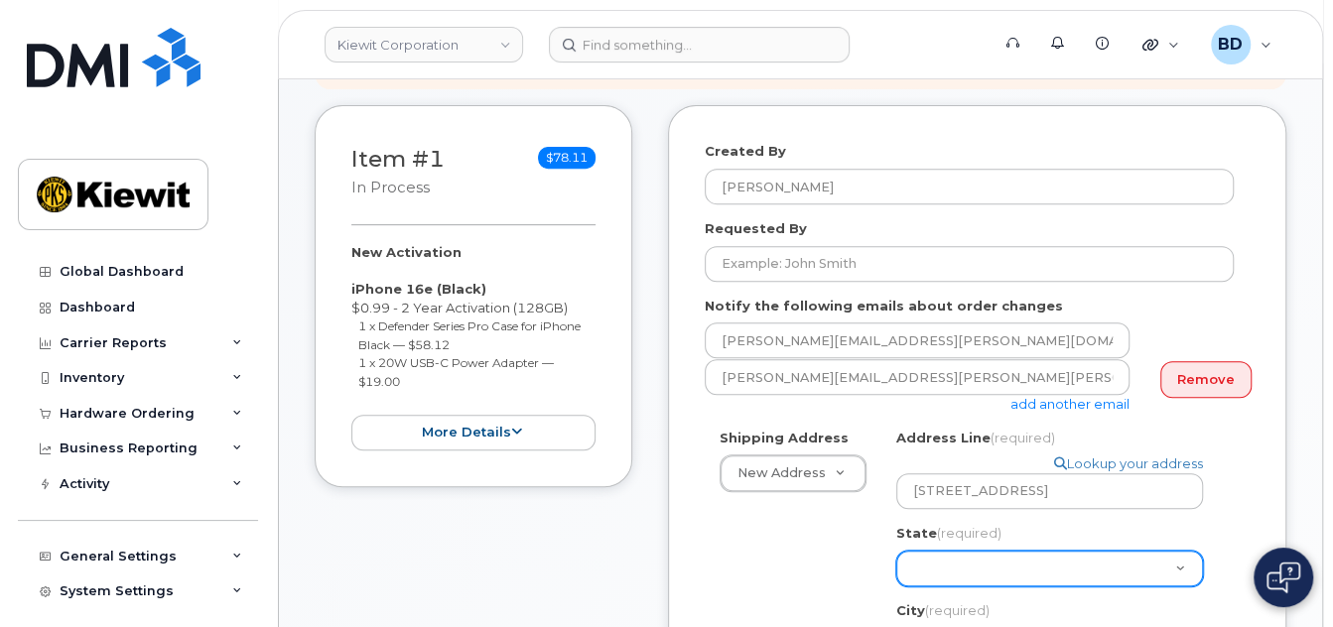
click at [927, 583] on select "Alabama Alaska American Samoa Arizona Arkansas California Colorado Connecticut …" at bounding box center [1049, 569] width 307 height 36
select select "TX"
click at [896, 551] on select "Alabama Alaska American Samoa Arizona Arkansas California Colorado Connecticut …" at bounding box center [1049, 569] width 307 height 36
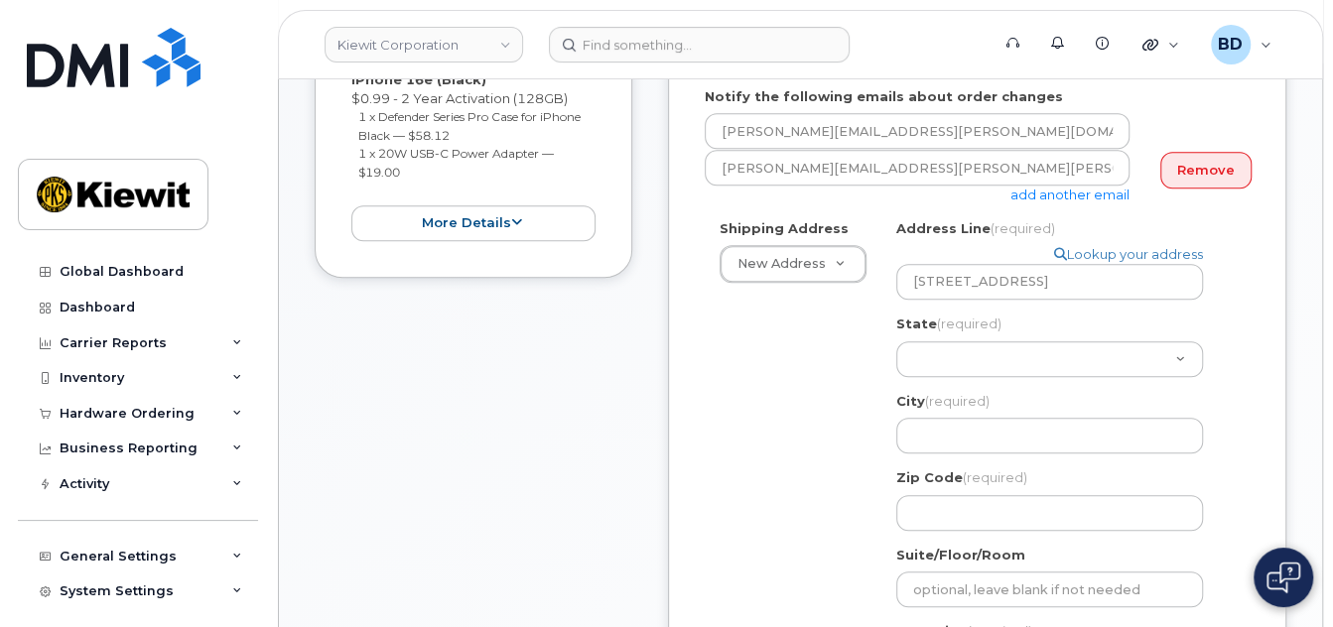
scroll to position [661, 0]
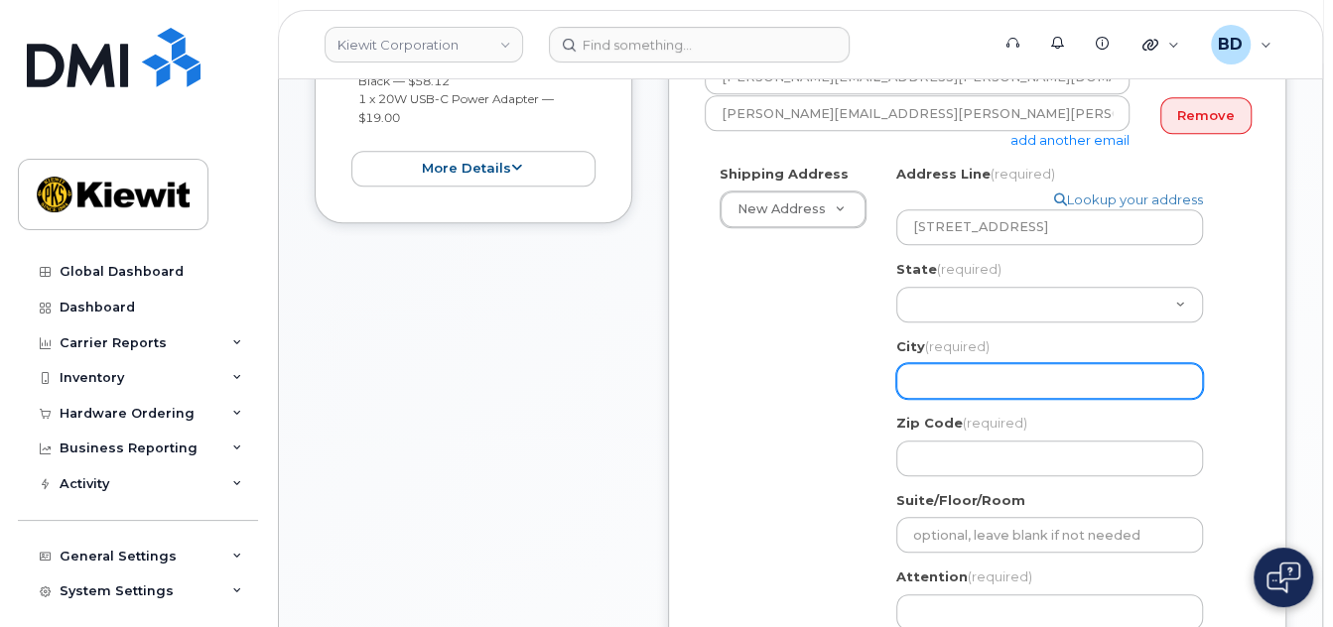
click at [927, 376] on input "City (required)" at bounding box center [1049, 381] width 307 height 36
select select
type input "W"
select select
type input "We"
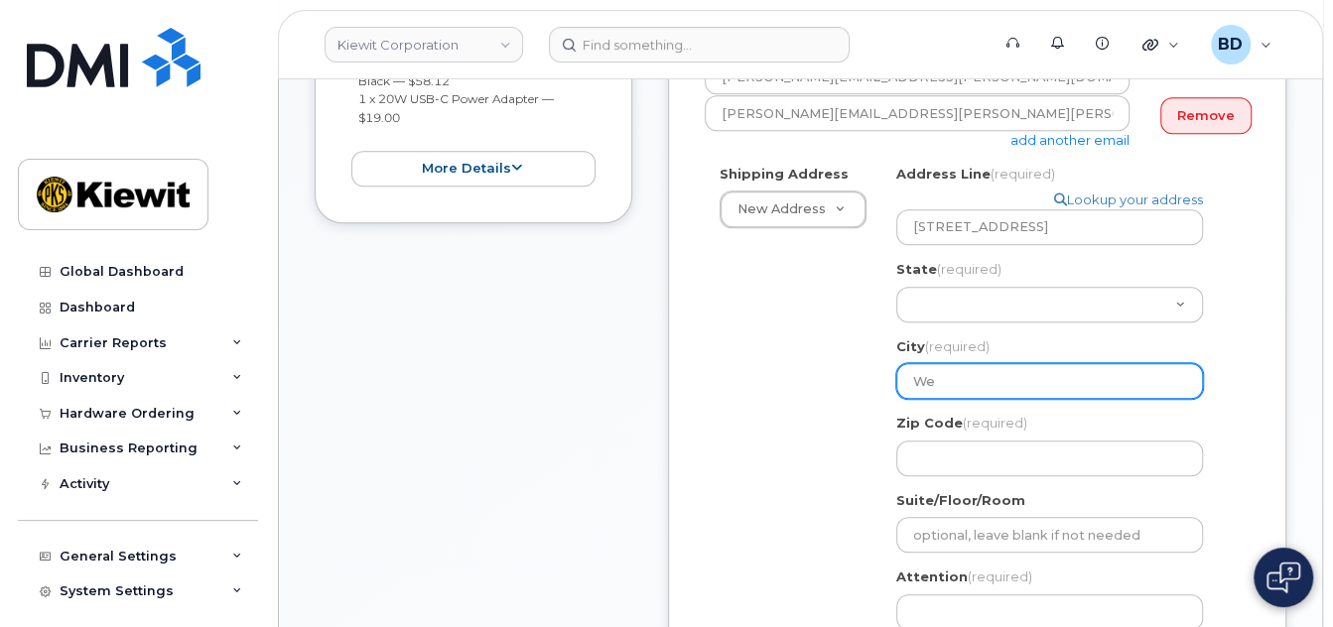
select select
type input "Wes"
select select
type input "West"
select select
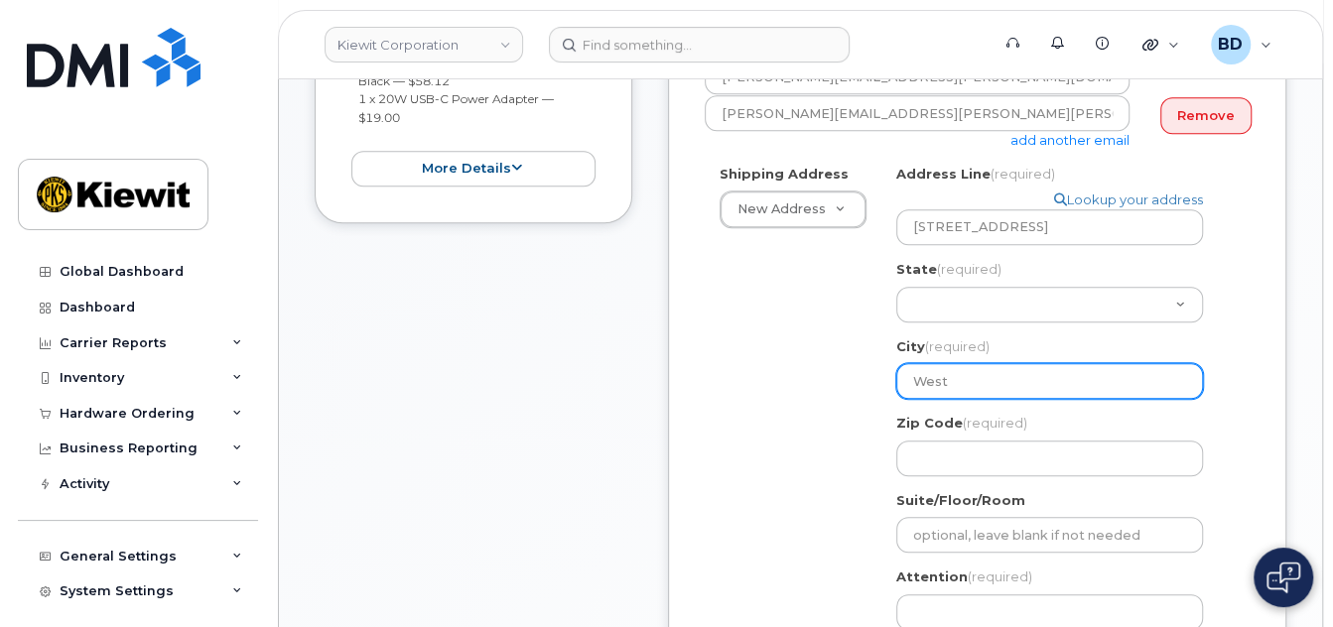
type input "West L"
select select
type input "West La"
select select
type input "West Lak"
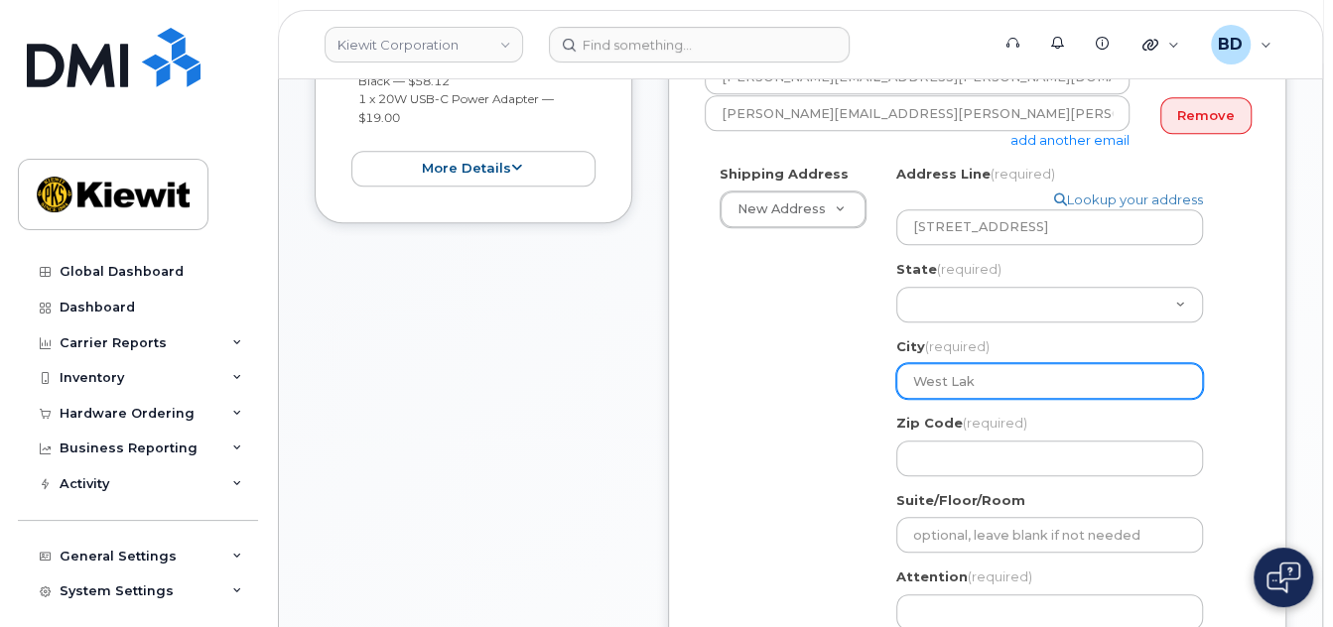
select select
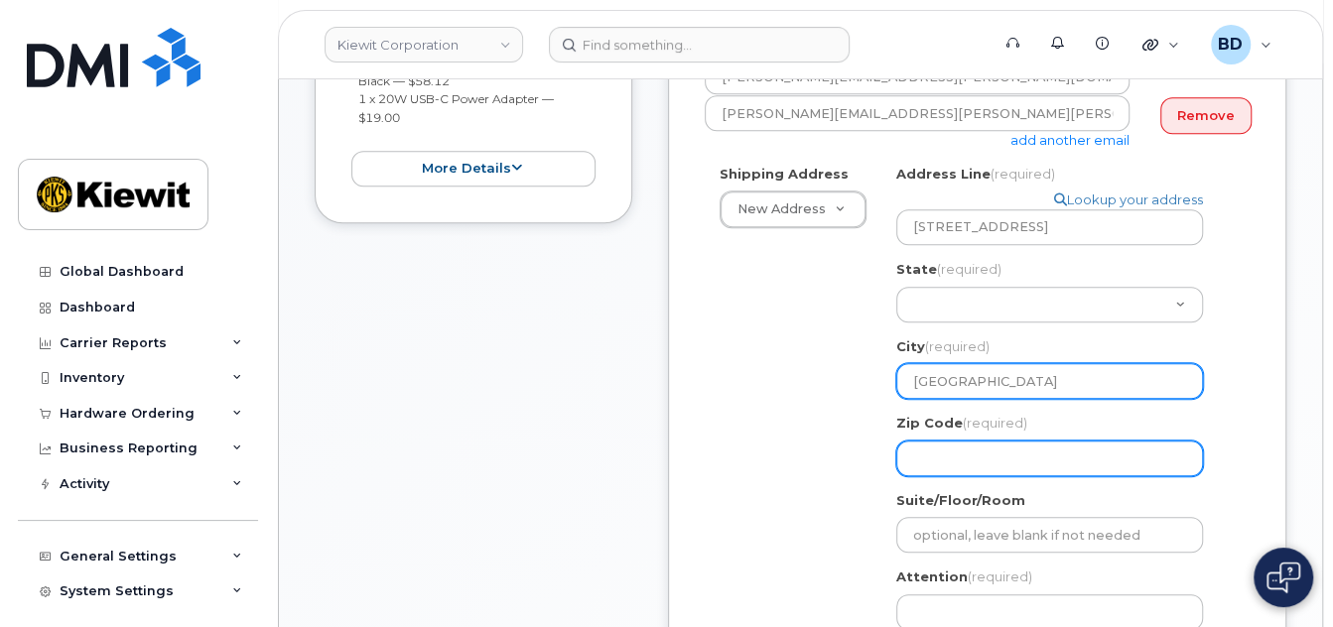
type input "West Lake"
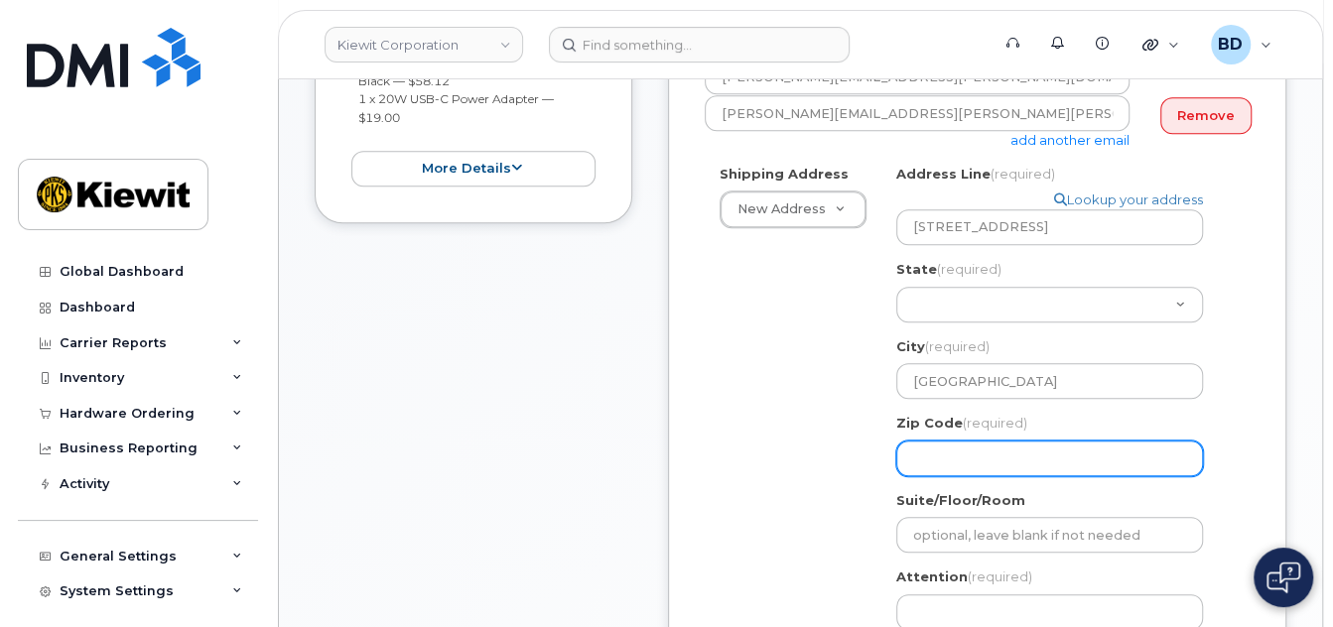
click at [961, 453] on input "Zip Code (required)" at bounding box center [1049, 459] width 307 height 36
paste input "76262"
select select
type input "76262"
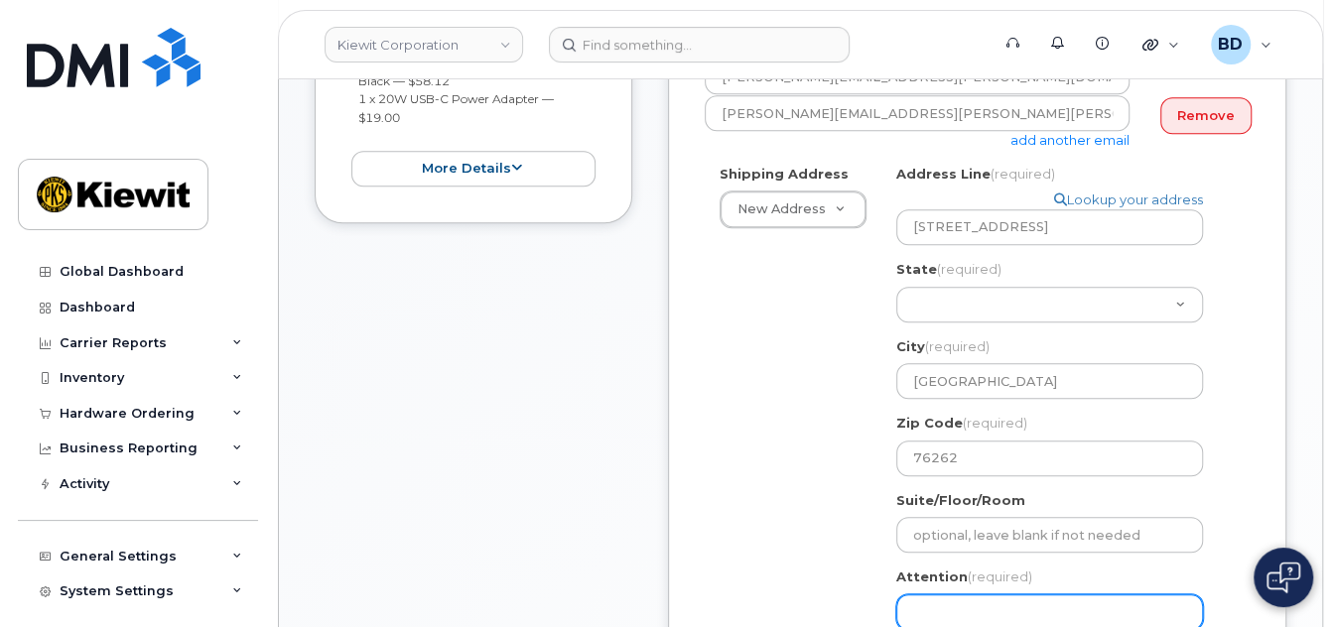
click at [937, 615] on input "Attention (required)" at bounding box center [1049, 612] width 307 height 36
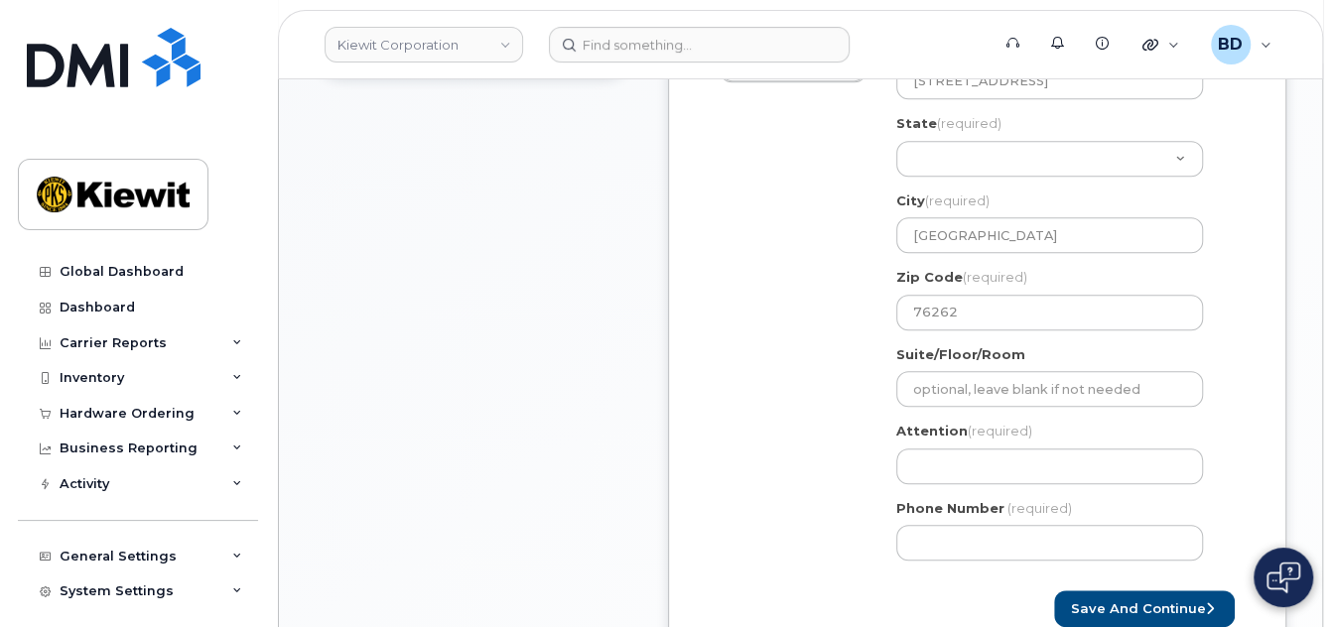
scroll to position [926, 0]
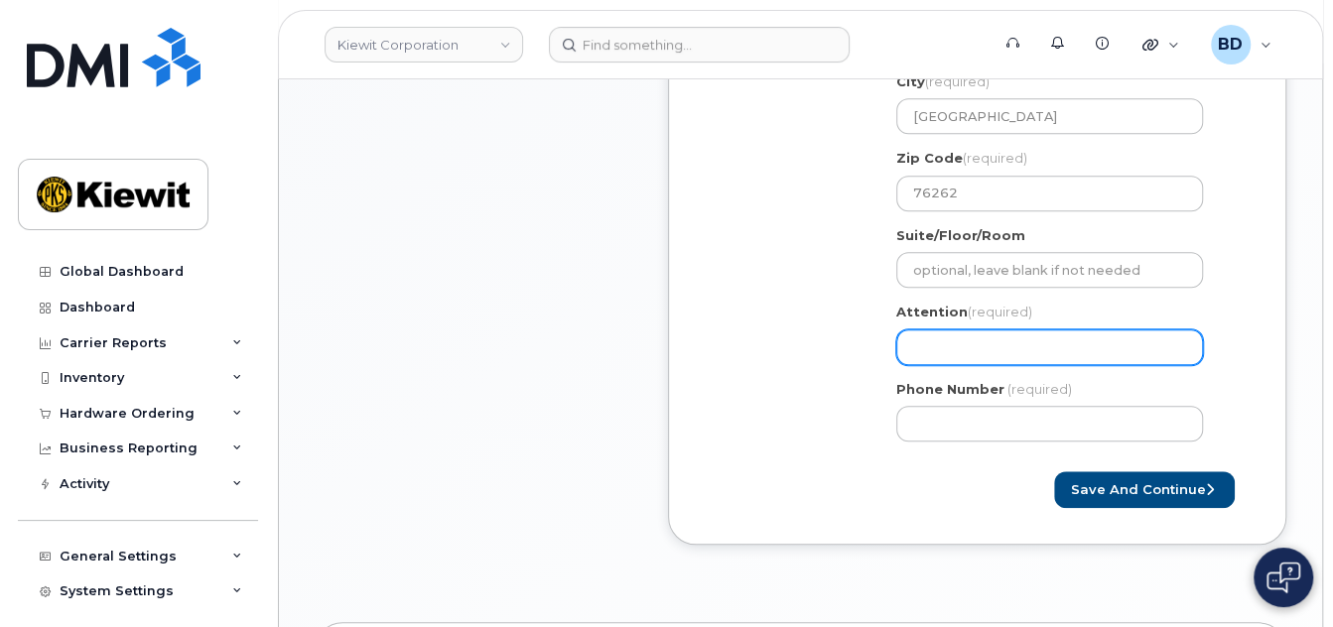
click at [917, 343] on input "Attention (required)" at bounding box center [1049, 347] width 307 height 36
paste input "Bailey.Herrera"
select select
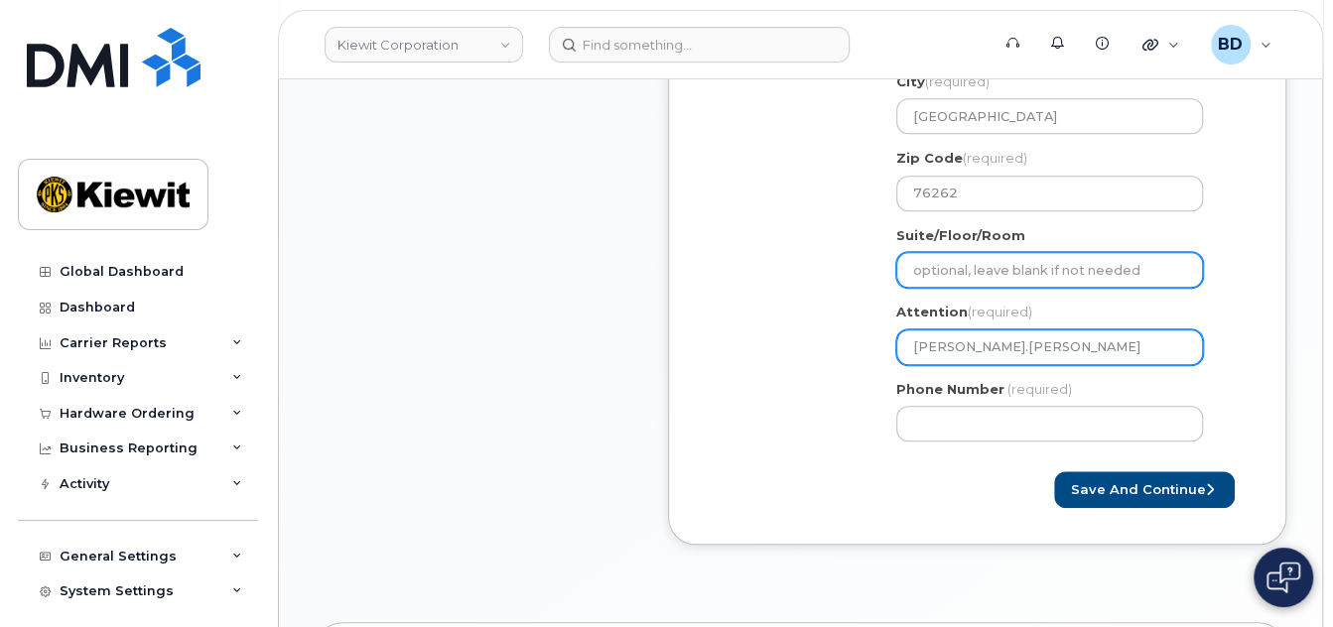
type input "Bailey.Herrera"
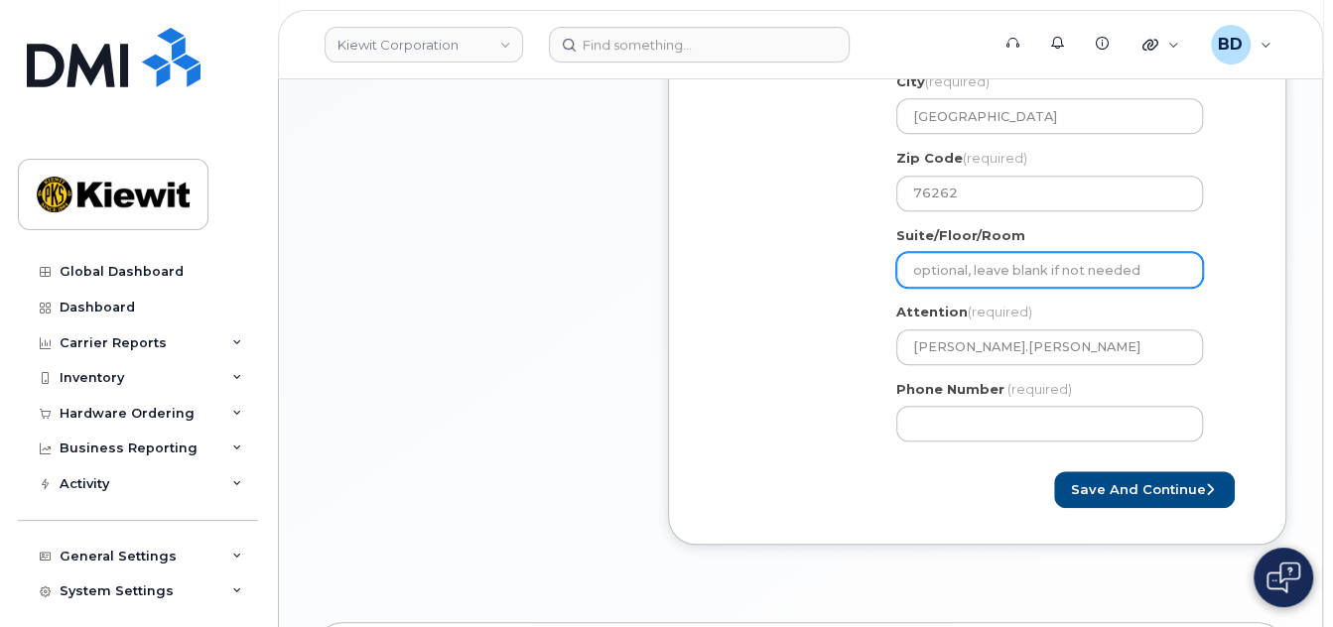
click at [955, 264] on input "Suite/Floor/Room" at bounding box center [1049, 270] width 307 height 36
select select
type input "S"
select select
type input "Su"
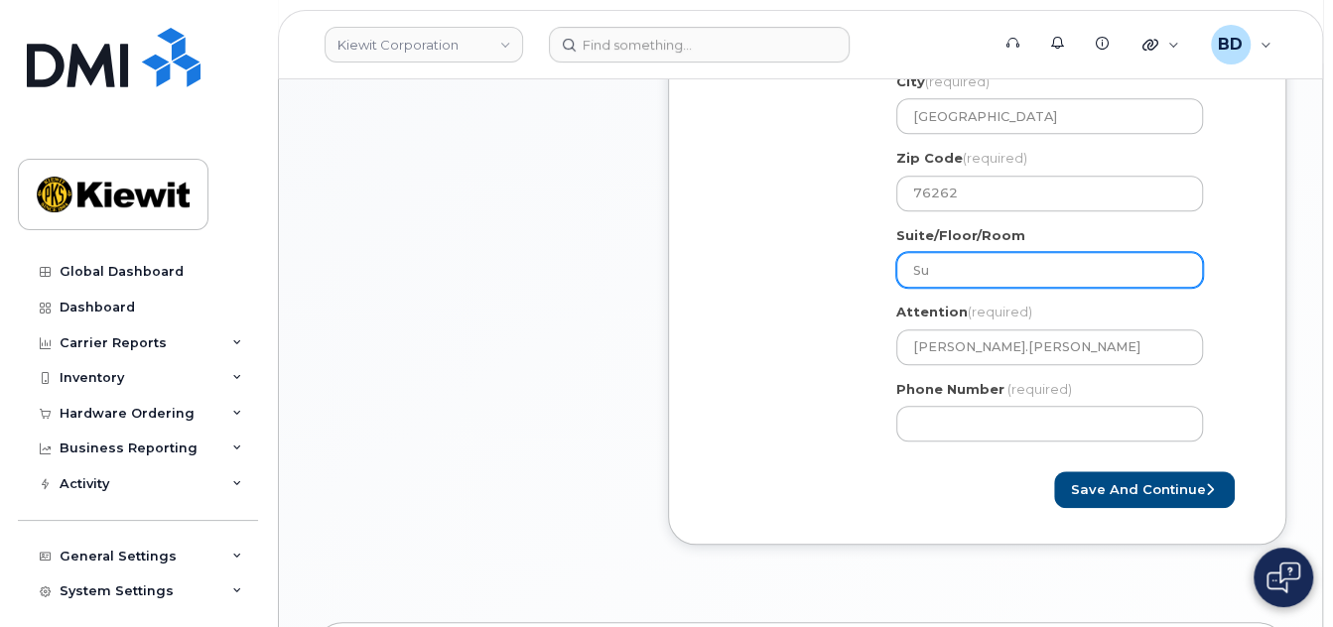
select select
type input "Sui"
select select
type input "Suit"
select select
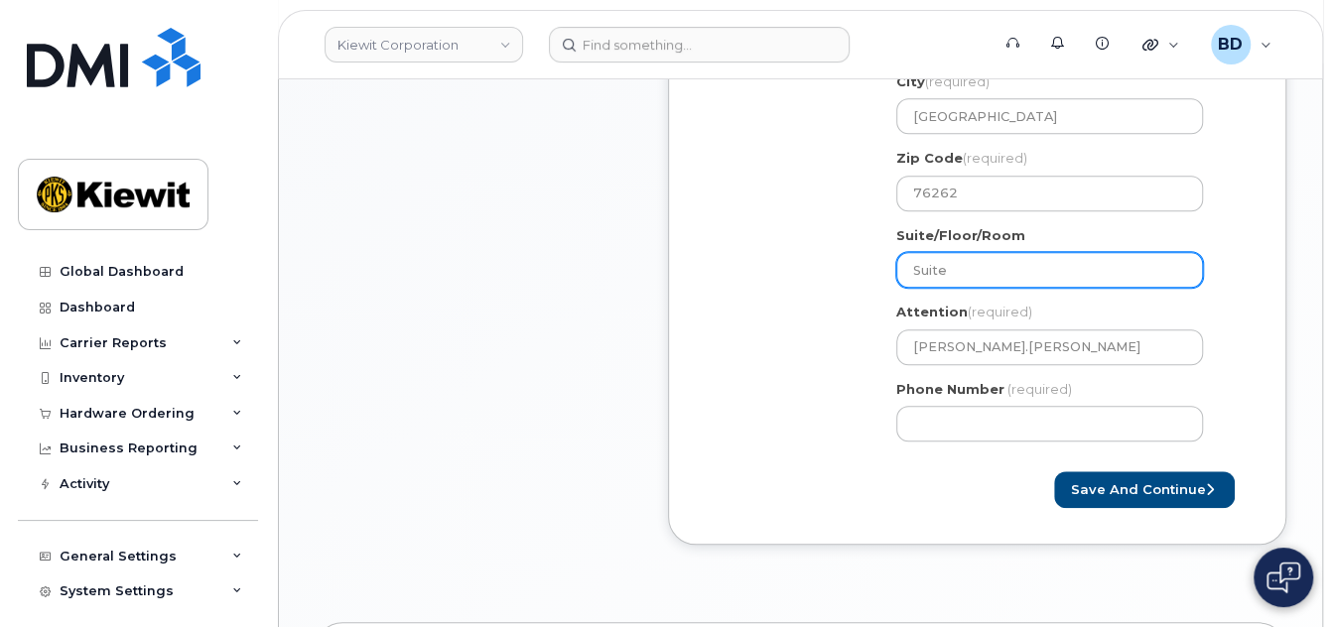
type input "Suite"
select select
type input "Suite 1"
select select
type input "Suite 10"
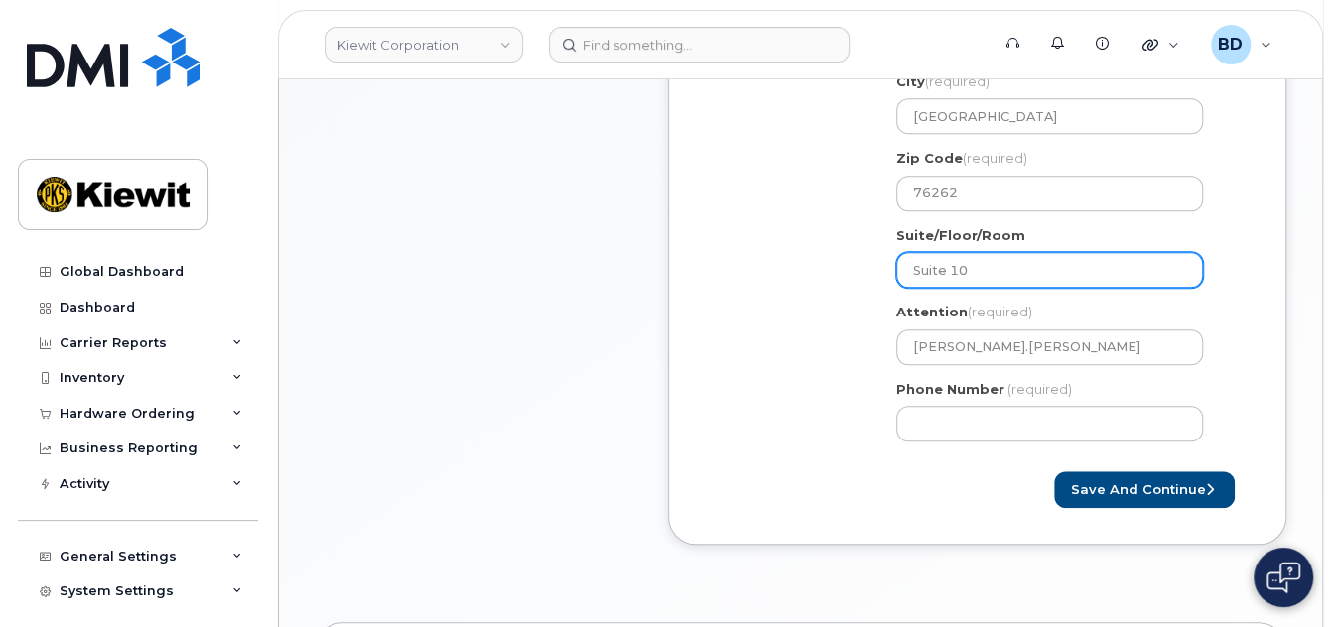
select select
type input "Suite 100"
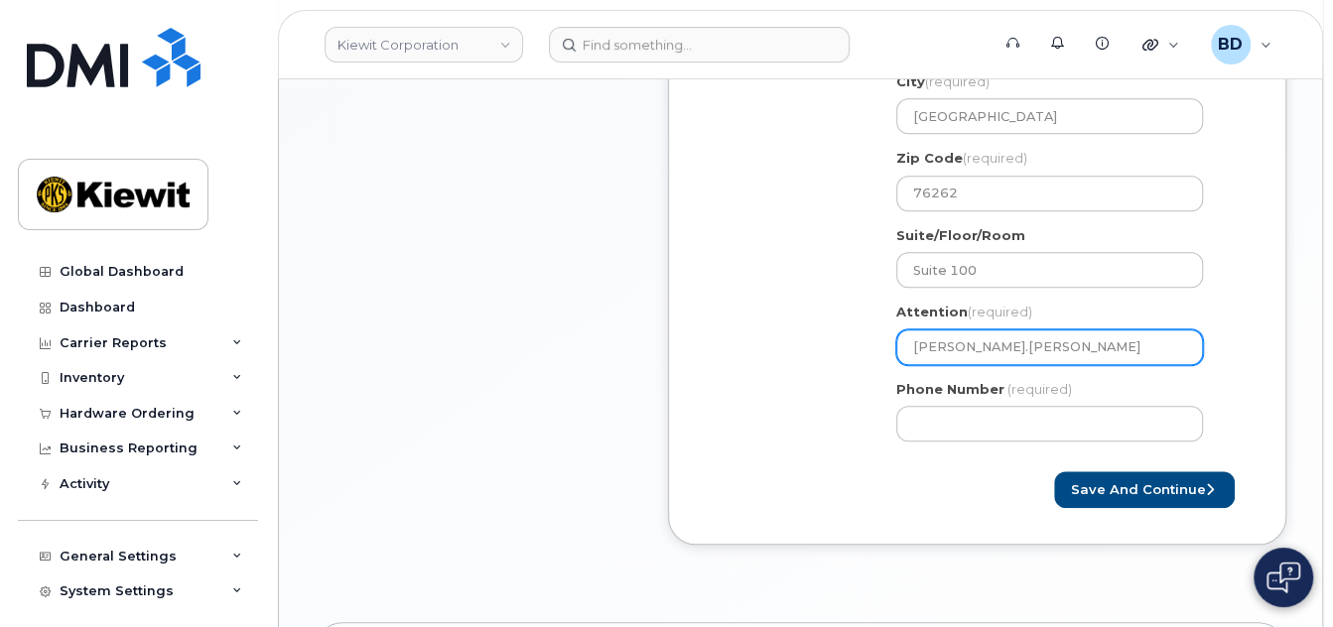
click at [1007, 338] on input "Bailey.Herrera" at bounding box center [1049, 347] width 307 height 36
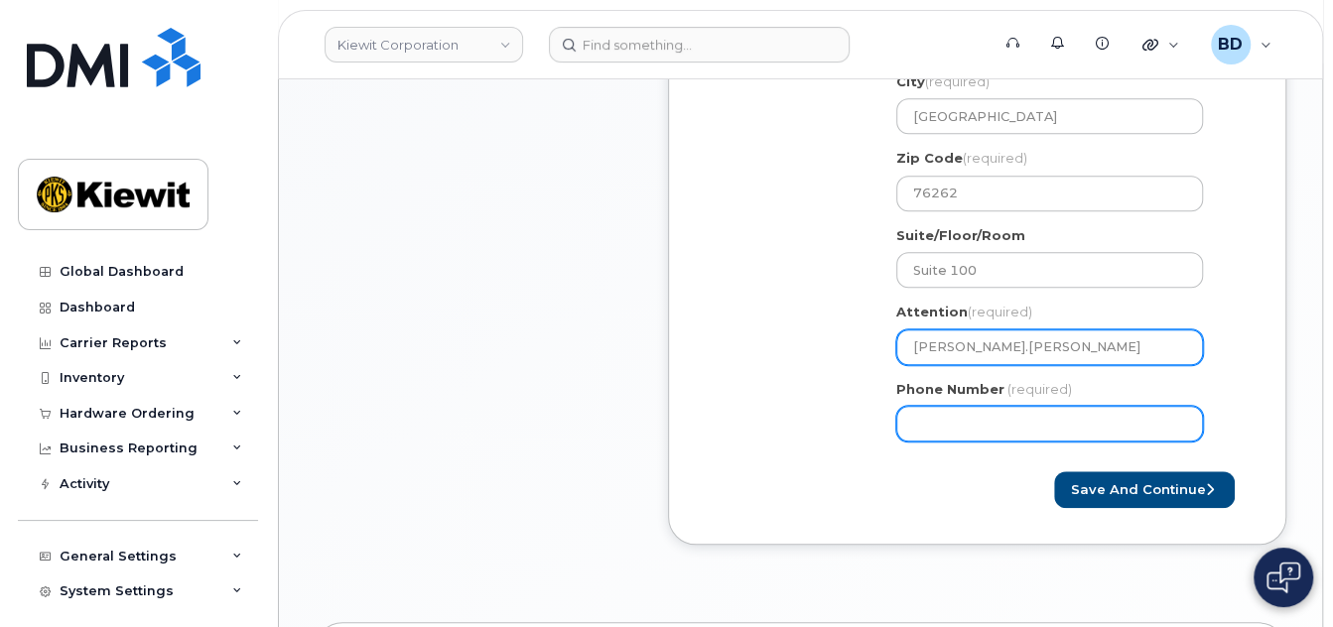
select select
type input "Bailey.Herrera/"
paste input "[PERSON_NAME]"
select select
type input "[PERSON_NAME].[PERSON_NAME]/[PERSON_NAME]"
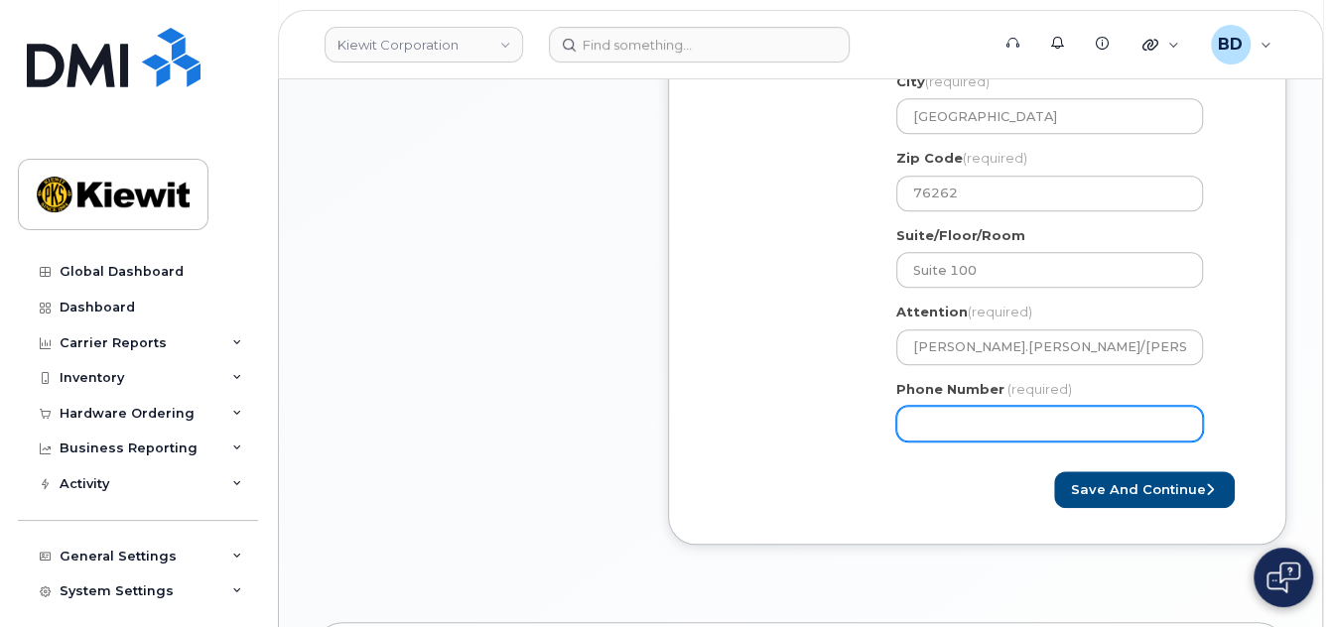
click at [979, 428] on input "Phone Number" at bounding box center [1049, 424] width 307 height 36
type input "8777727707"
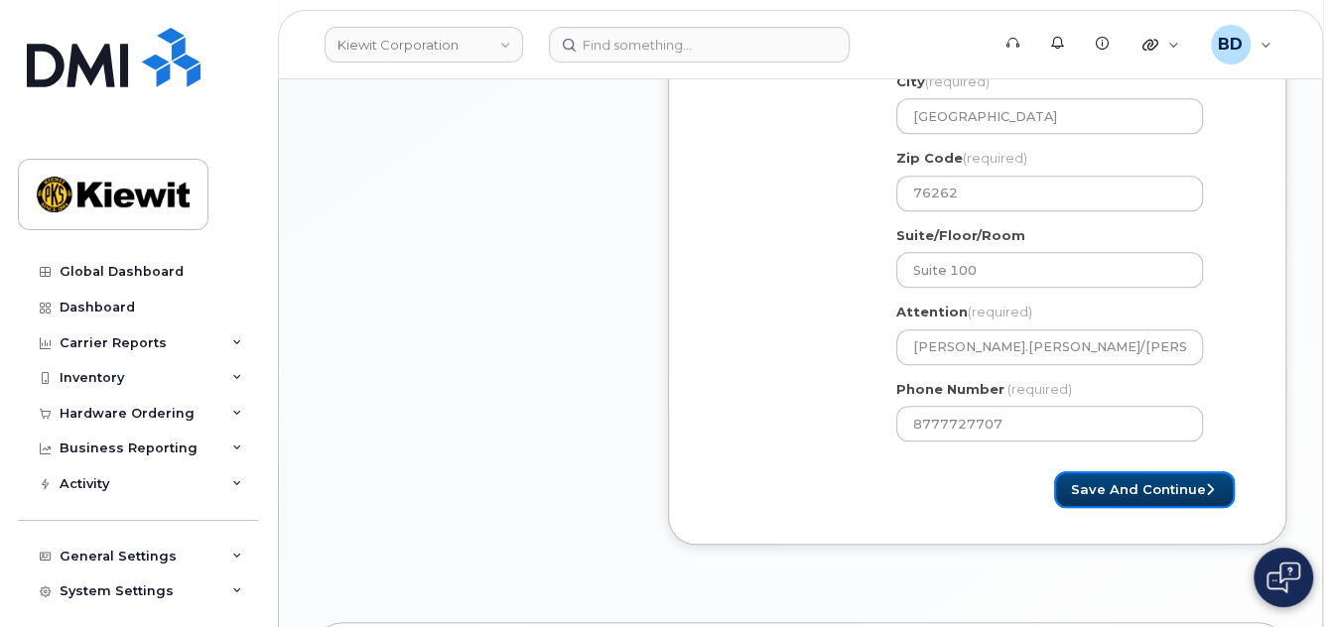
select select
click at [1167, 486] on button "Save and Continue" at bounding box center [1144, 489] width 181 height 37
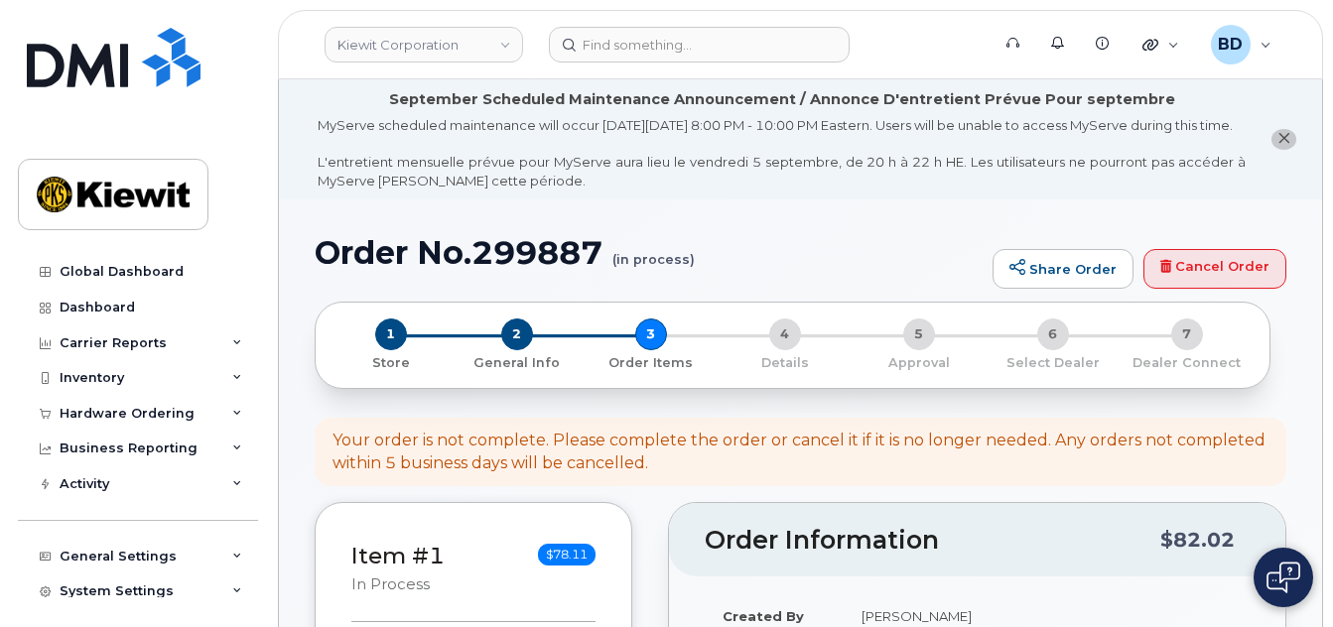
select select
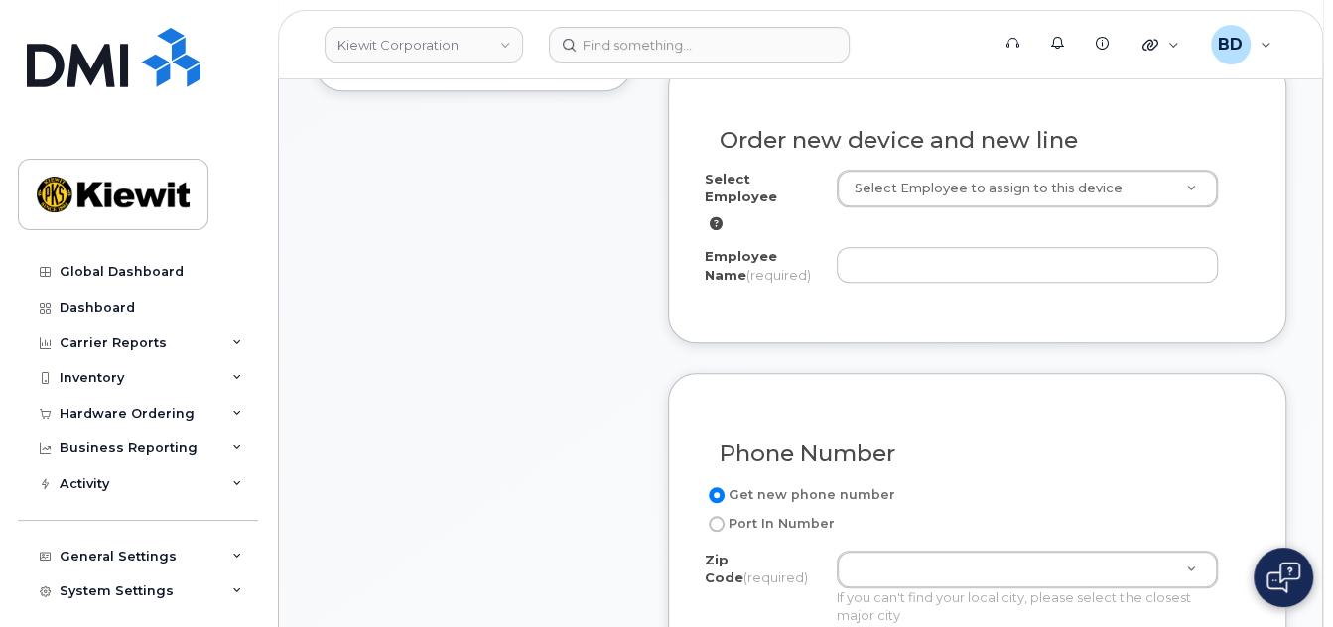
scroll to position [794, 0]
click at [869, 268] on input "Employee Name (required)" at bounding box center [1026, 264] width 381 height 36
paste input "[PERSON_NAME]"
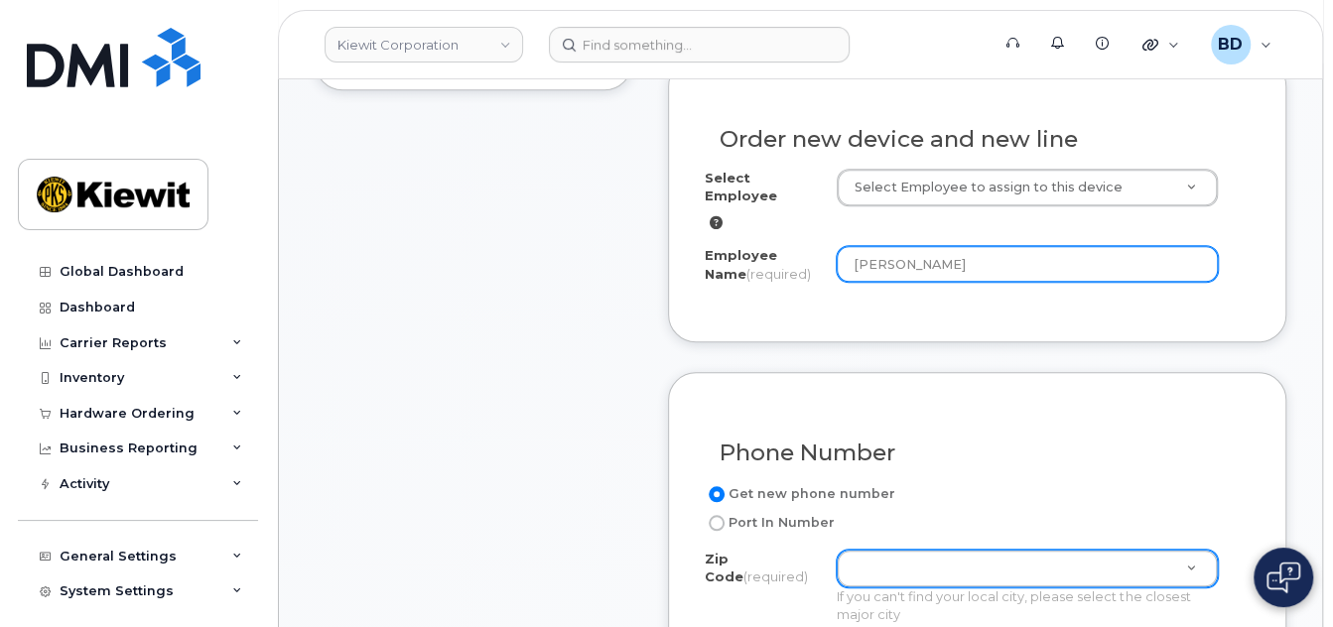
type input "[PERSON_NAME]"
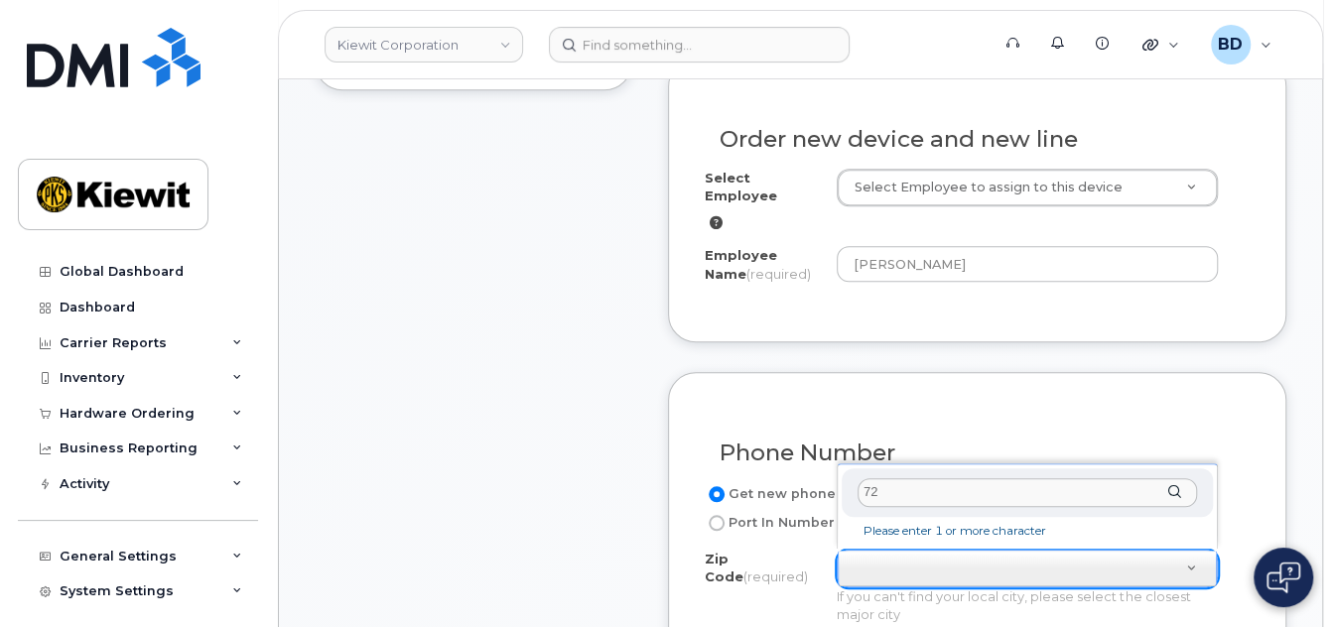
type input "7"
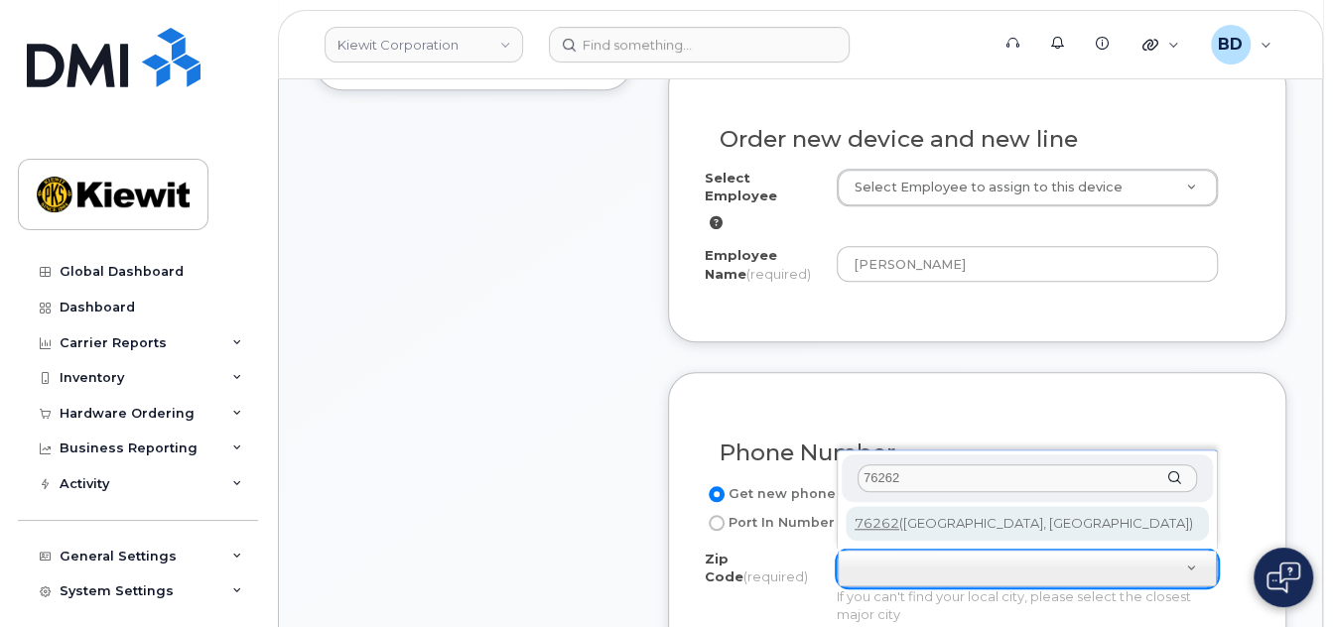
type input "76262"
type input "76262 ([GEOGRAPHIC_DATA], [GEOGRAPHIC_DATA])"
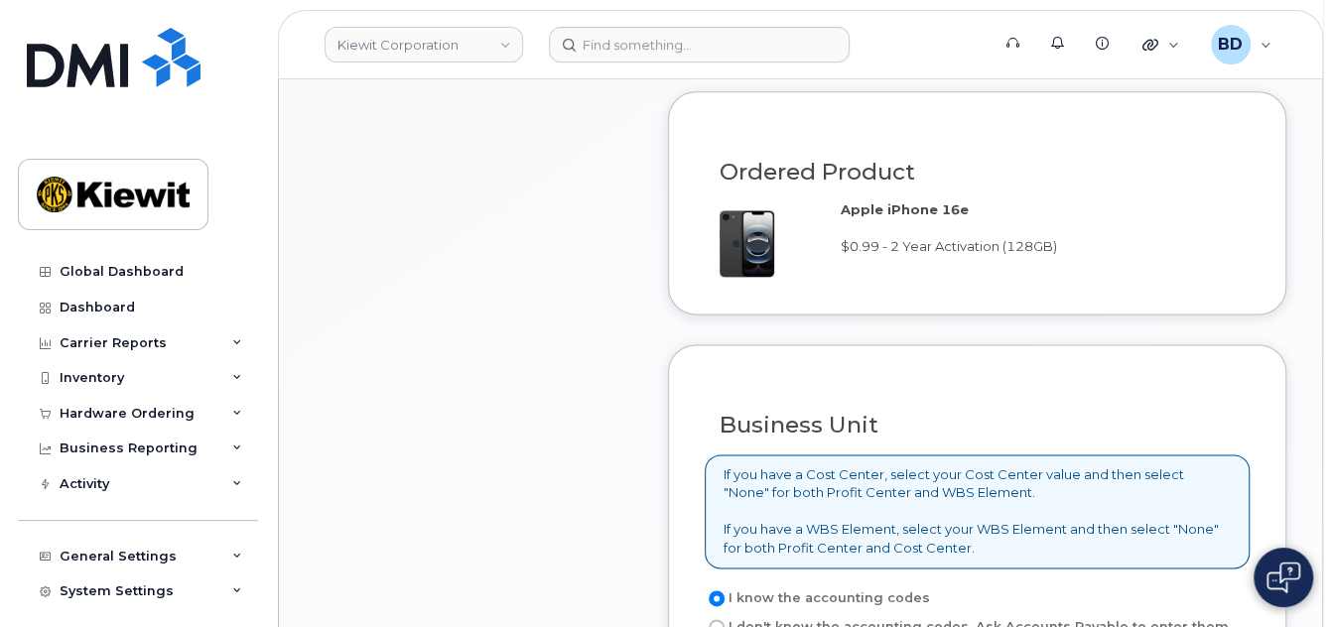
scroll to position [1588, 0]
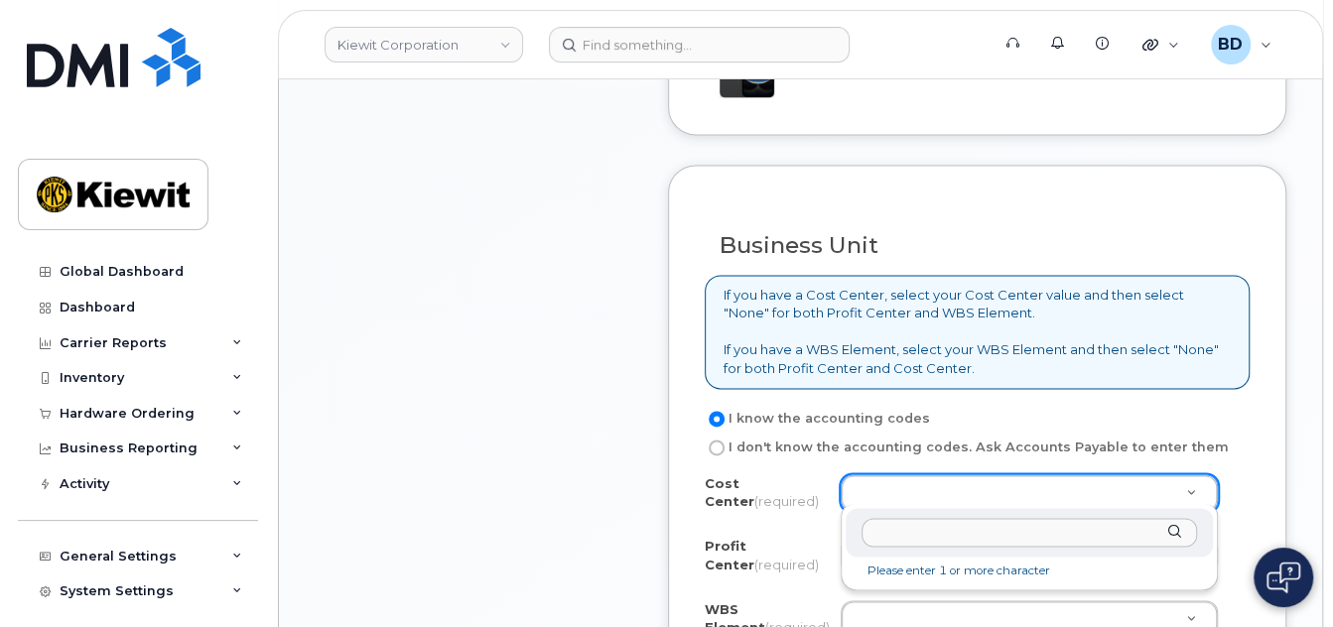
click at [892, 535] on input "text" at bounding box center [1028, 532] width 335 height 29
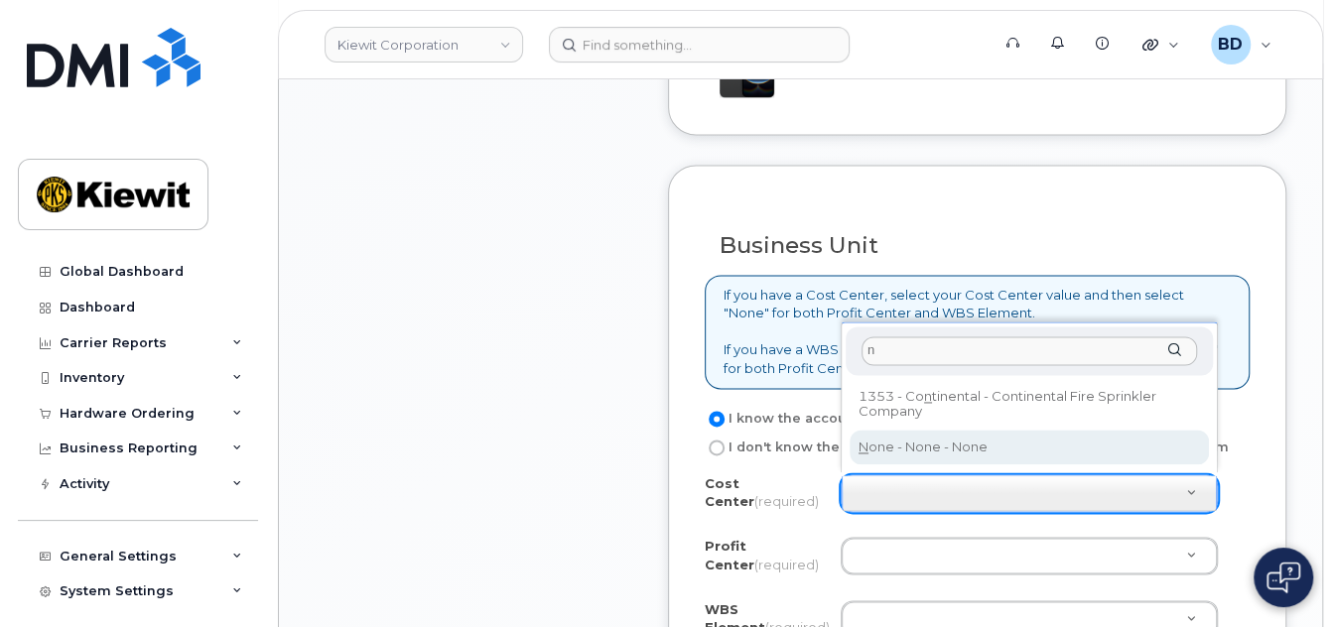
type input "n"
type input "None"
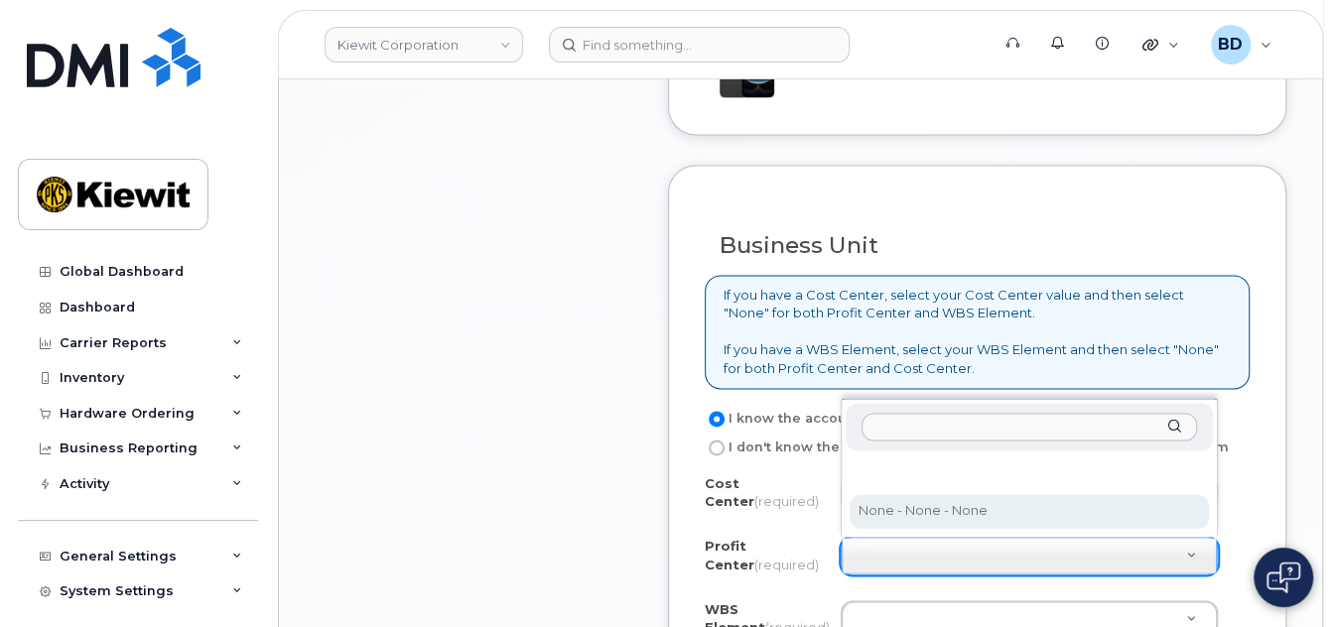
select select "None"
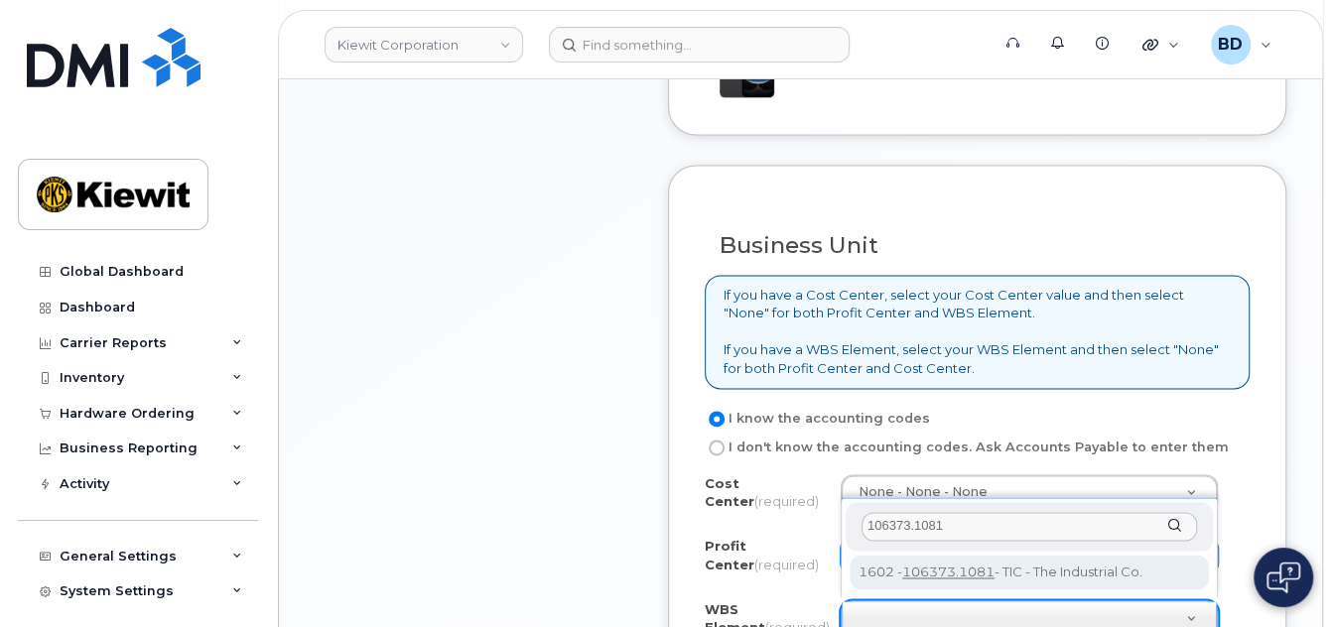
type input "106373.1081"
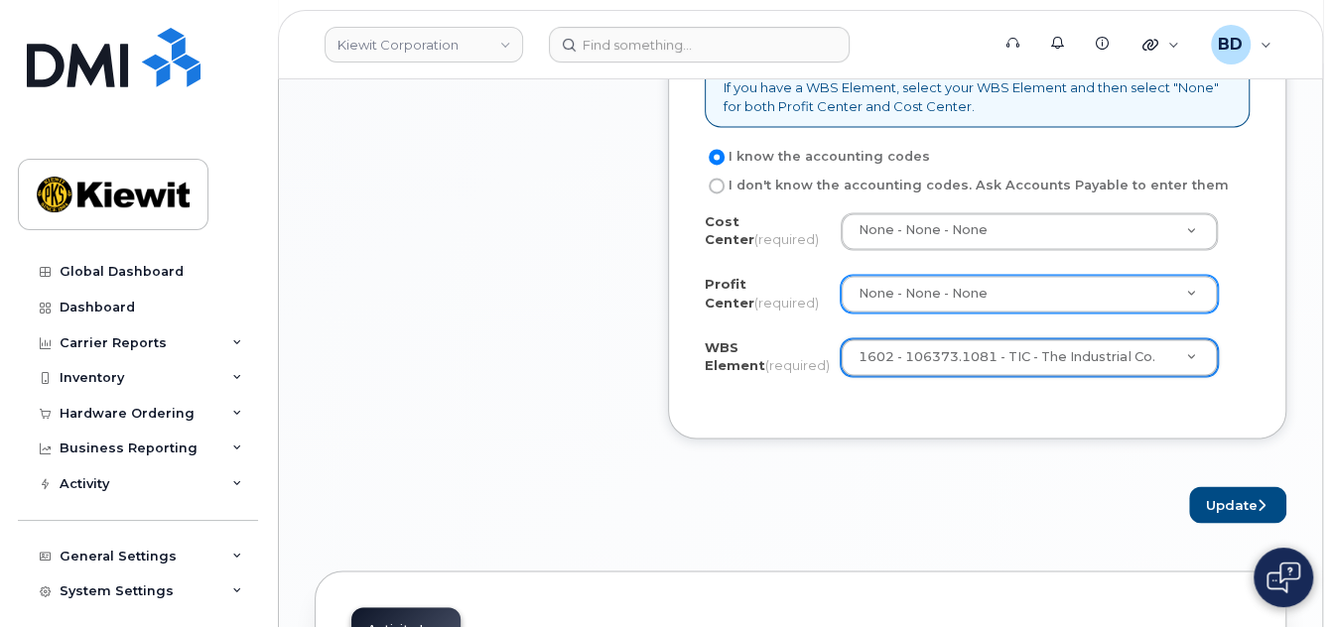
scroll to position [1983, 0]
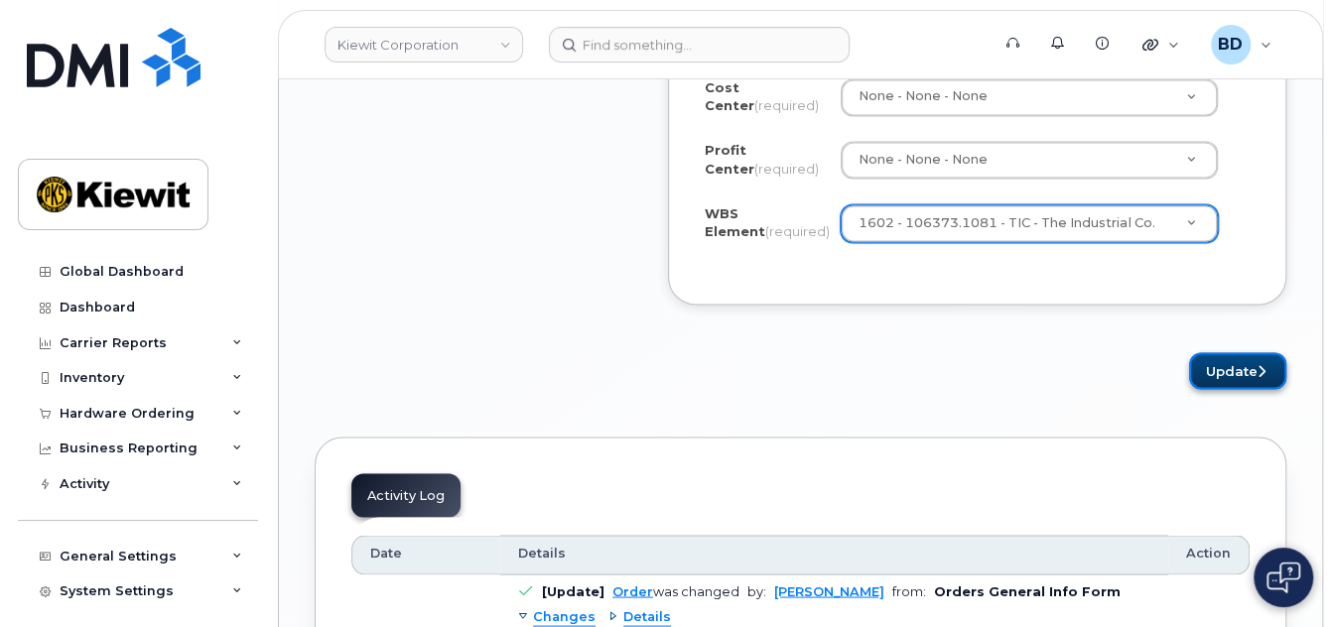
click at [1230, 366] on button "Update" at bounding box center [1237, 370] width 97 height 37
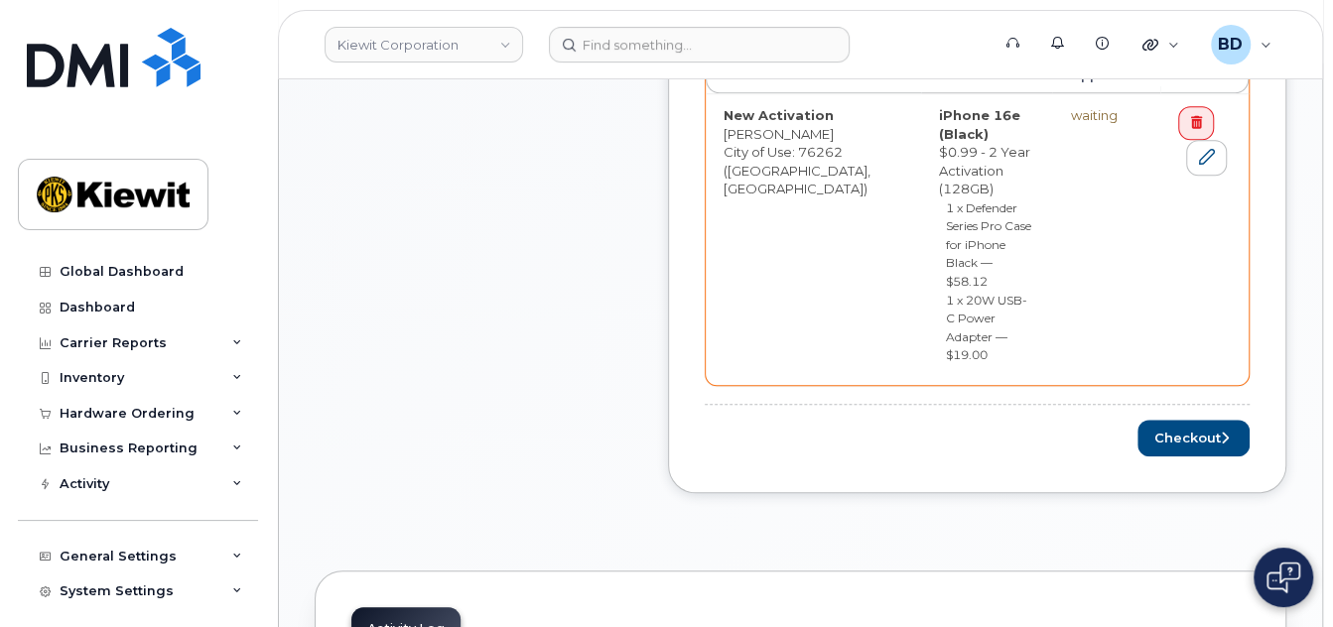
scroll to position [1058, 0]
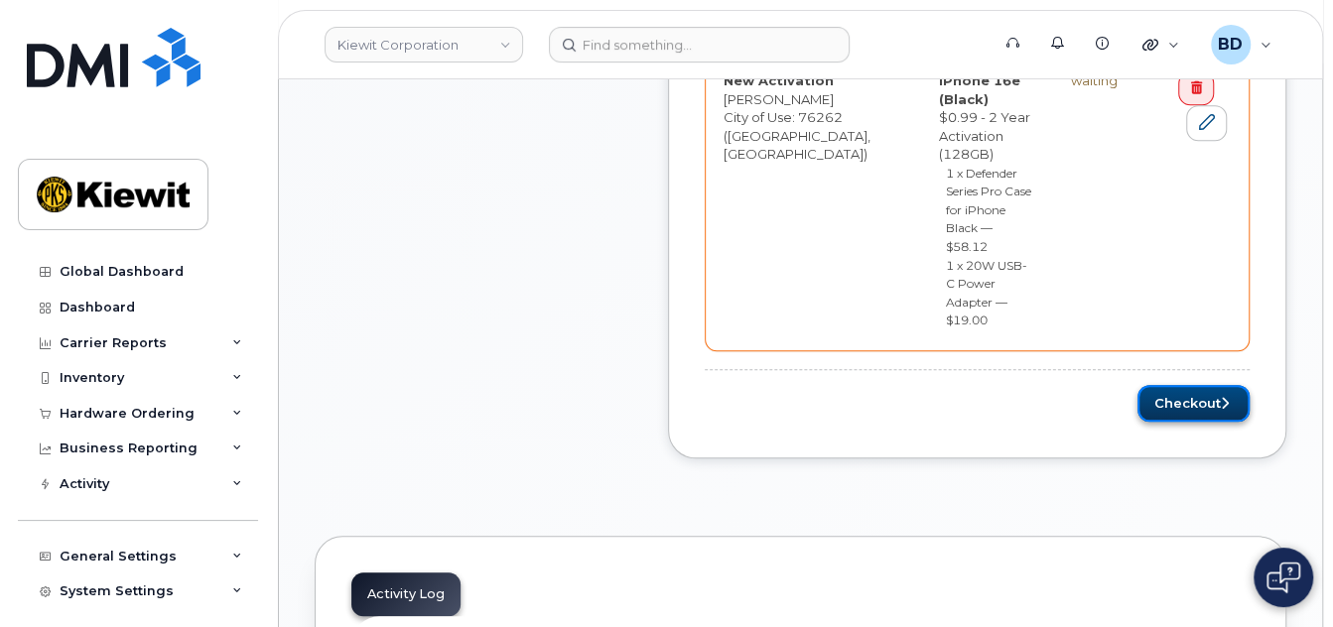
click at [1166, 385] on button "Checkout" at bounding box center [1193, 403] width 112 height 37
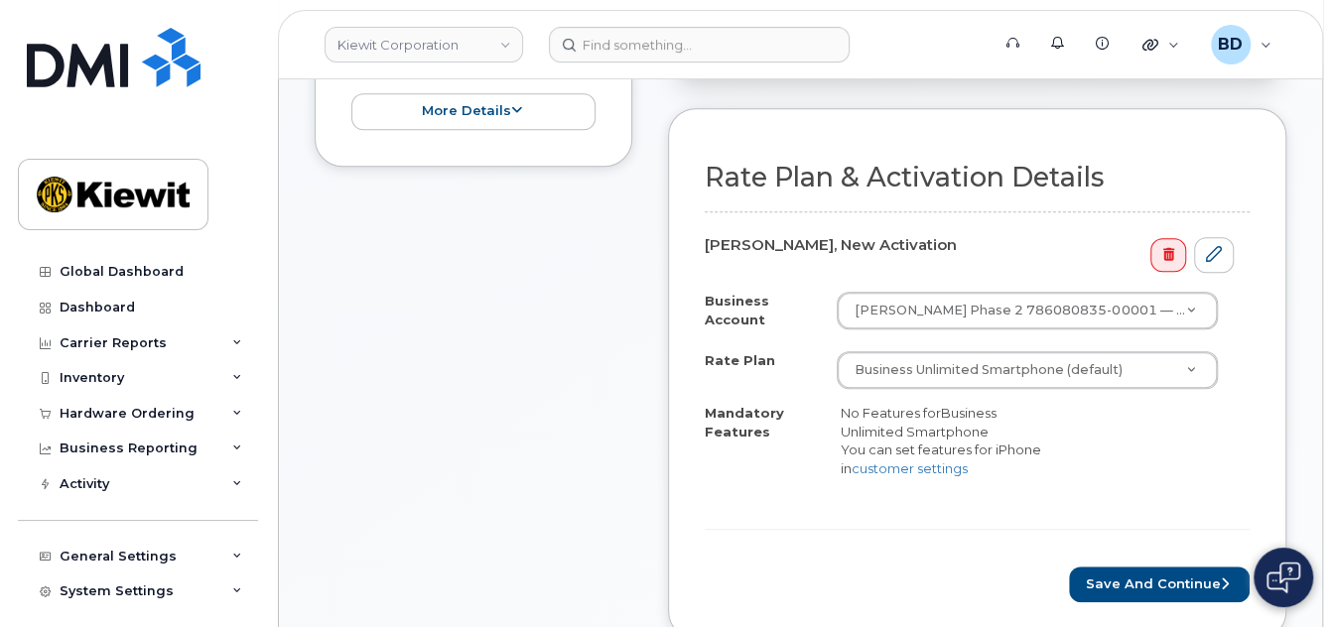
scroll to position [661, 0]
click at [1126, 592] on button "Save and Continue" at bounding box center [1159, 584] width 181 height 37
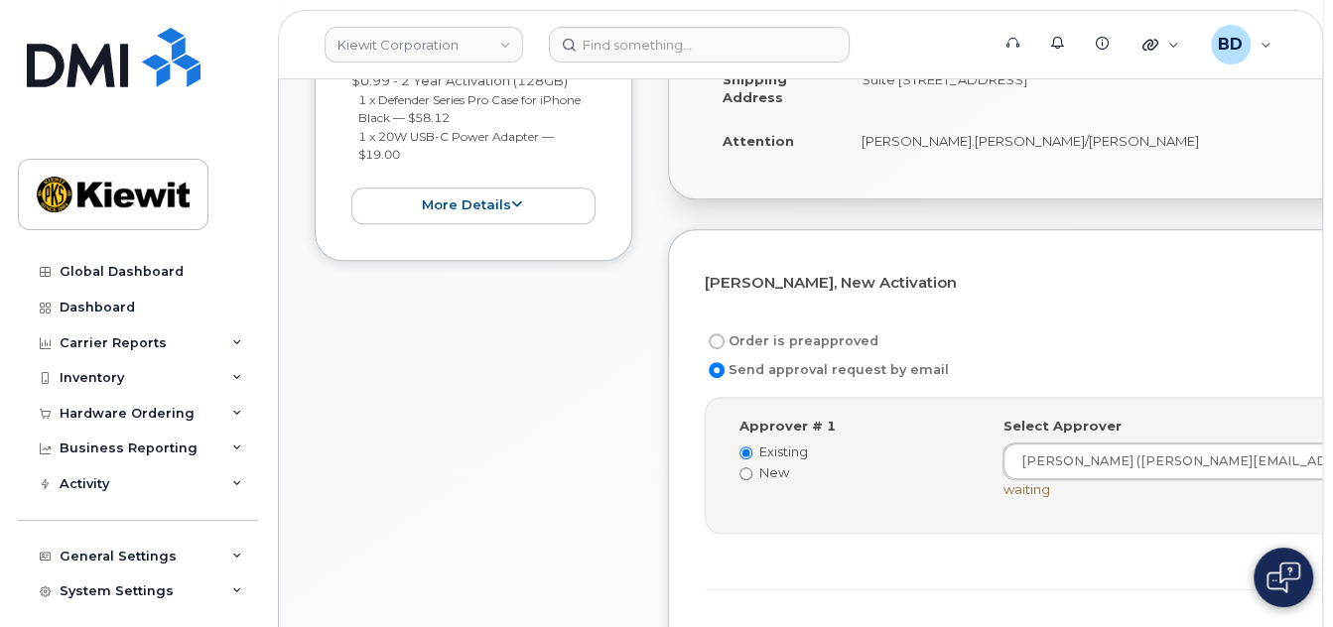
scroll to position [661, 0]
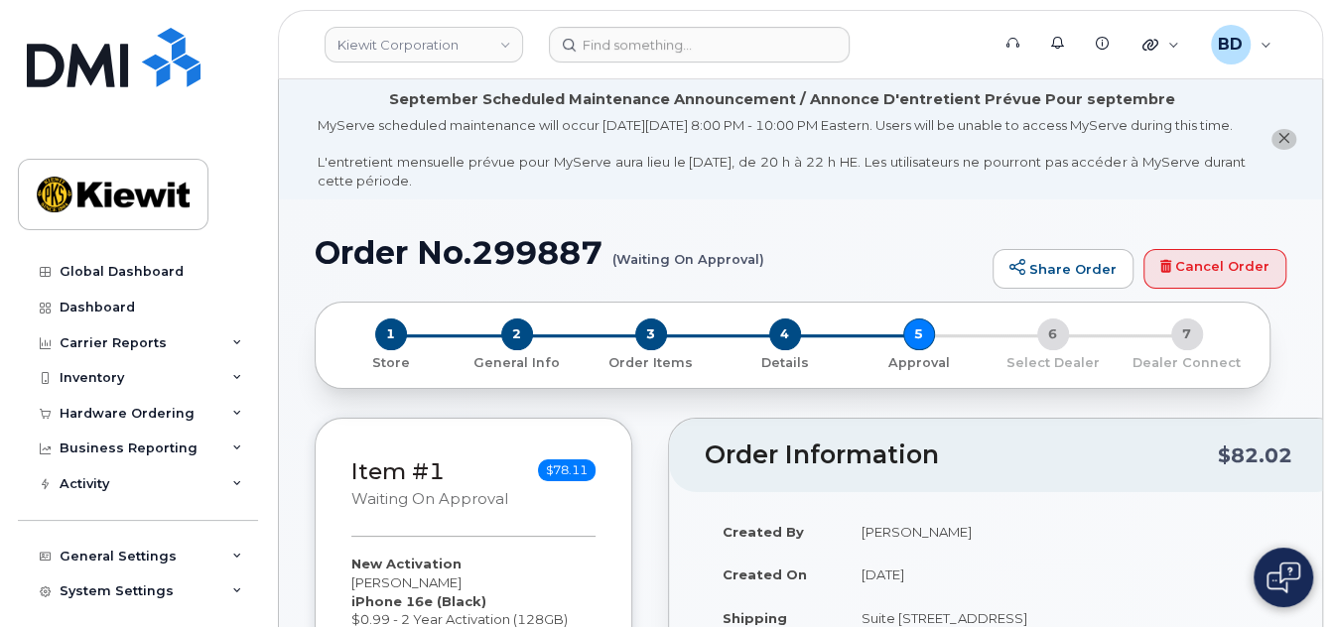
click at [510, 270] on h1 "Order No.299887 (Waiting On Approval)" at bounding box center [649, 252] width 668 height 35
copy h1 "299887"
